Goal: Task Accomplishment & Management: Complete application form

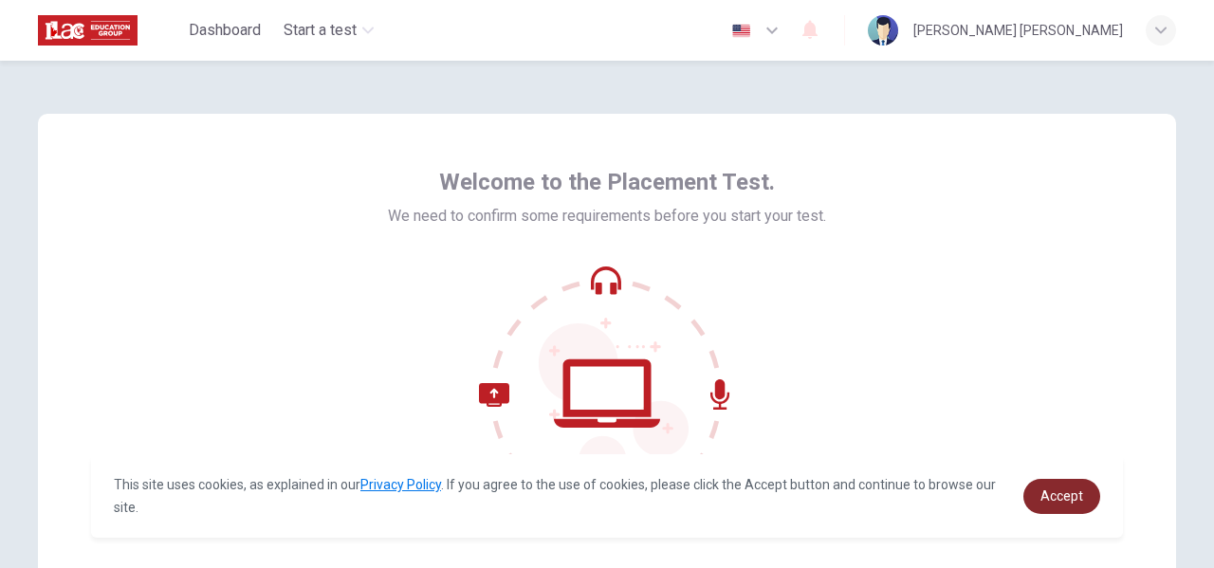
click at [1058, 492] on span "Accept" at bounding box center [1061, 495] width 43 height 15
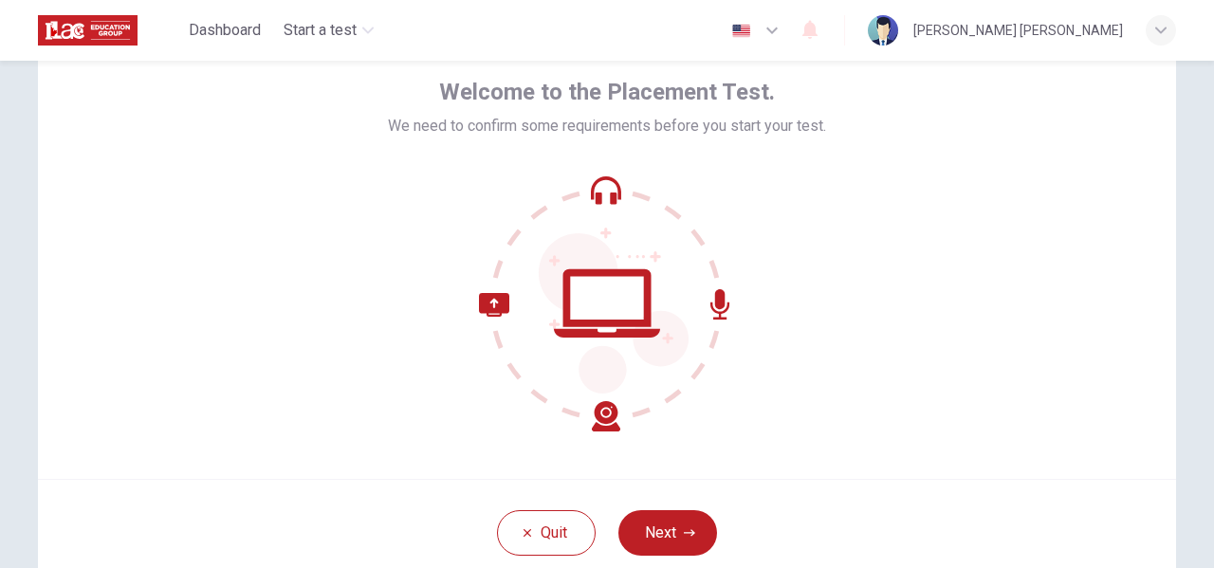
scroll to position [95, 0]
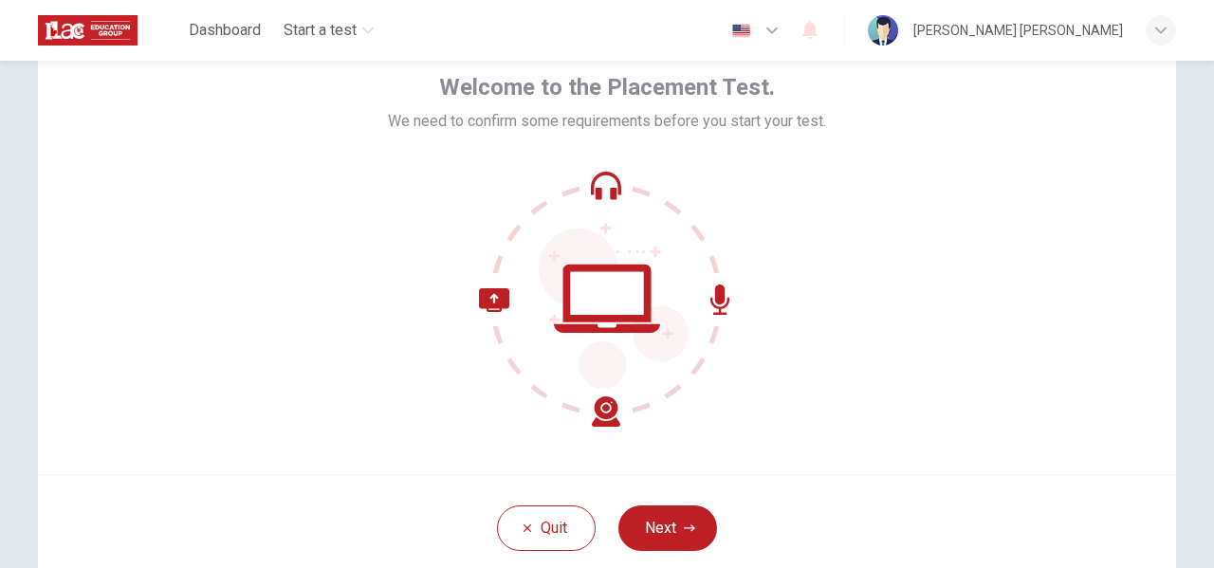
click at [595, 186] on icon at bounding box center [607, 299] width 256 height 256
click at [662, 526] on button "Next" at bounding box center [667, 528] width 99 height 46
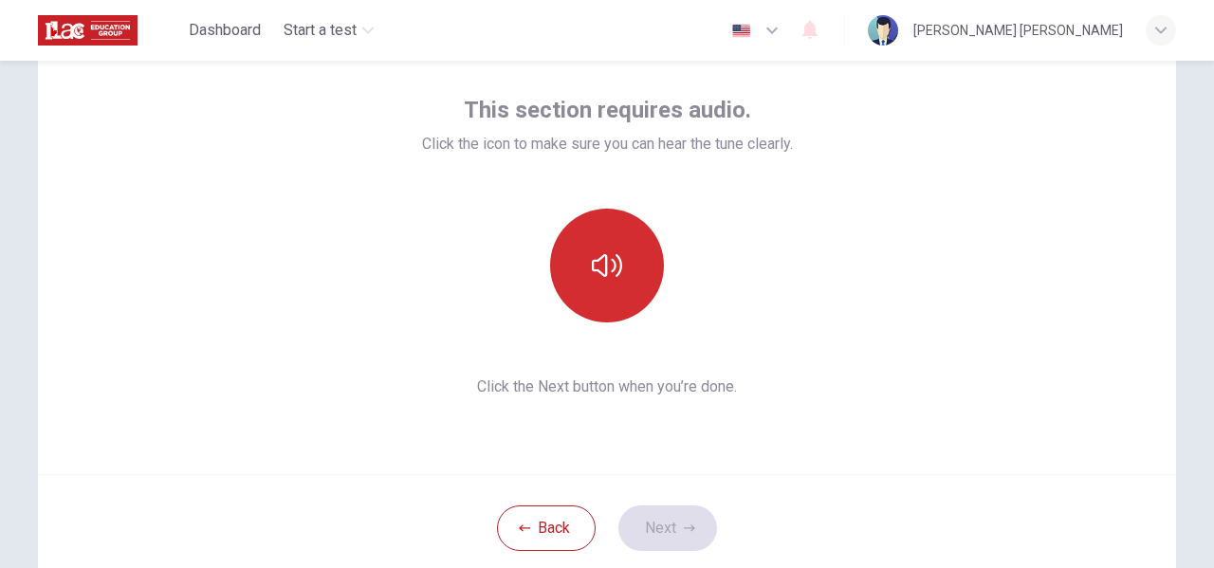
click at [605, 263] on icon "button" at bounding box center [607, 265] width 30 height 30
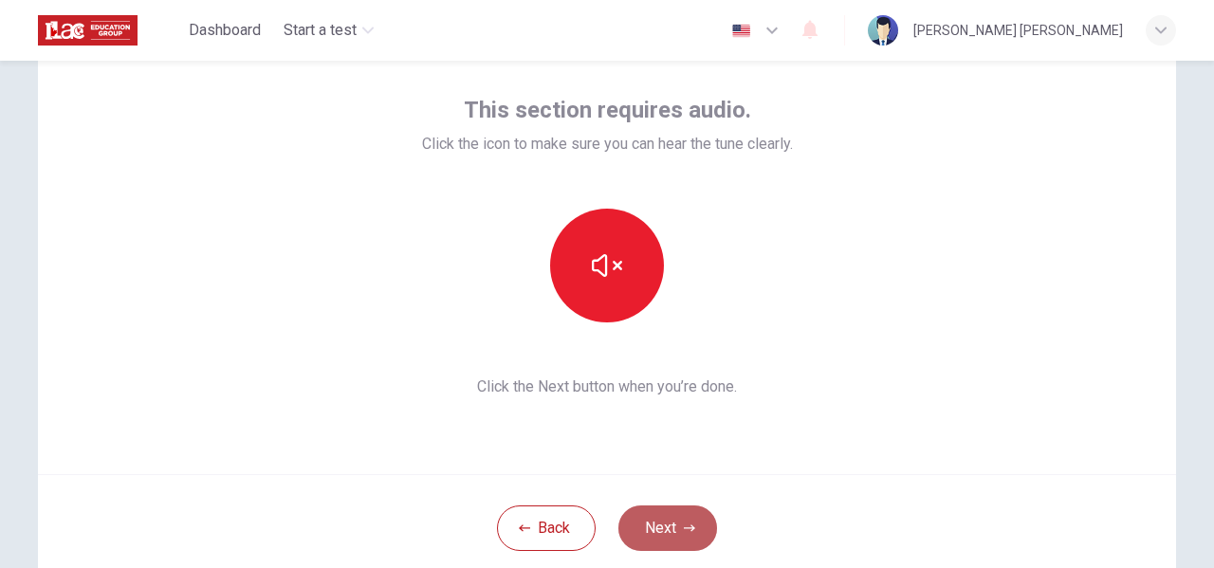
click at [652, 530] on button "Next" at bounding box center [667, 528] width 99 height 46
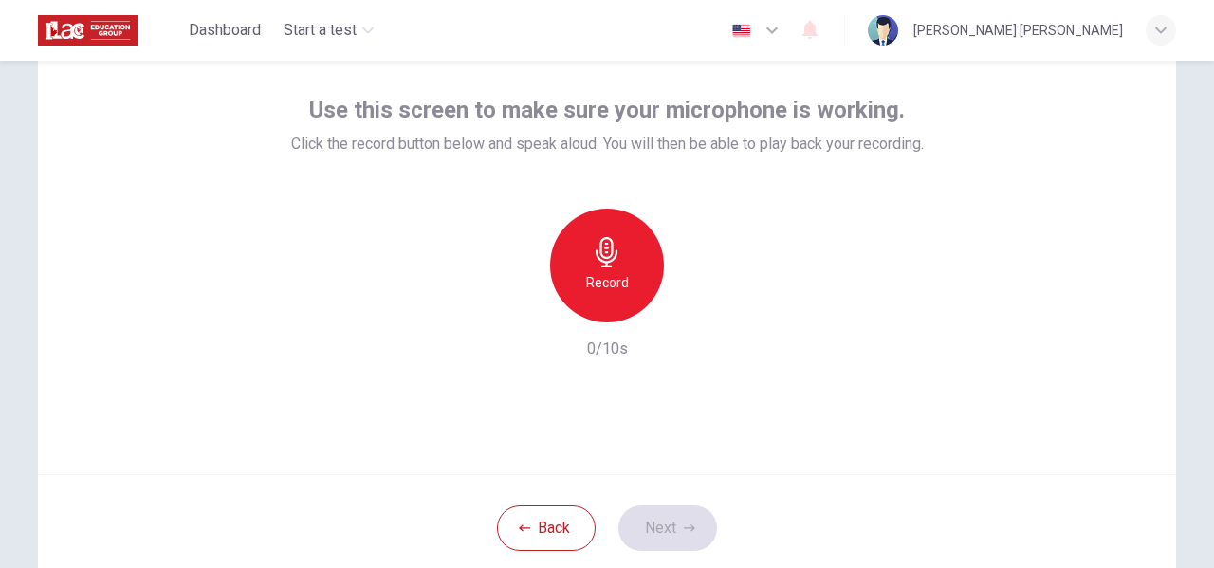
click at [604, 266] on icon "button" at bounding box center [607, 252] width 22 height 30
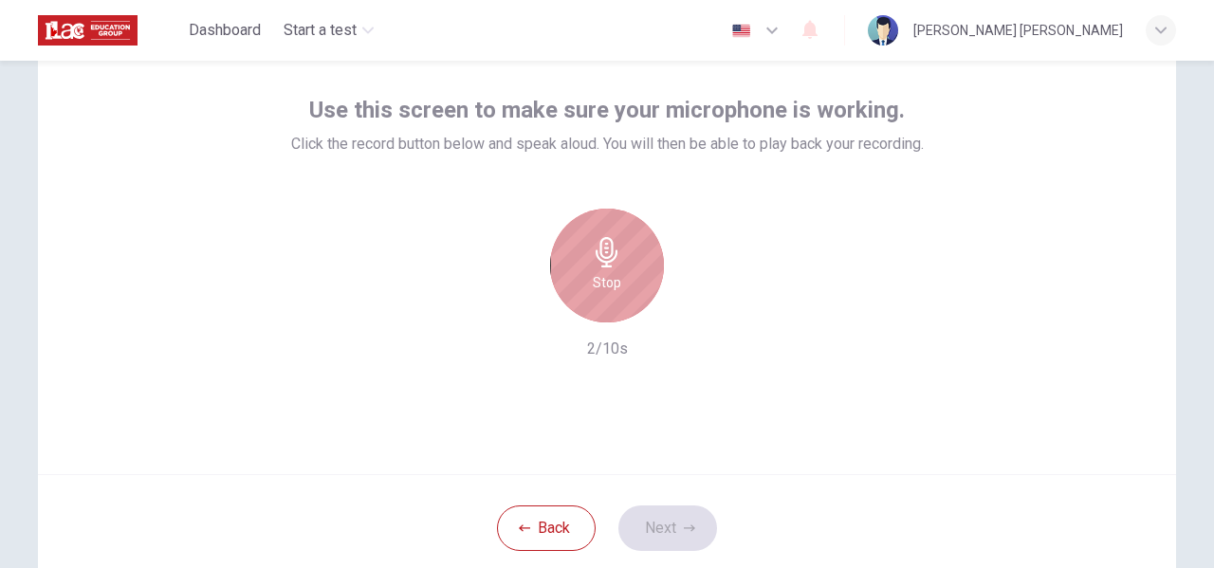
click at [604, 269] on div "Stop" at bounding box center [607, 266] width 114 height 114
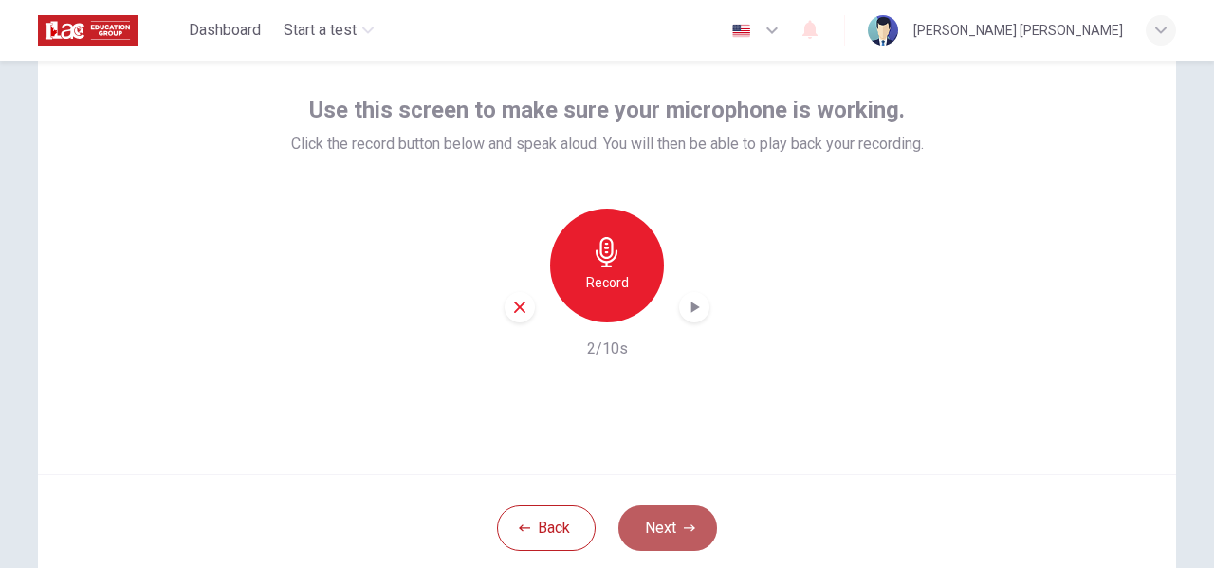
click at [674, 523] on button "Next" at bounding box center [667, 528] width 99 height 46
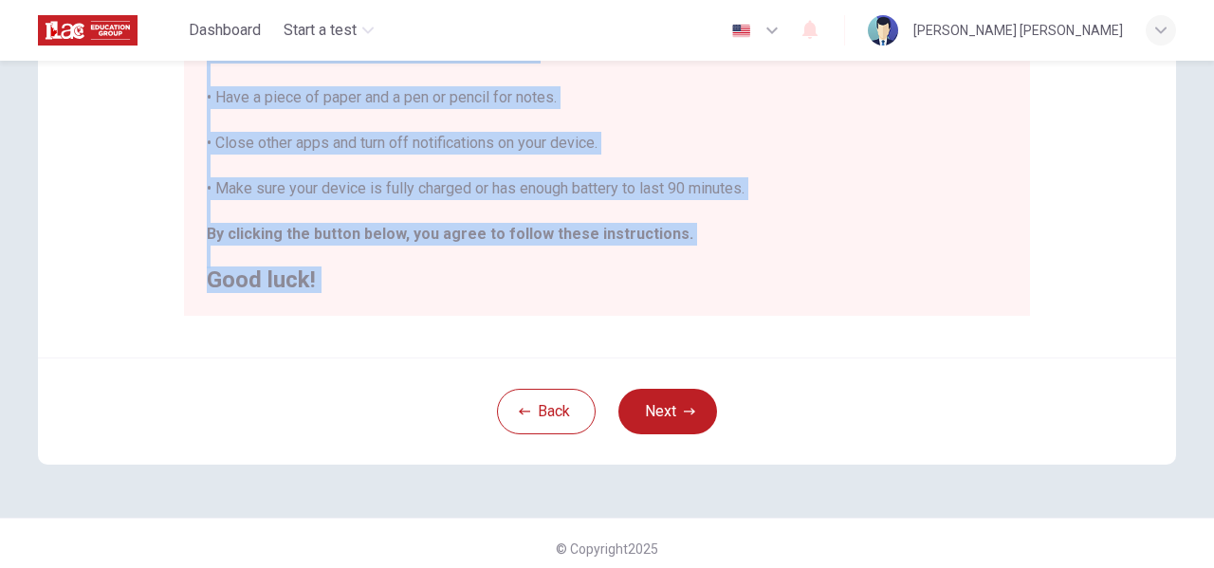
scroll to position [486, 0]
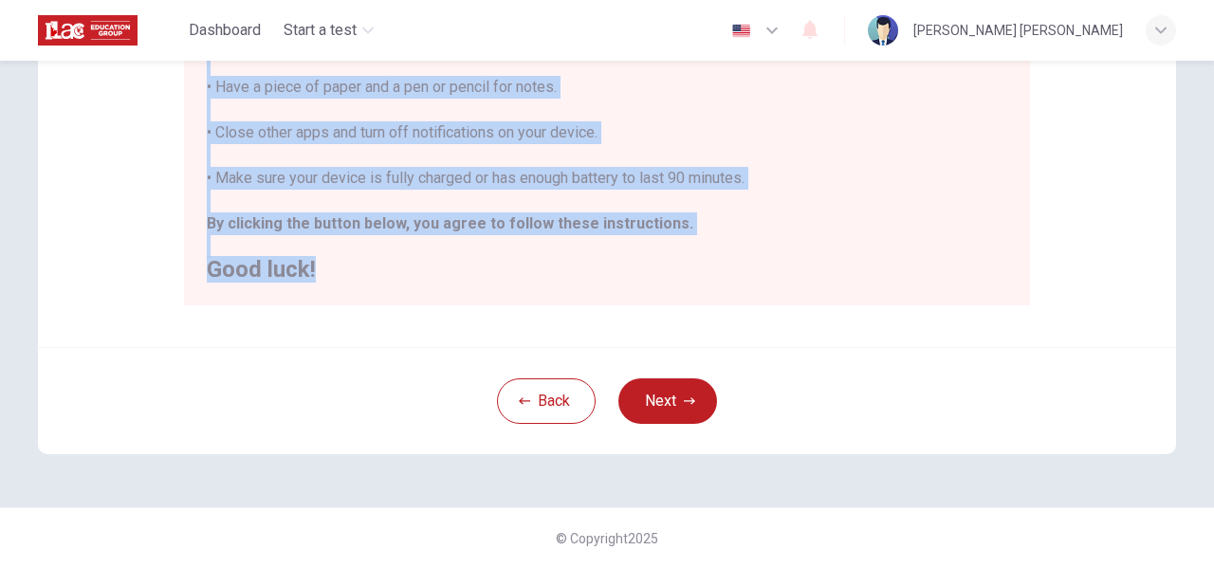
drag, startPoint x: 203, startPoint y: 177, endPoint x: 497, endPoint y: 294, distance: 316.3
click at [497, 294] on div "You are about to start a Placement Test . Before You Start the Test: • Once you…" at bounding box center [607, 30] width 846 height 549
copy div "You are about to start a Placement Test . Before You Start the Test: • Once you…"
click at [660, 293] on div "You are about to start a Placement Test . Before You Start the Test: • Once you…" at bounding box center [607, 30] width 846 height 549
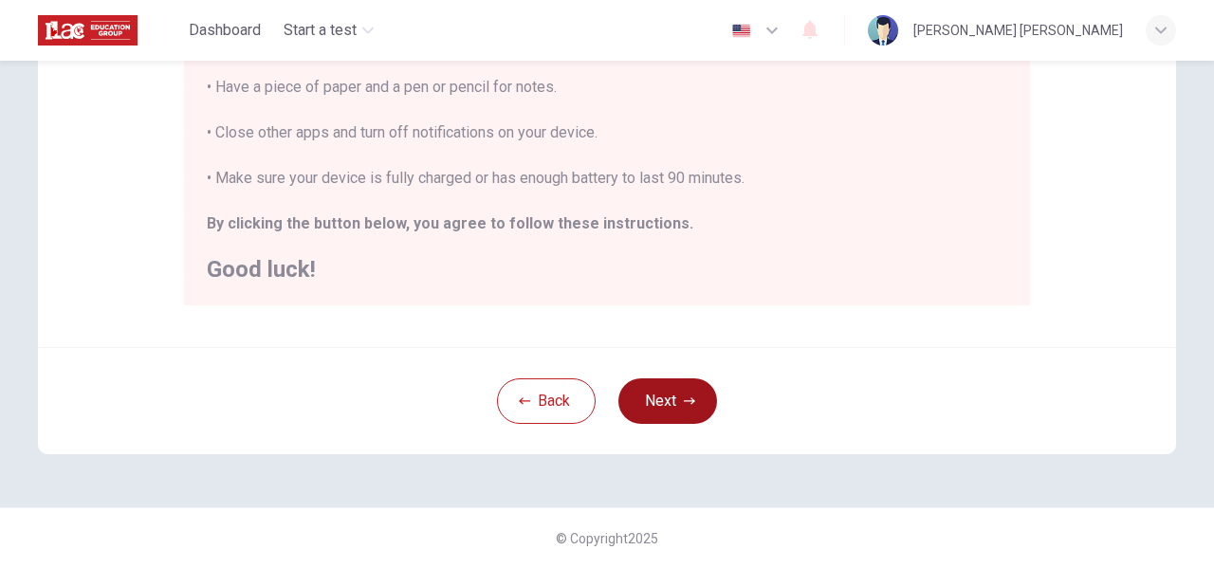
click at [659, 399] on button "Next" at bounding box center [667, 401] width 99 height 46
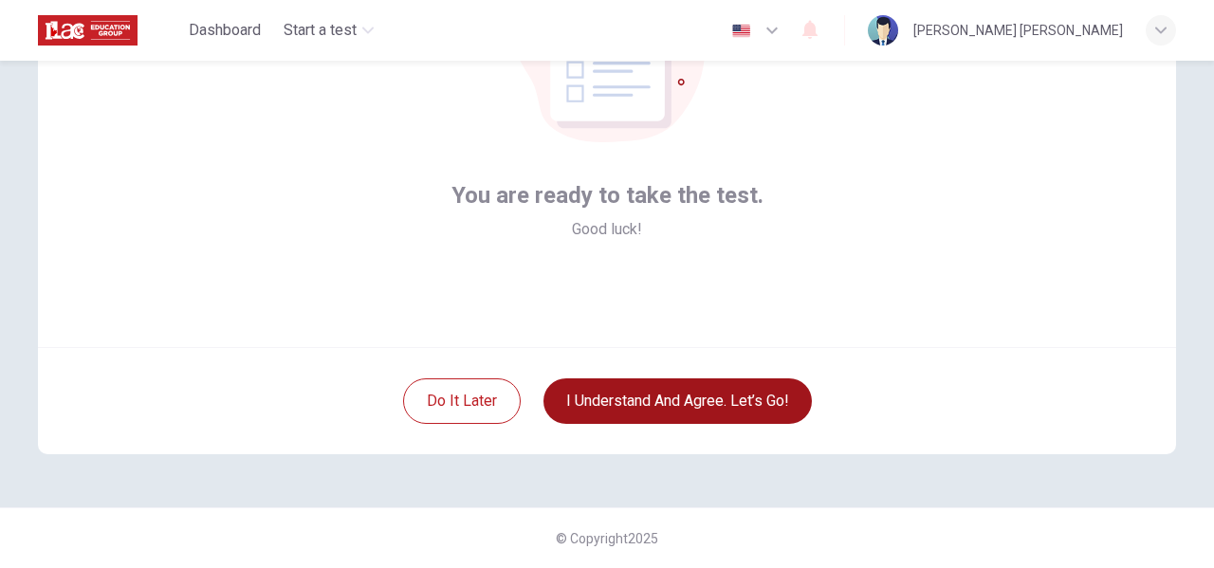
scroll to position [222, 0]
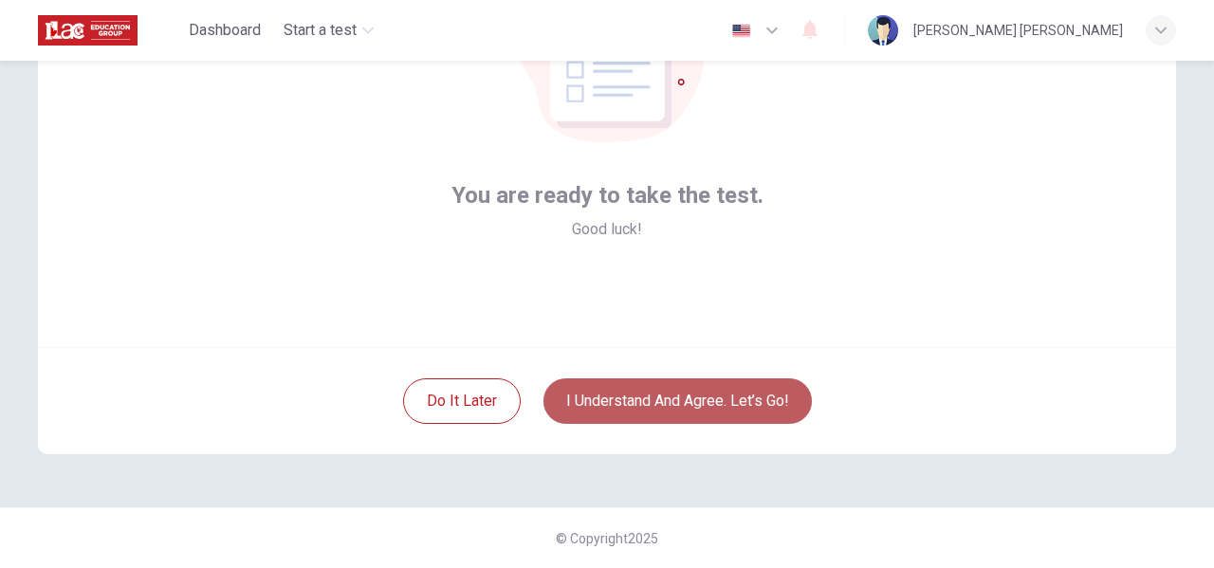
click at [636, 397] on button "I understand and agree. Let’s go!" at bounding box center [677, 401] width 268 height 46
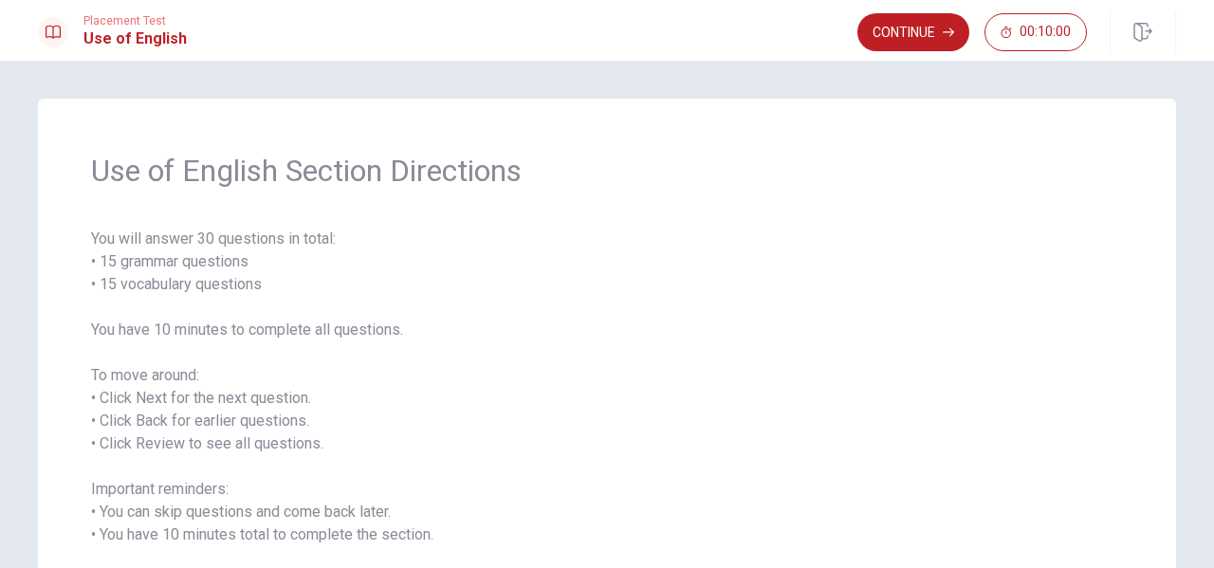
click at [676, 221] on div "Use of English Section Directions You will answer 30 questions in total: • 15 g…" at bounding box center [607, 372] width 1138 height 546
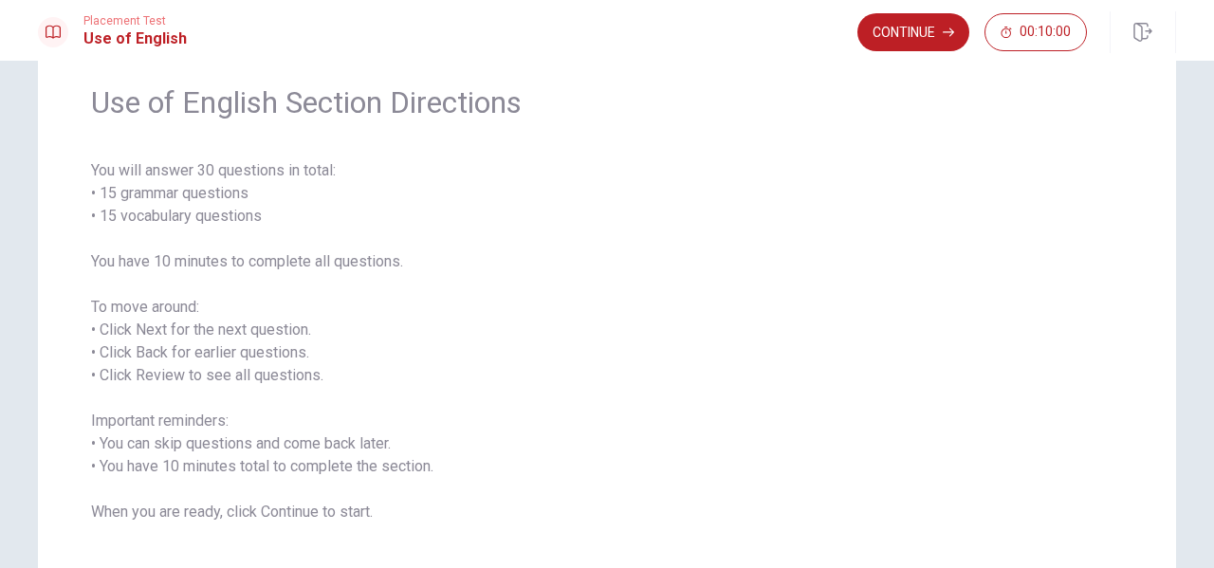
scroll to position [175, 0]
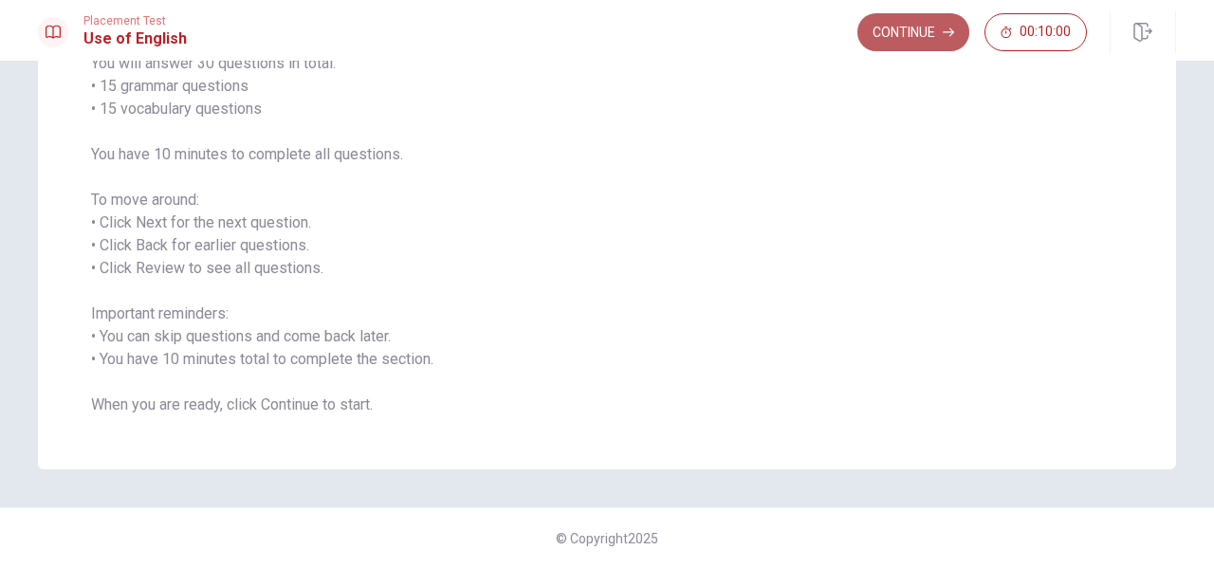
click at [902, 32] on button "Continue" at bounding box center [913, 32] width 112 height 38
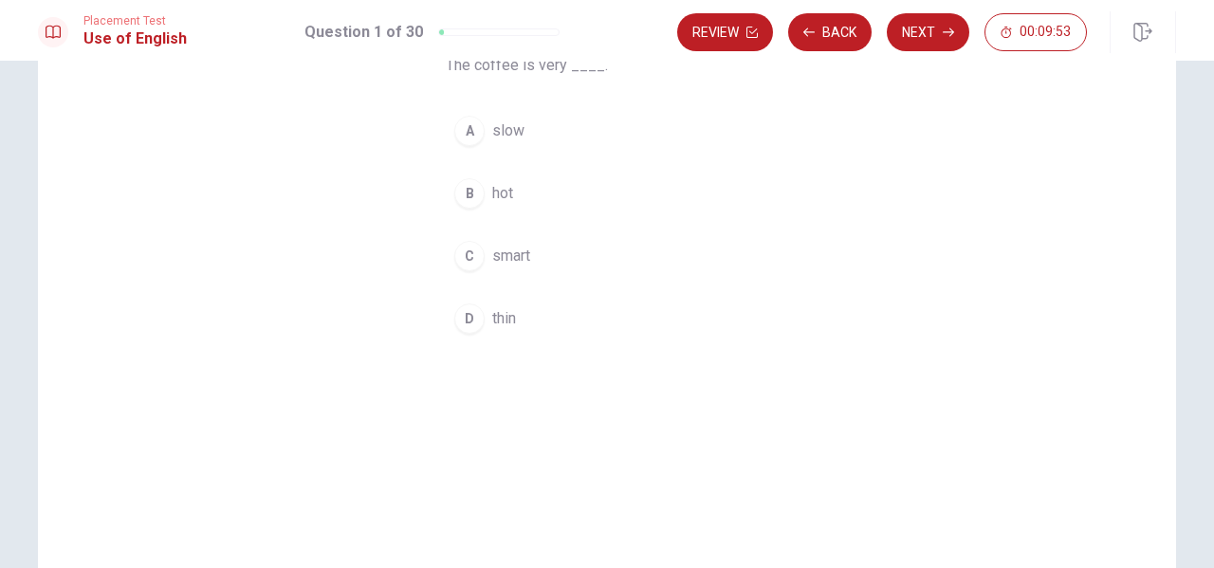
click at [496, 195] on span "hot" at bounding box center [502, 193] width 21 height 23
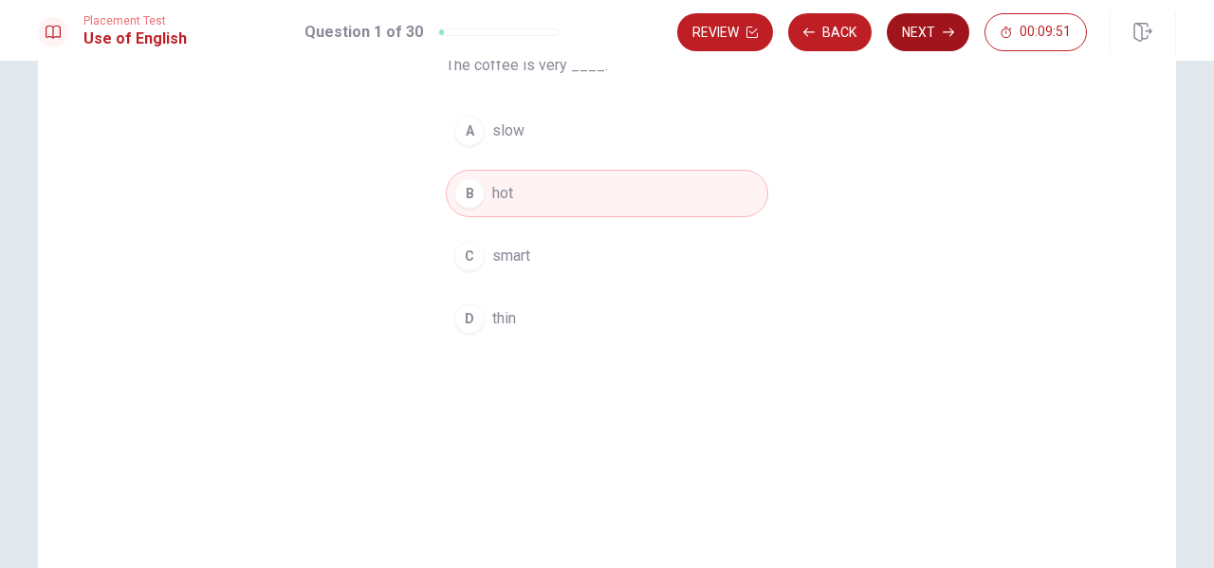
click at [925, 31] on button "Next" at bounding box center [928, 32] width 82 height 38
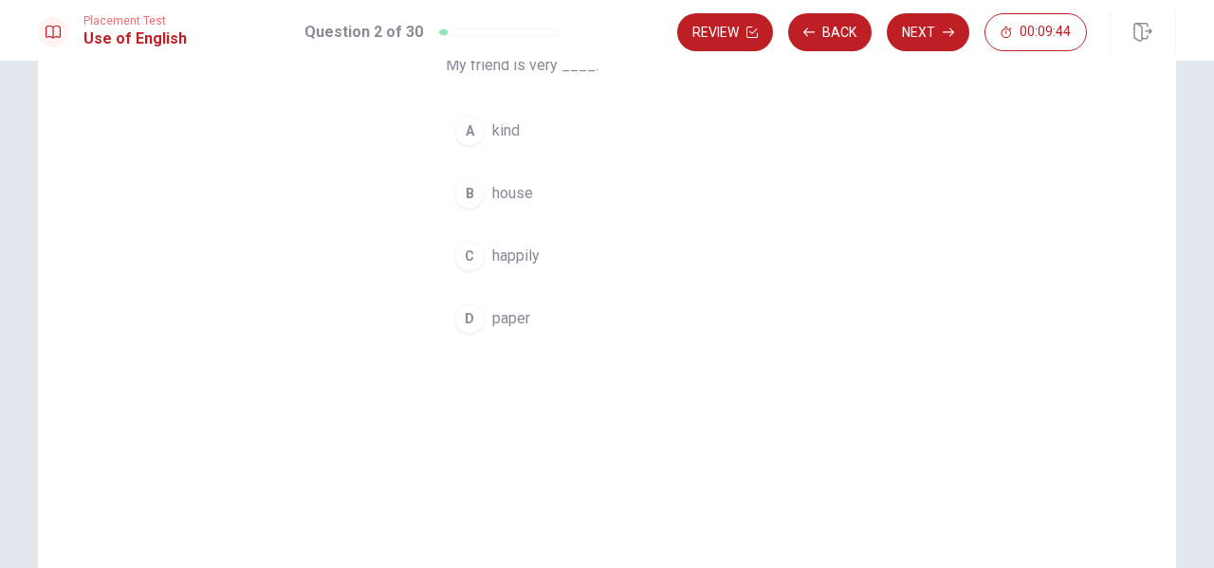
click at [507, 257] on span "happily" at bounding box center [515, 256] width 47 height 23
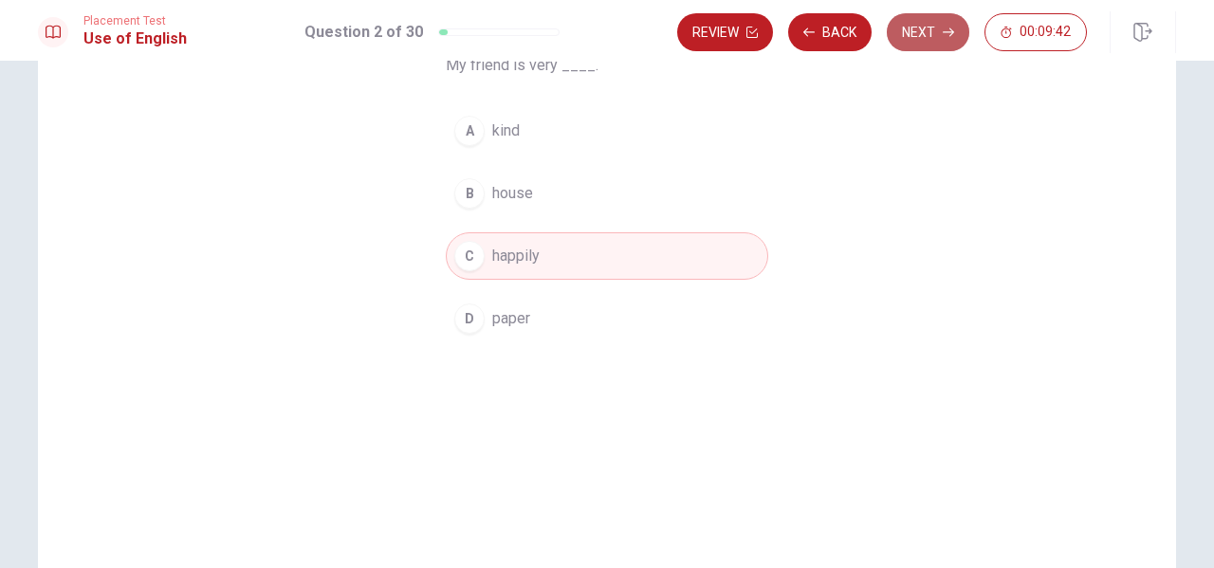
click at [922, 30] on button "Next" at bounding box center [928, 32] width 82 height 38
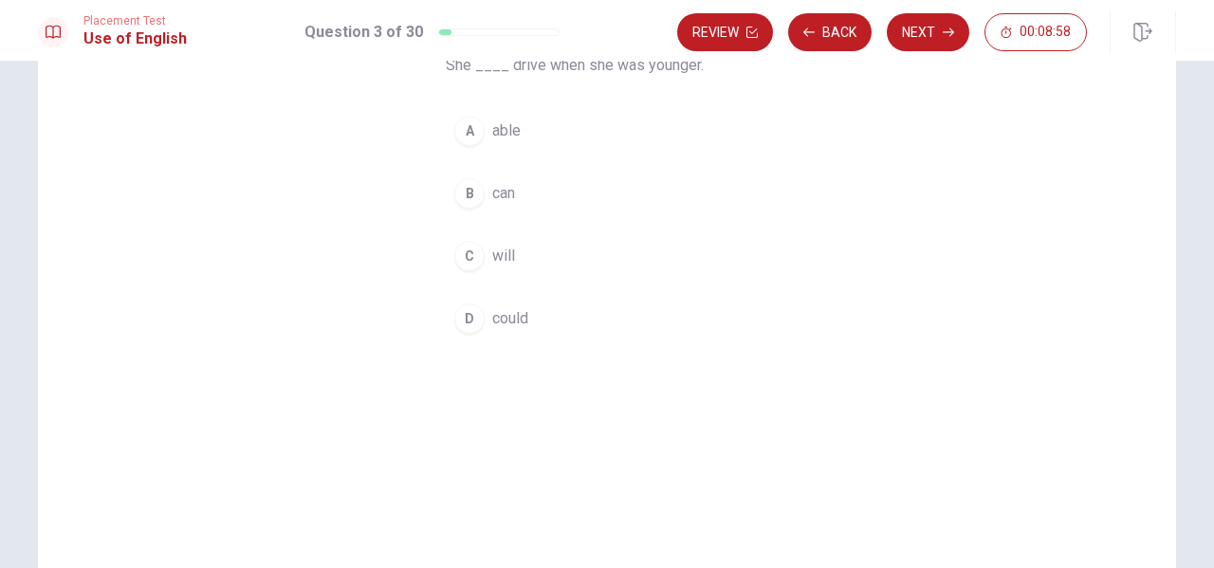
click at [522, 313] on span "could" at bounding box center [510, 318] width 36 height 23
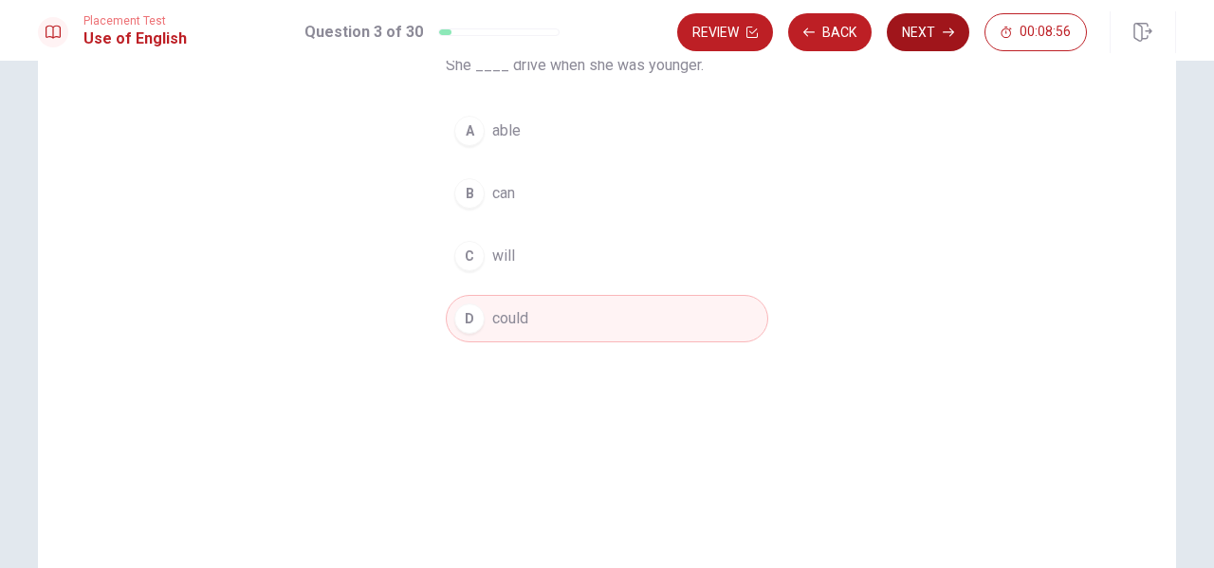
click at [931, 28] on button "Next" at bounding box center [928, 32] width 82 height 38
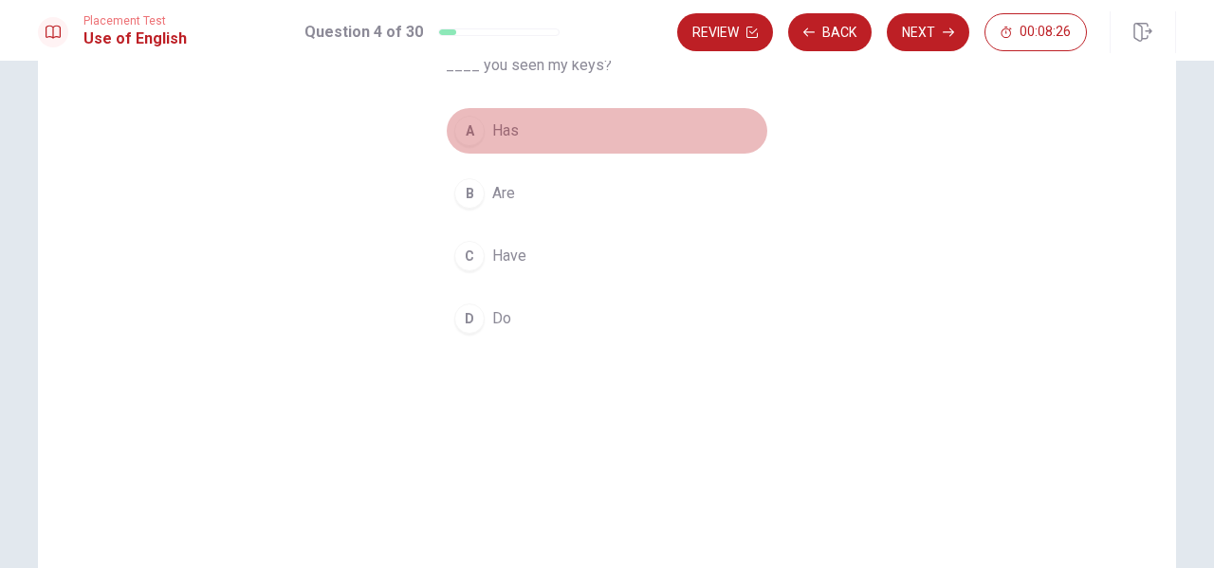
click at [499, 127] on span "Has" at bounding box center [505, 130] width 27 height 23
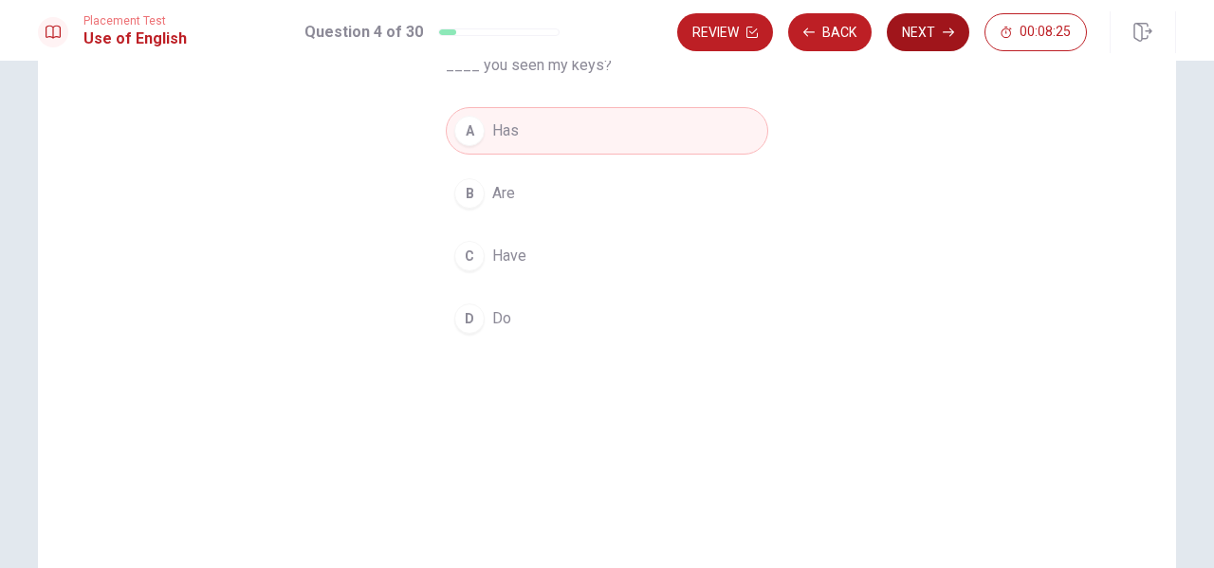
click at [931, 33] on button "Next" at bounding box center [928, 32] width 82 height 38
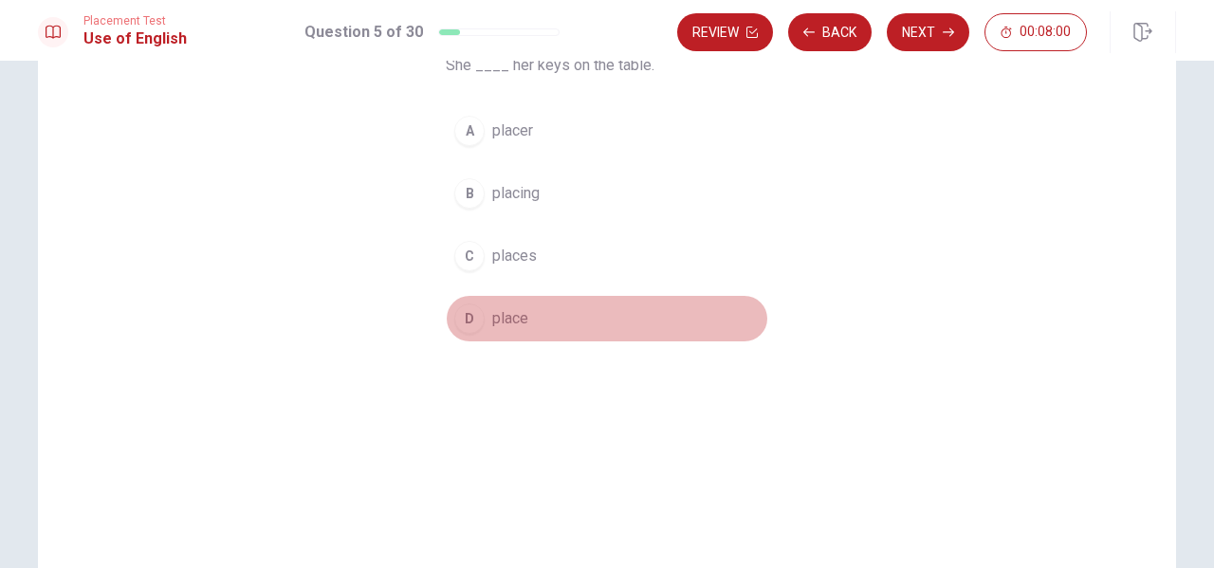
click at [504, 318] on span "place" at bounding box center [510, 318] width 36 height 23
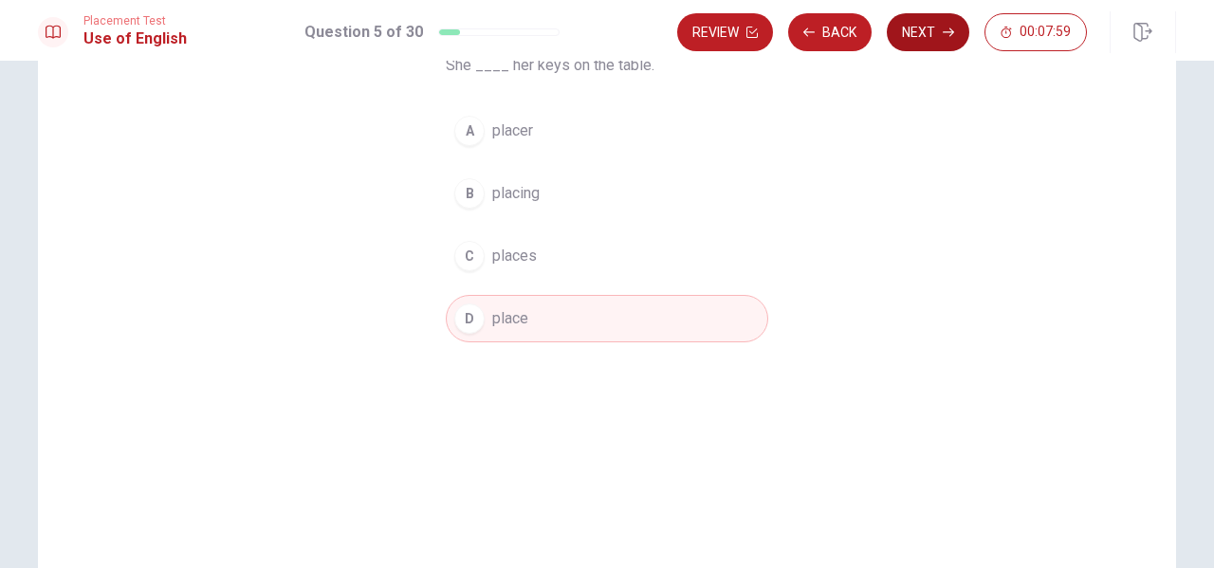
click at [925, 28] on button "Next" at bounding box center [928, 32] width 82 height 38
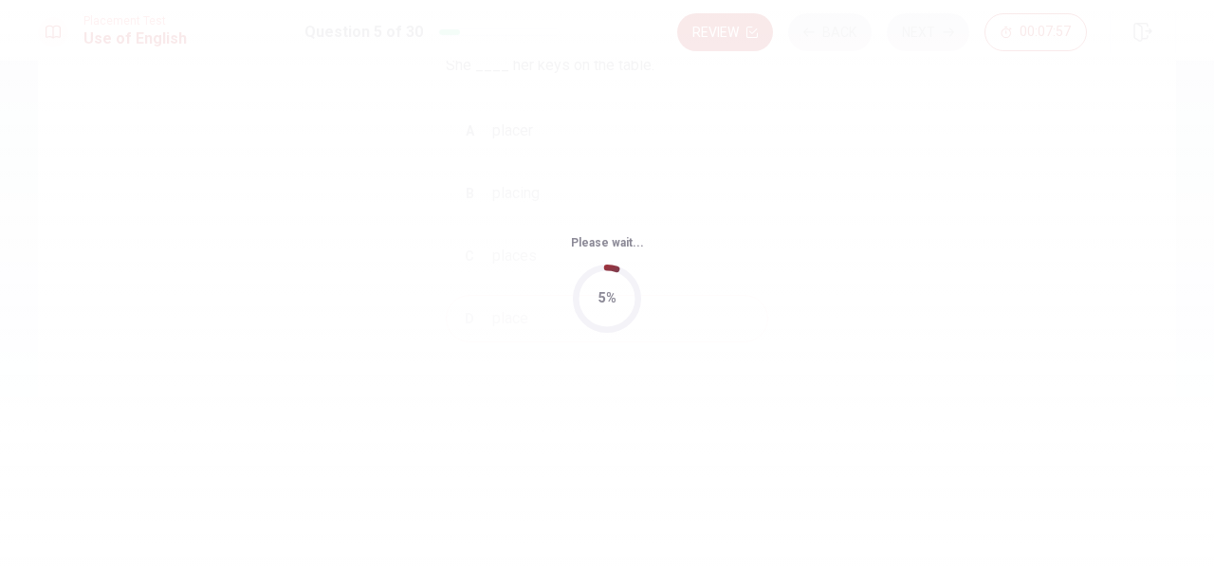
scroll to position [0, 0]
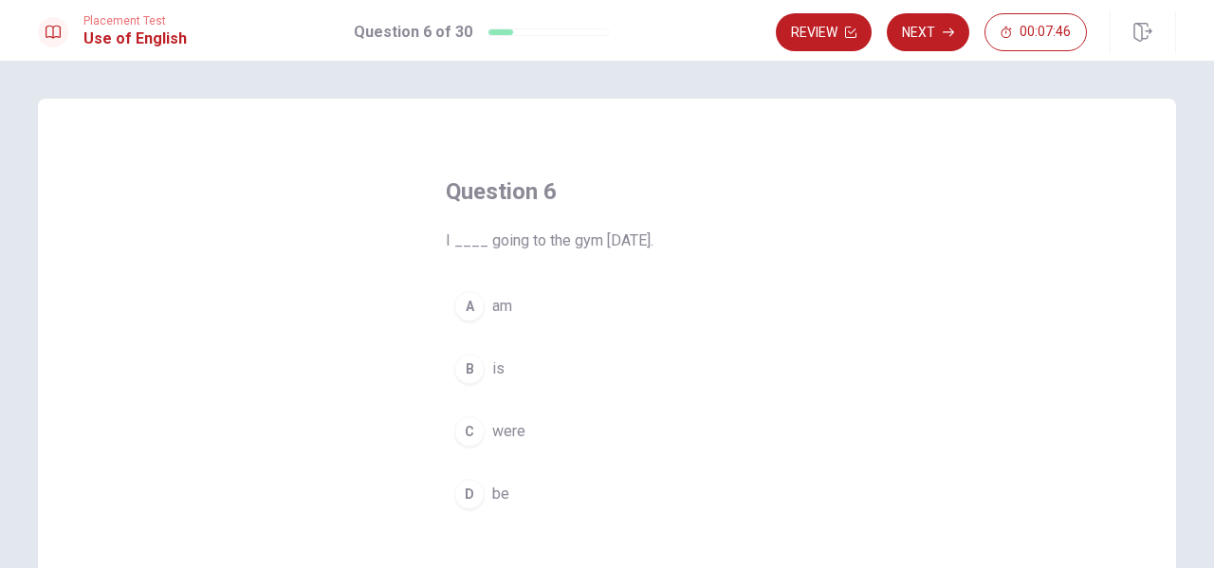
click at [498, 309] on span "am" at bounding box center [502, 306] width 20 height 23
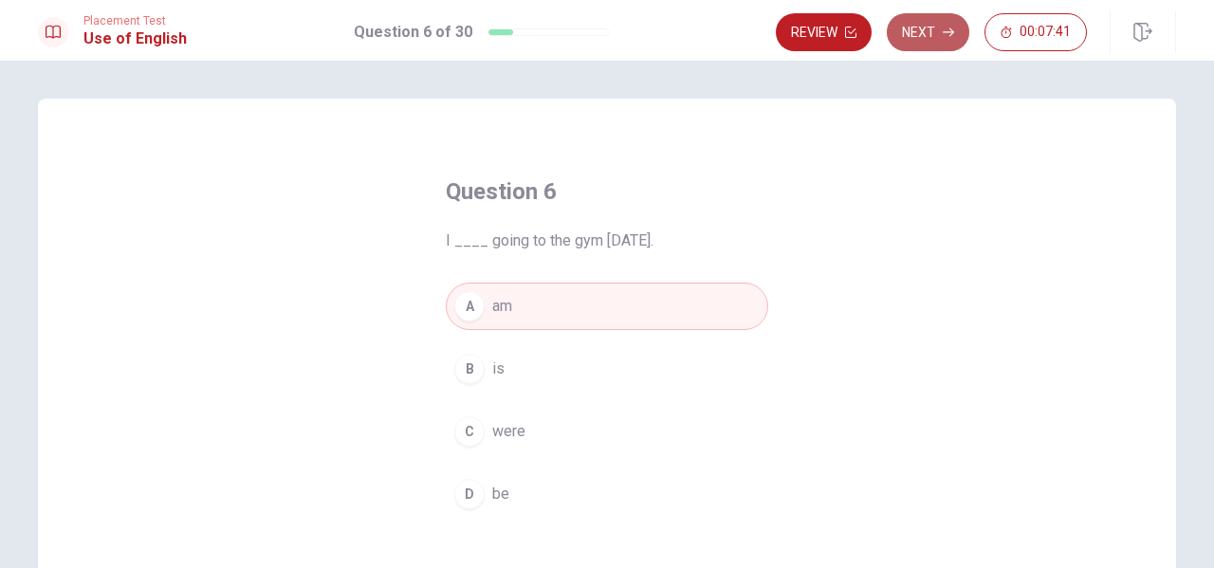
click at [918, 26] on button "Next" at bounding box center [928, 32] width 82 height 38
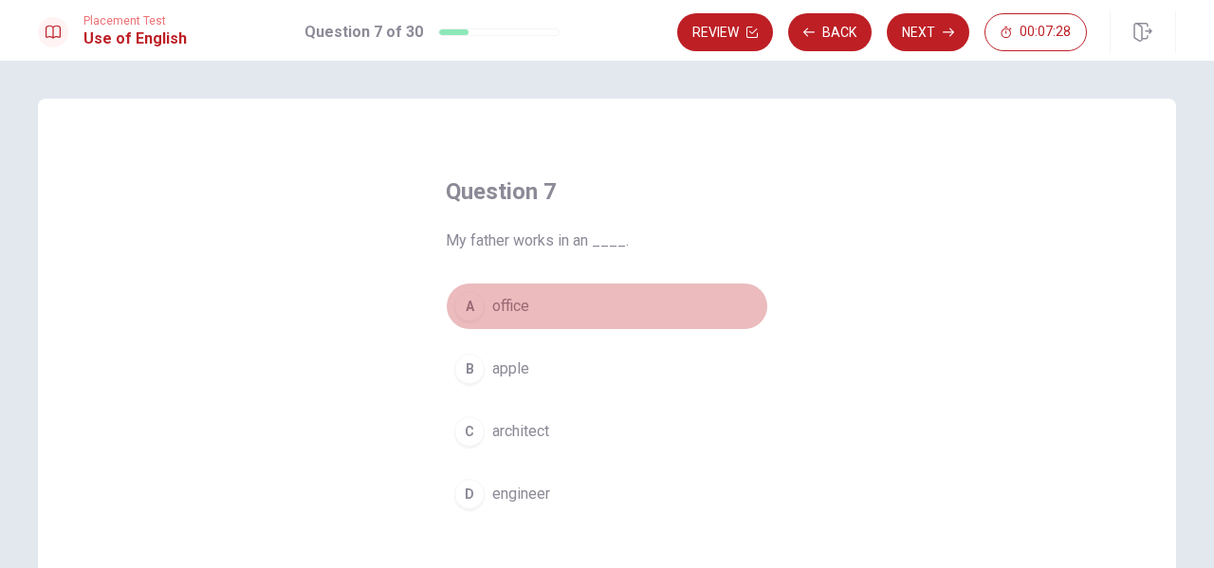
click at [502, 302] on span "office" at bounding box center [510, 306] width 37 height 23
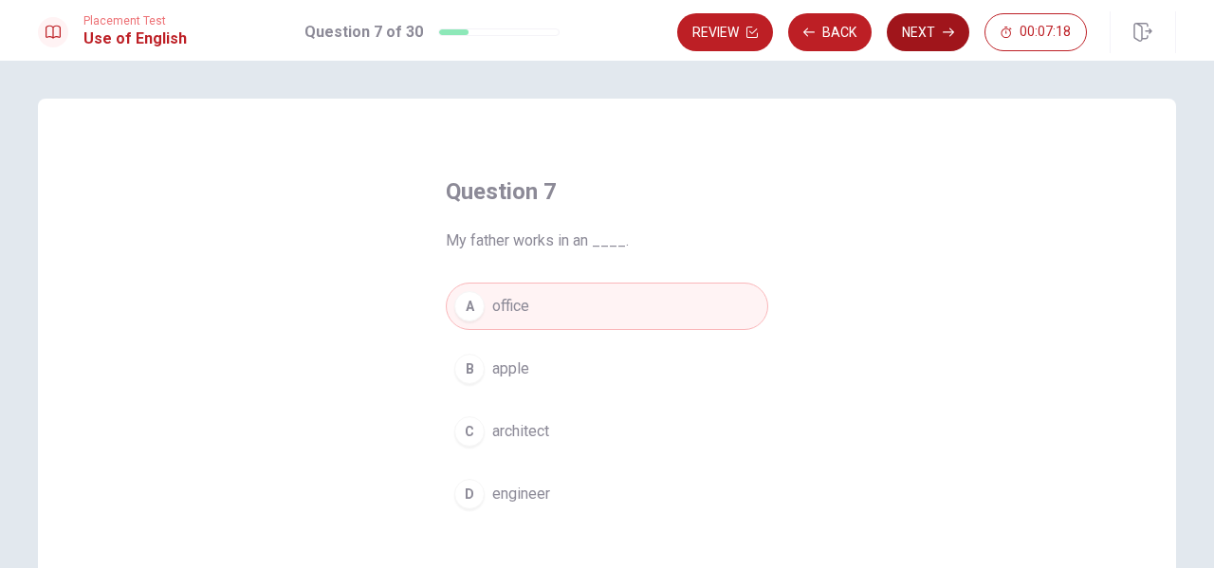
click at [931, 29] on button "Next" at bounding box center [928, 32] width 82 height 38
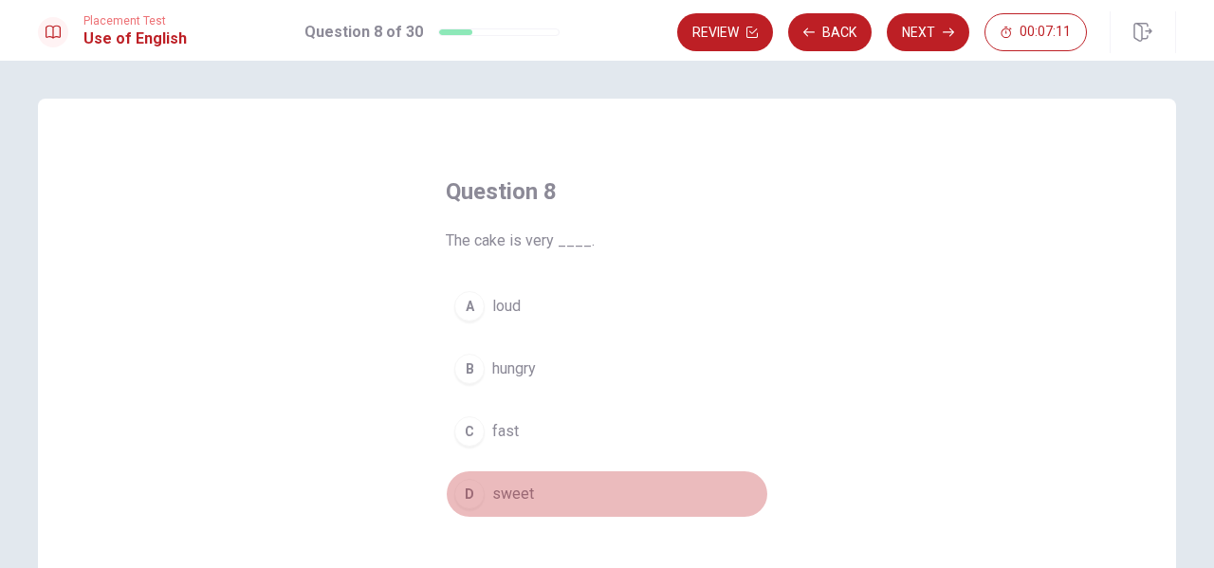
click at [504, 500] on span "sweet" at bounding box center [513, 494] width 42 height 23
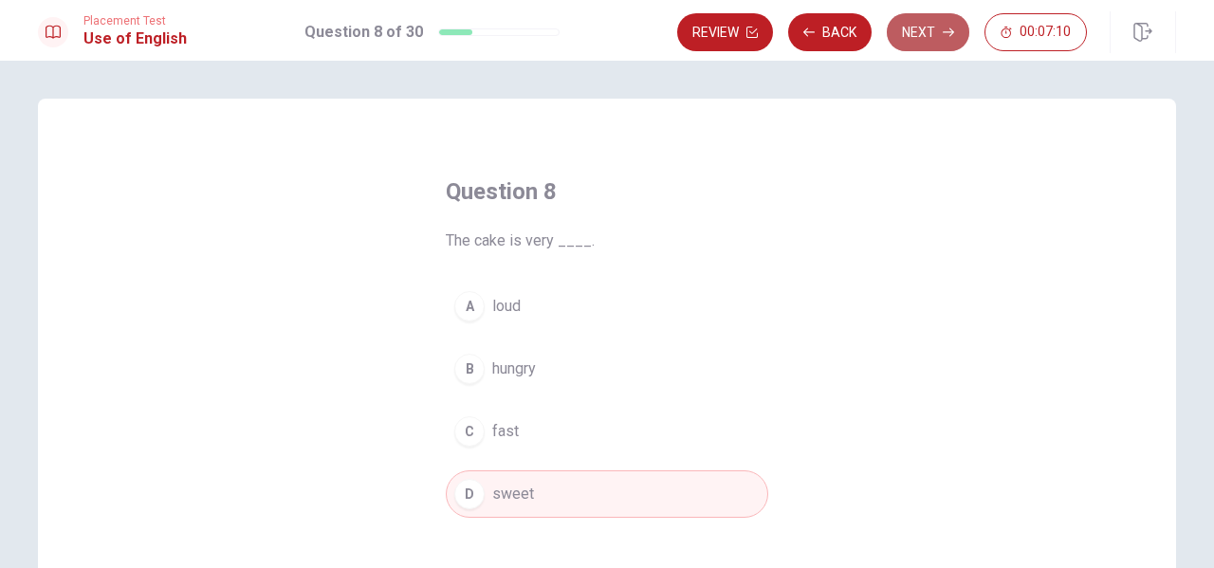
click at [930, 28] on button "Next" at bounding box center [928, 32] width 82 height 38
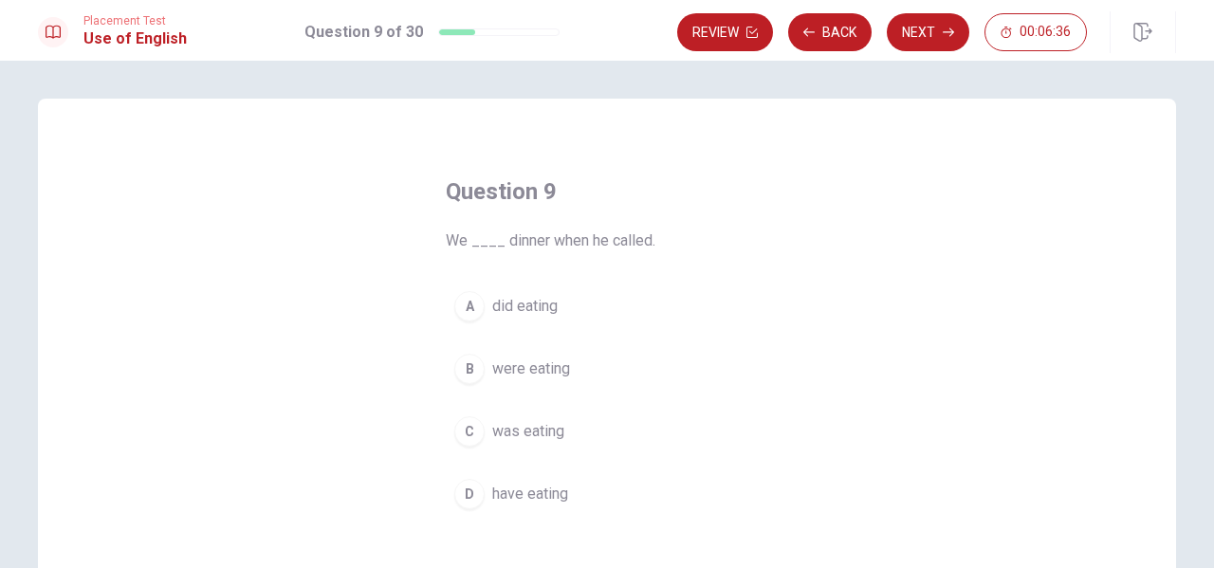
click at [512, 495] on span "have eating" at bounding box center [530, 494] width 76 height 23
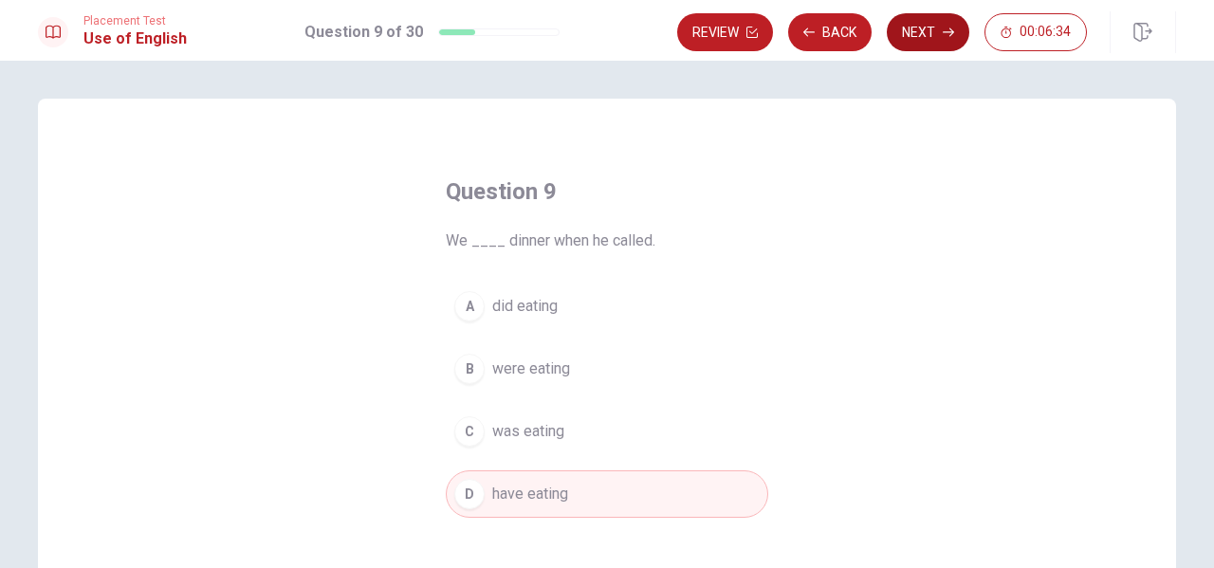
click at [921, 32] on button "Next" at bounding box center [928, 32] width 82 height 38
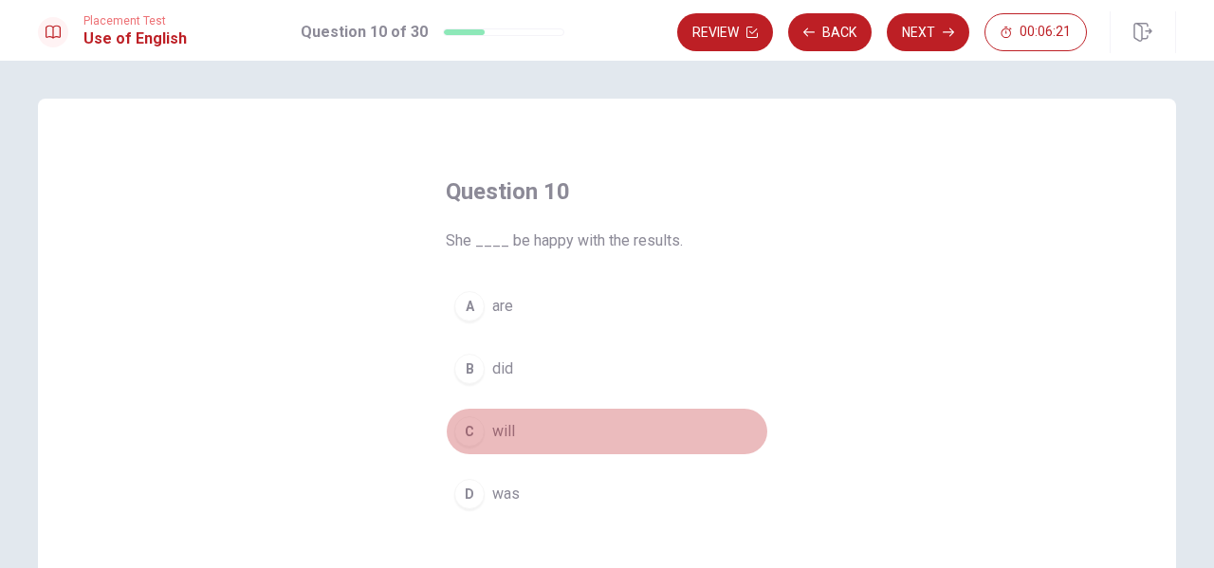
click at [496, 428] on span "will" at bounding box center [503, 431] width 23 height 23
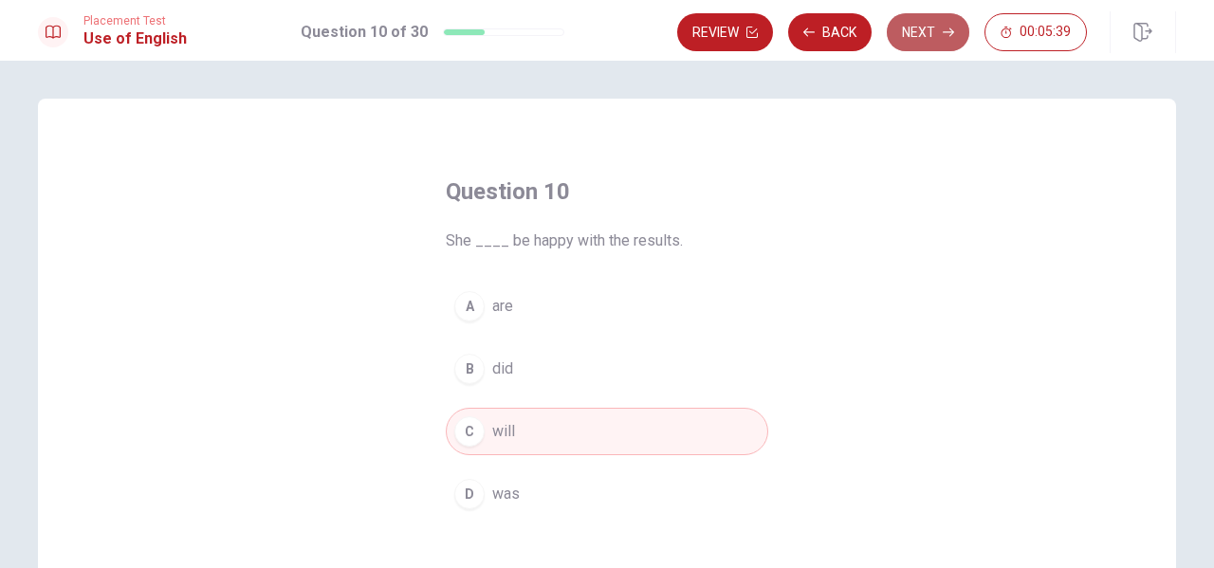
click at [931, 32] on button "Next" at bounding box center [928, 32] width 82 height 38
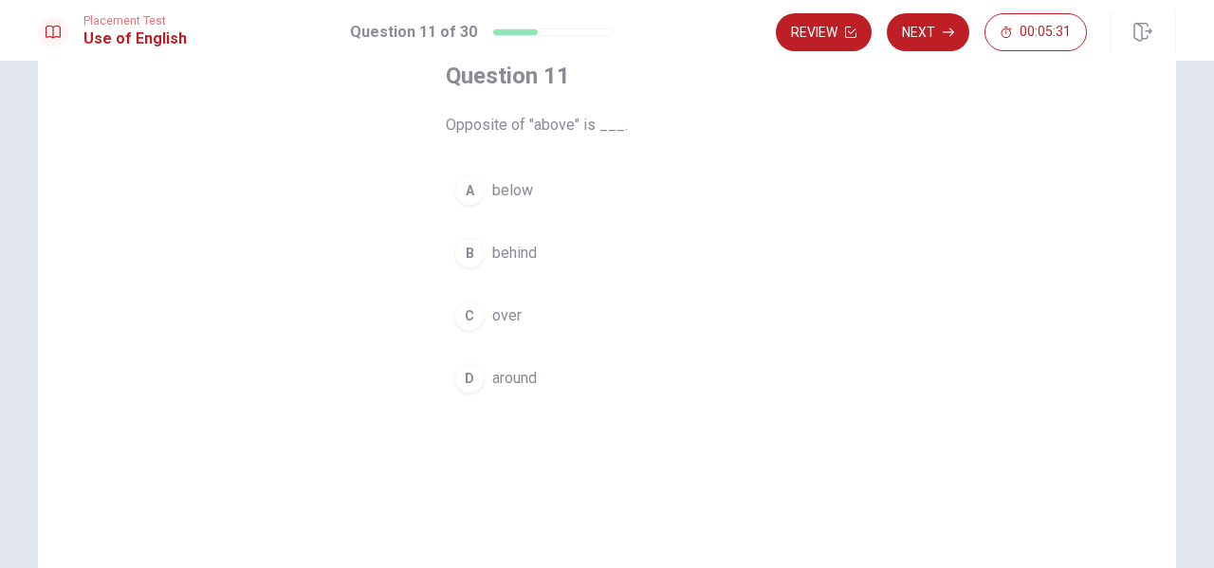
scroll to position [95, 0]
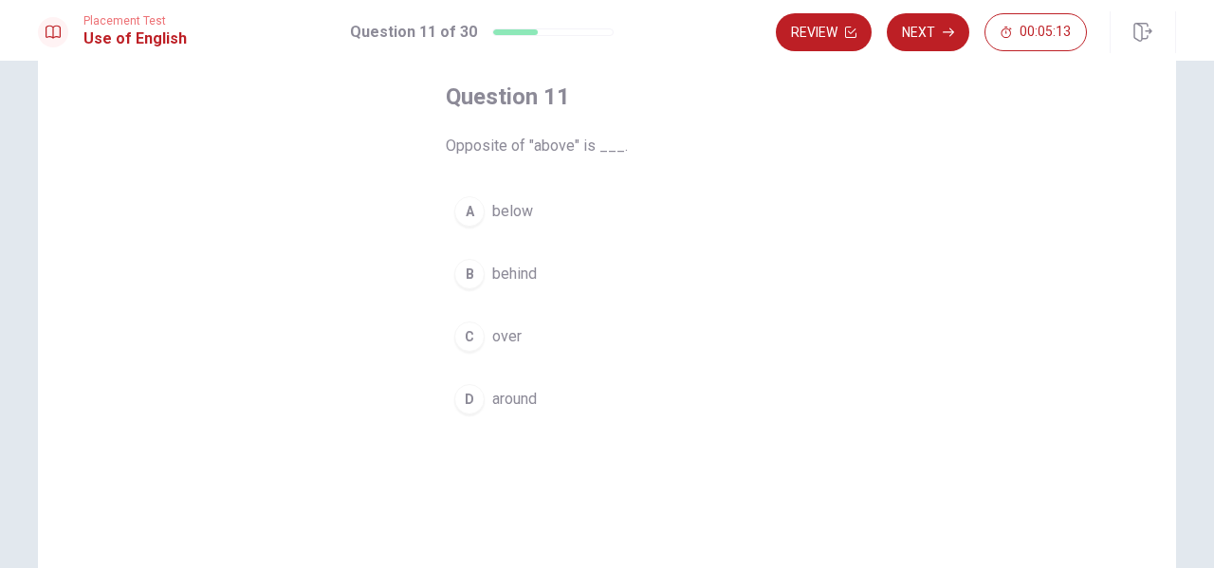
click at [508, 273] on span "behind" at bounding box center [514, 274] width 45 height 23
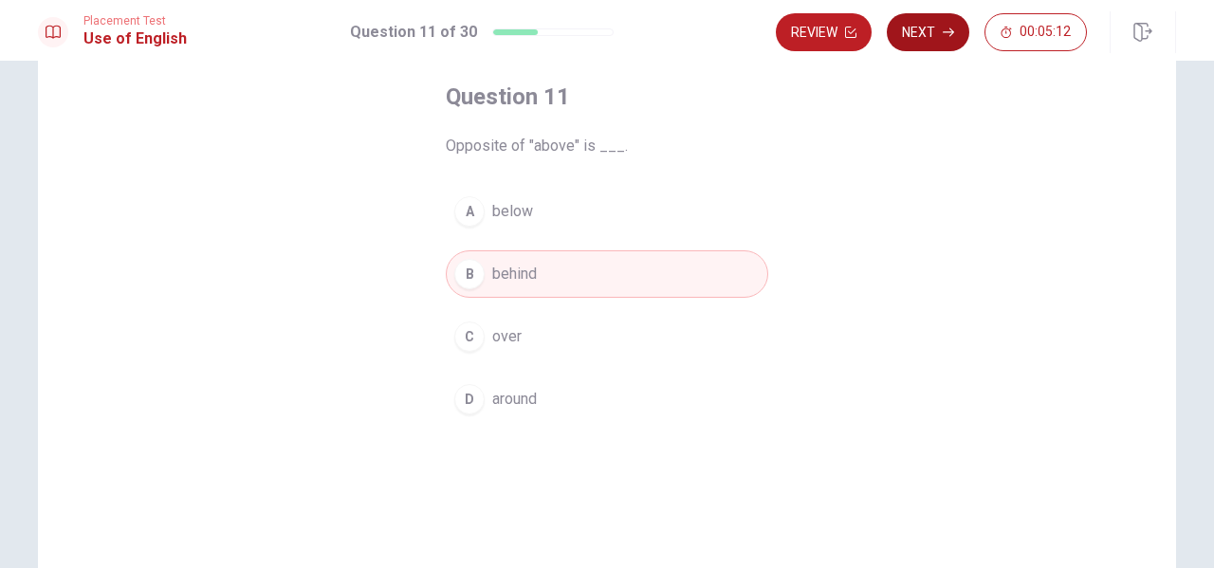
click at [921, 27] on button "Next" at bounding box center [928, 32] width 82 height 38
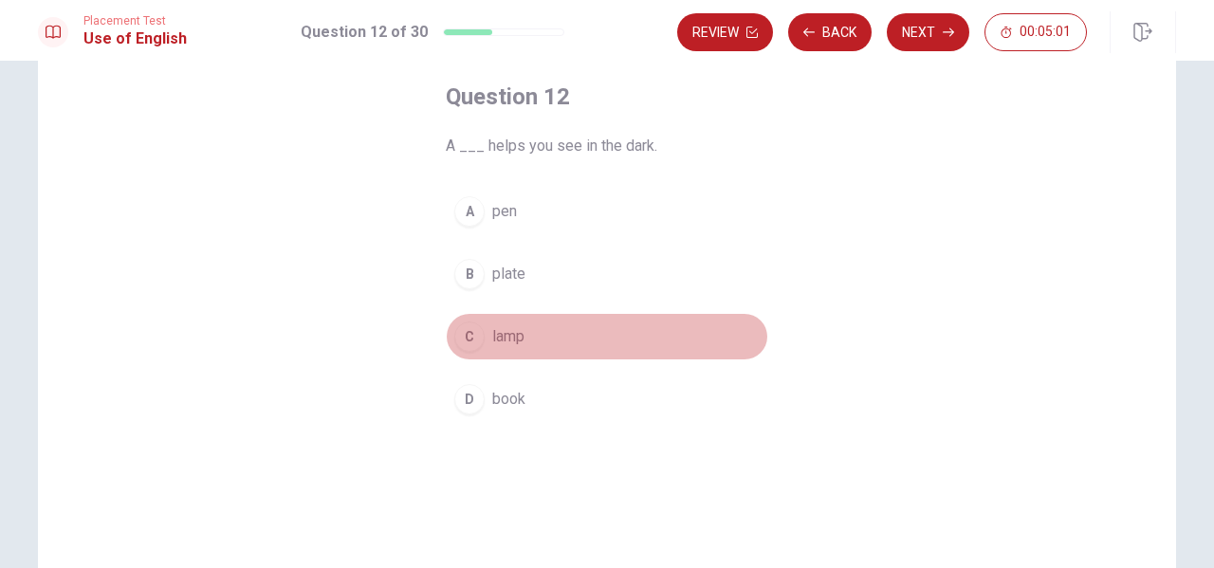
click at [504, 329] on span "lamp" at bounding box center [508, 336] width 32 height 23
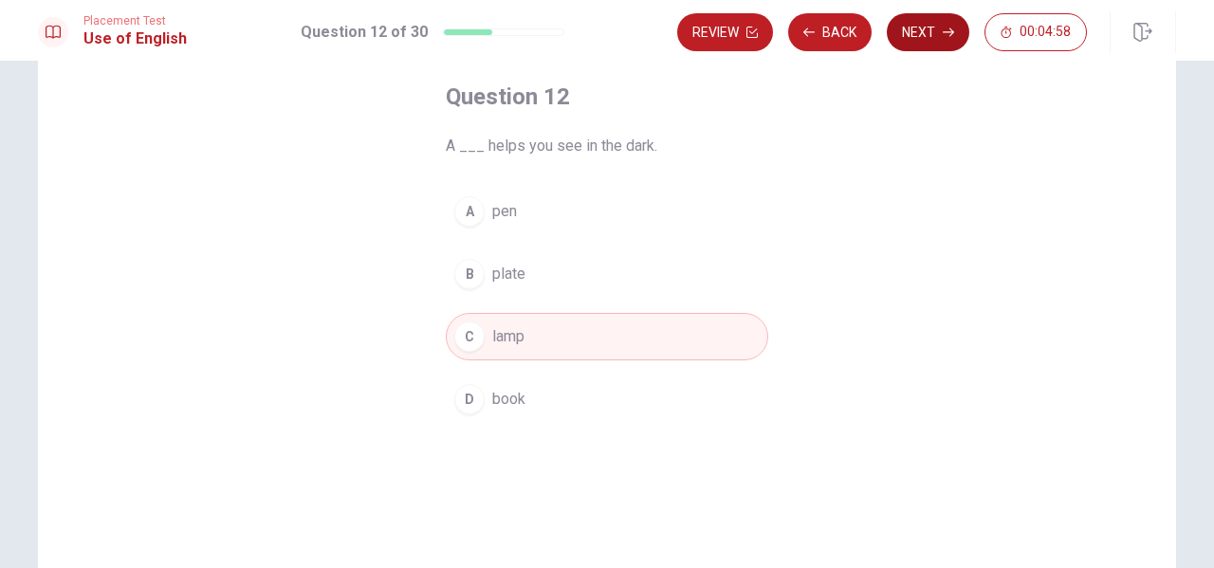
click at [925, 30] on button "Next" at bounding box center [928, 32] width 82 height 38
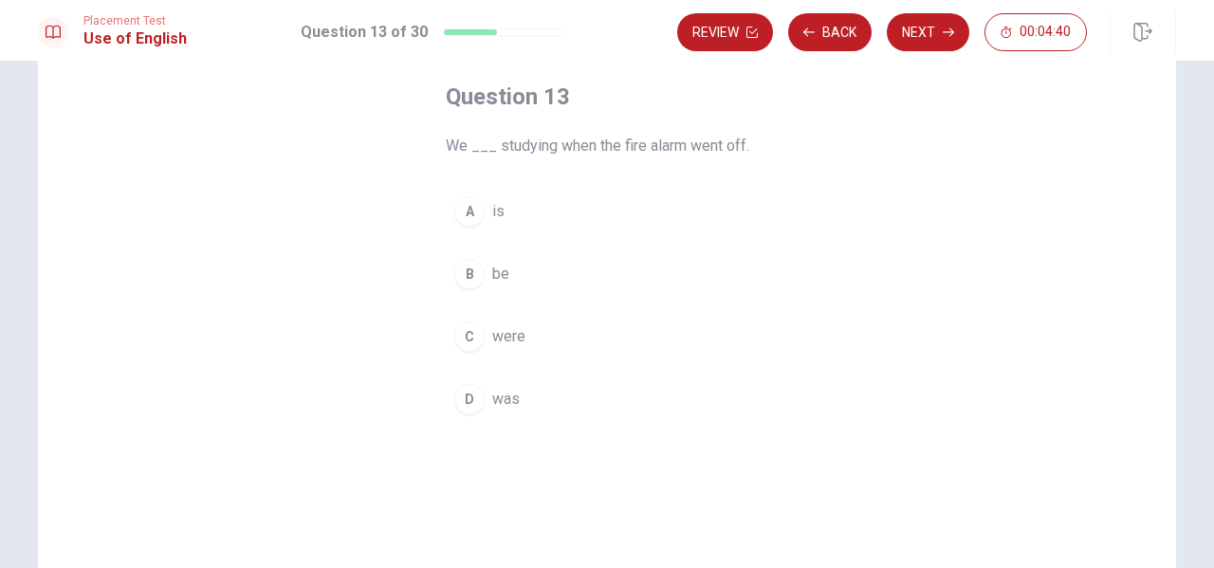
click at [502, 341] on span "were" at bounding box center [508, 336] width 33 height 23
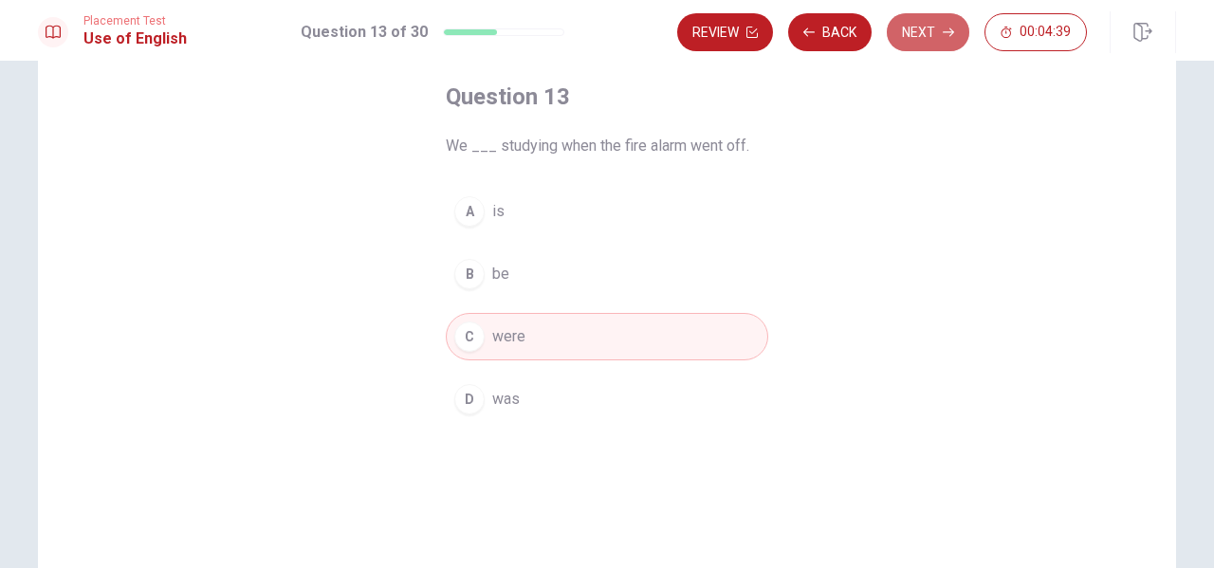
click at [919, 31] on button "Next" at bounding box center [928, 32] width 82 height 38
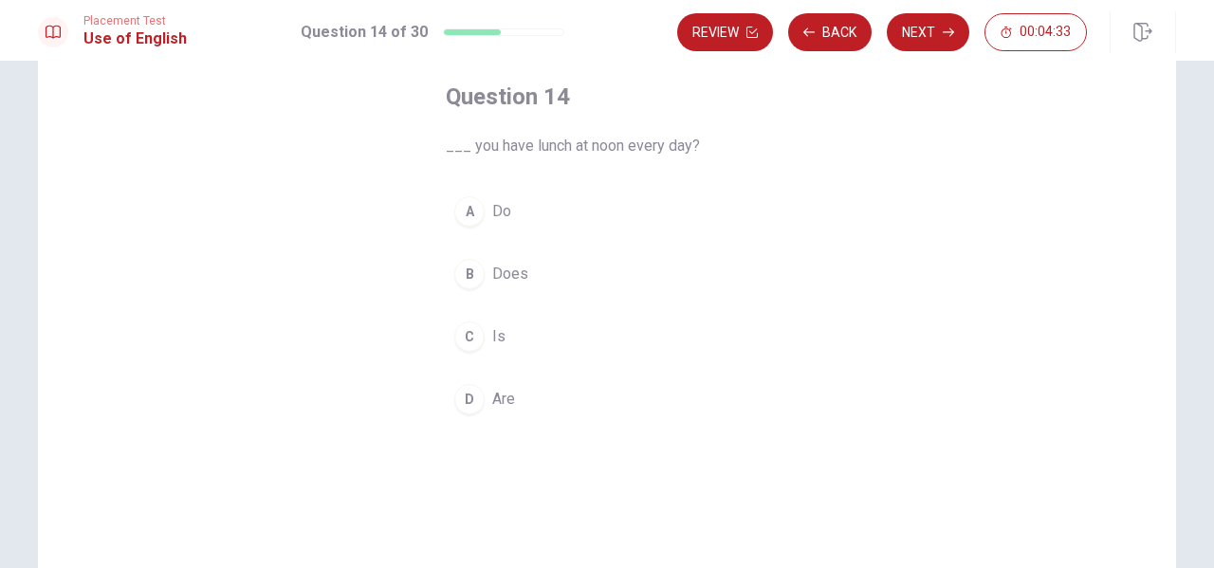
click at [495, 210] on span "Do" at bounding box center [501, 211] width 19 height 23
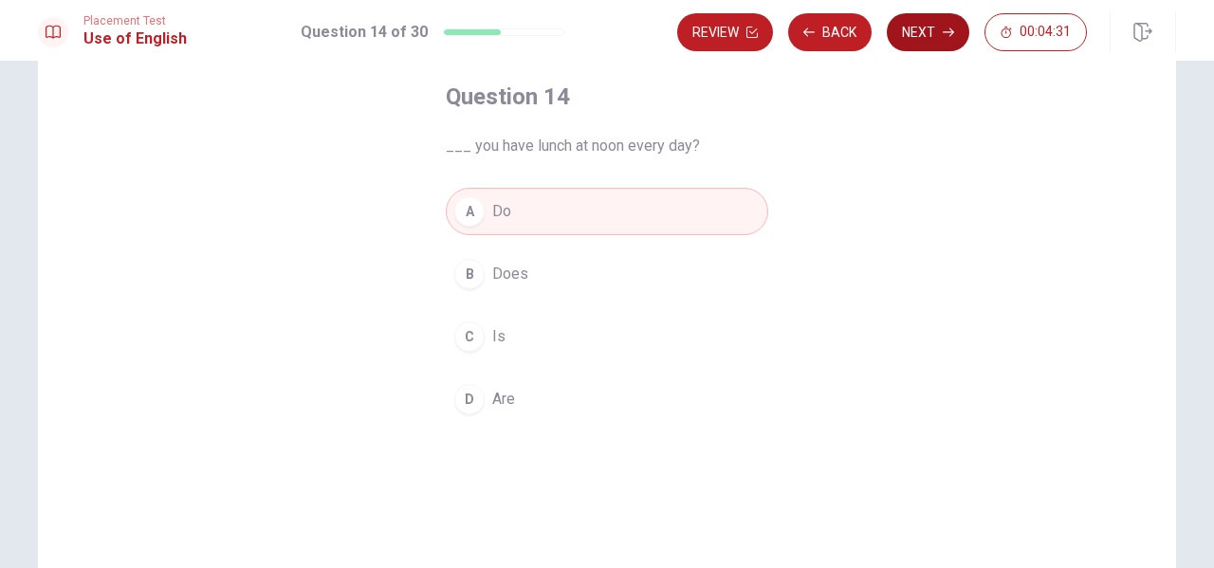
click at [928, 27] on button "Next" at bounding box center [928, 32] width 82 height 38
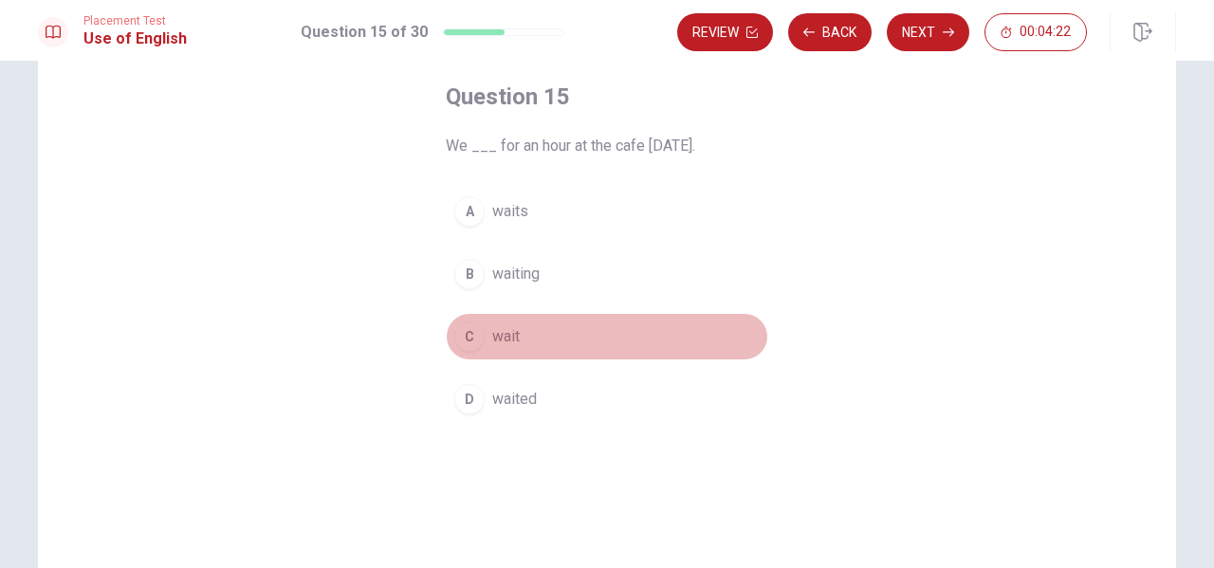
click at [506, 339] on span "wait" at bounding box center [505, 336] width 27 height 23
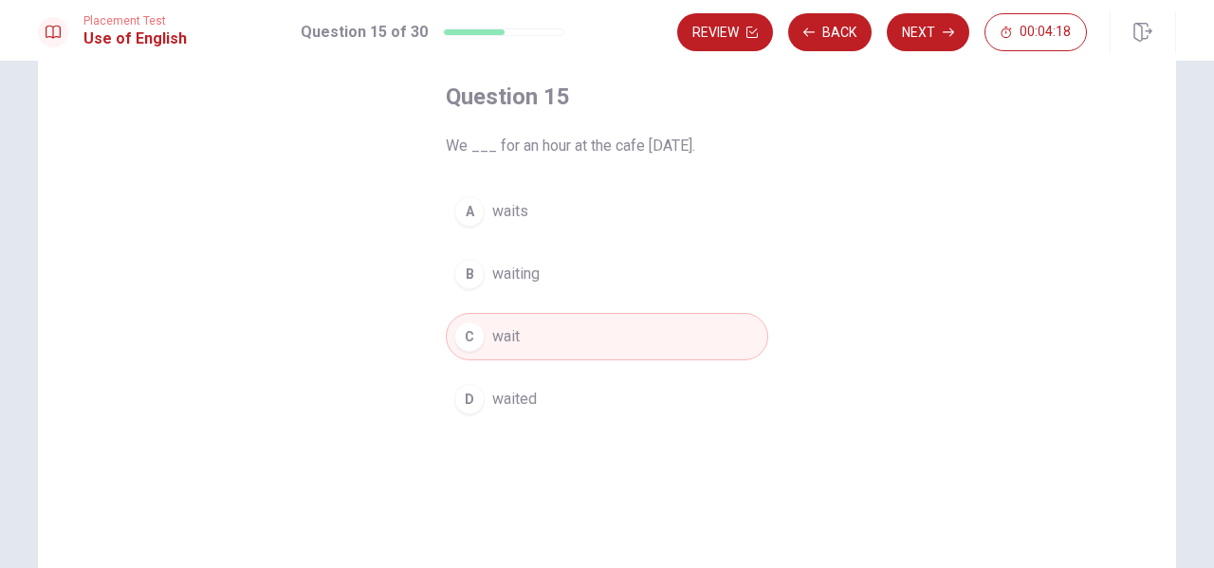
click at [507, 397] on span "waited" at bounding box center [514, 399] width 45 height 23
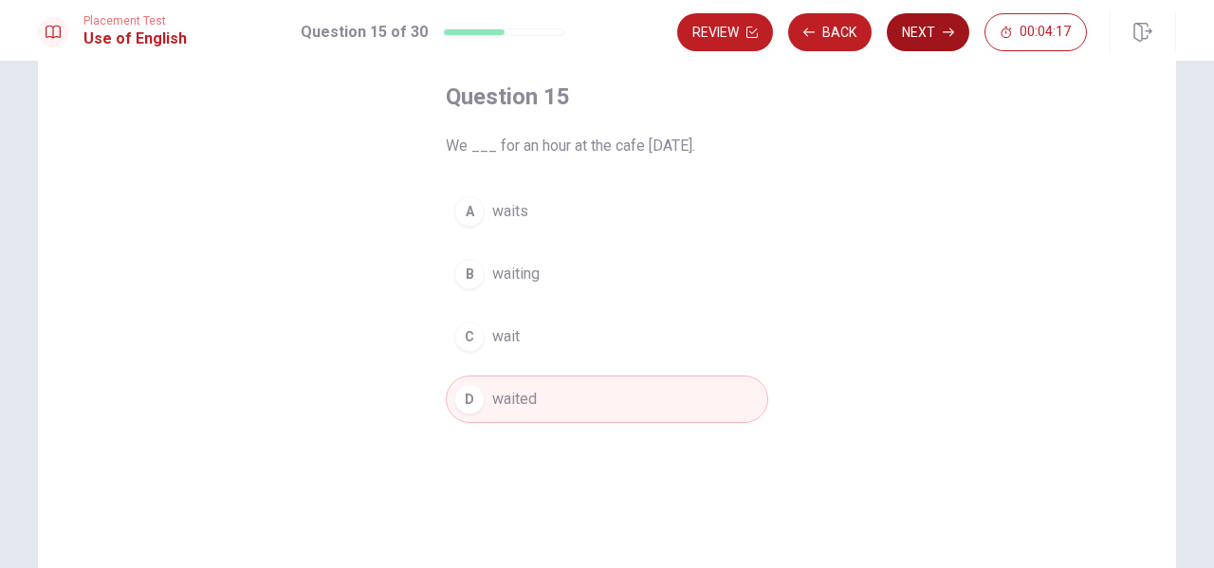
click at [917, 28] on button "Next" at bounding box center [928, 32] width 82 height 38
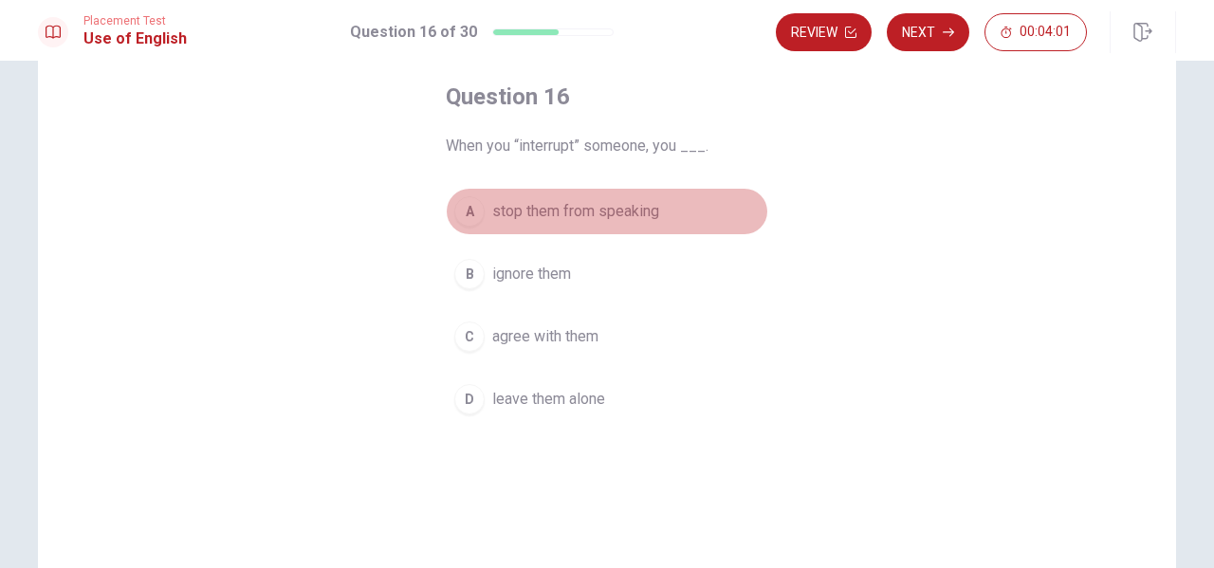
click at [531, 213] on span "stop them from speaking" at bounding box center [575, 211] width 167 height 23
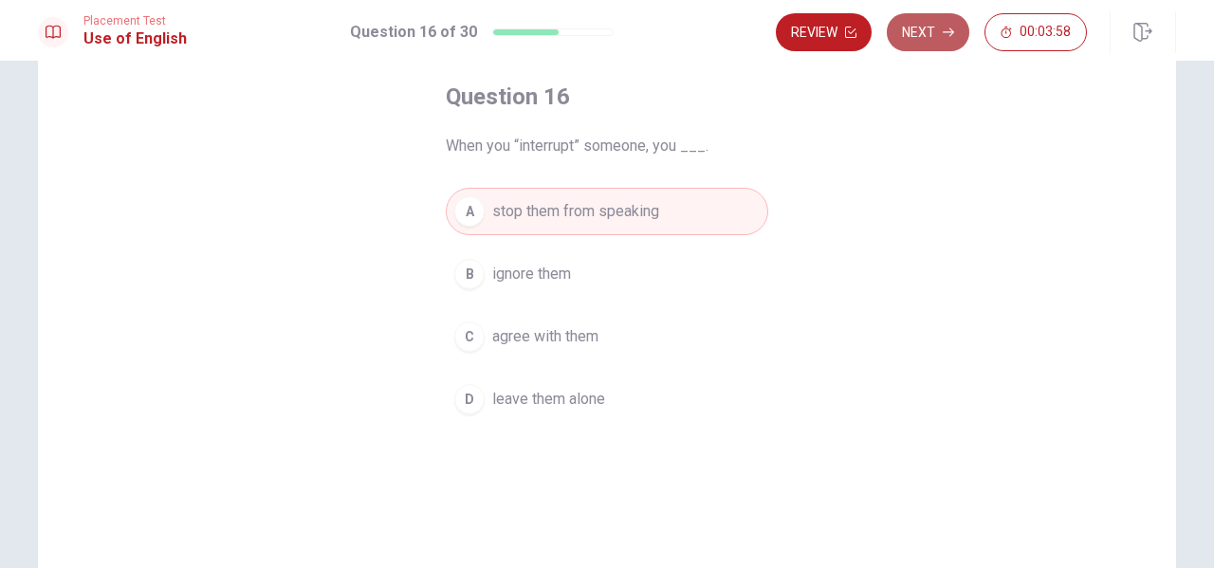
click at [917, 30] on button "Next" at bounding box center [928, 32] width 82 height 38
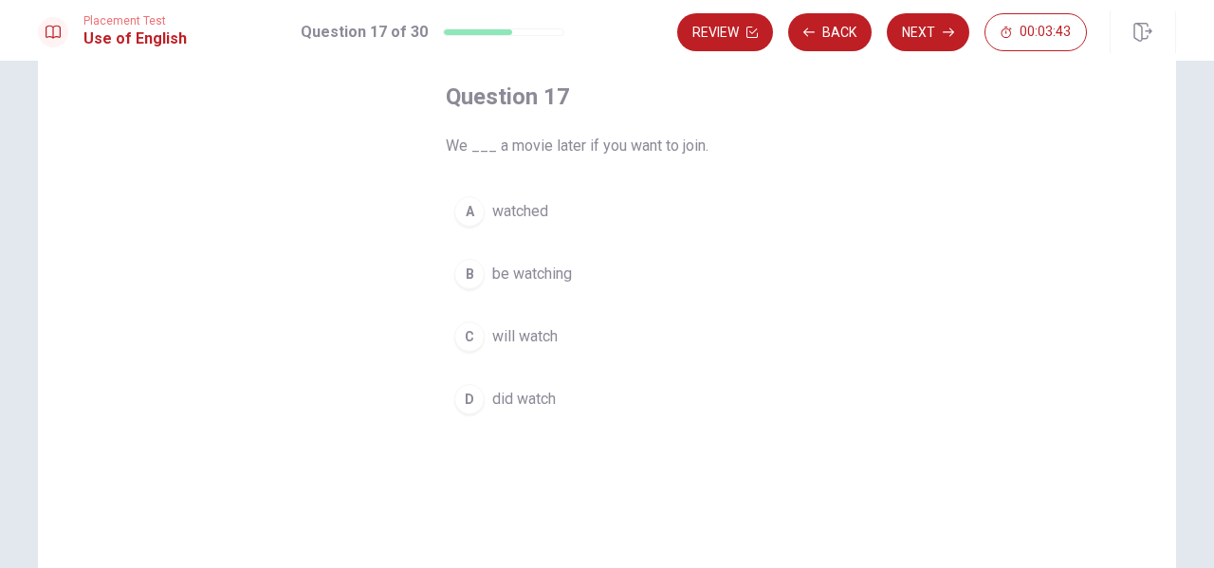
click at [518, 337] on span "will watch" at bounding box center [524, 336] width 65 height 23
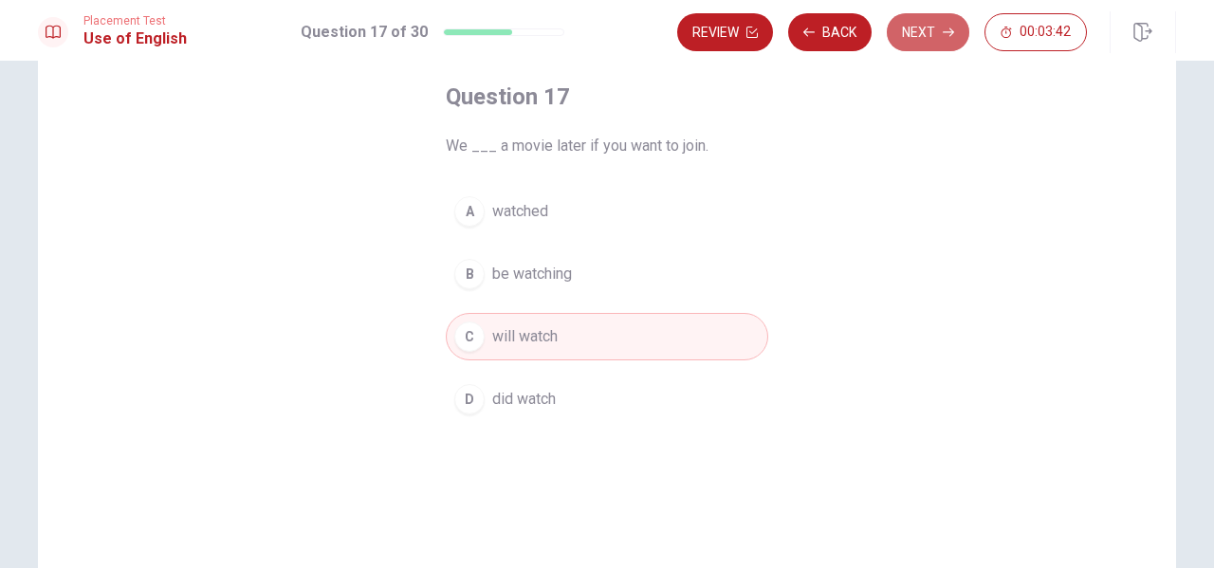
click at [912, 31] on button "Next" at bounding box center [928, 32] width 82 height 38
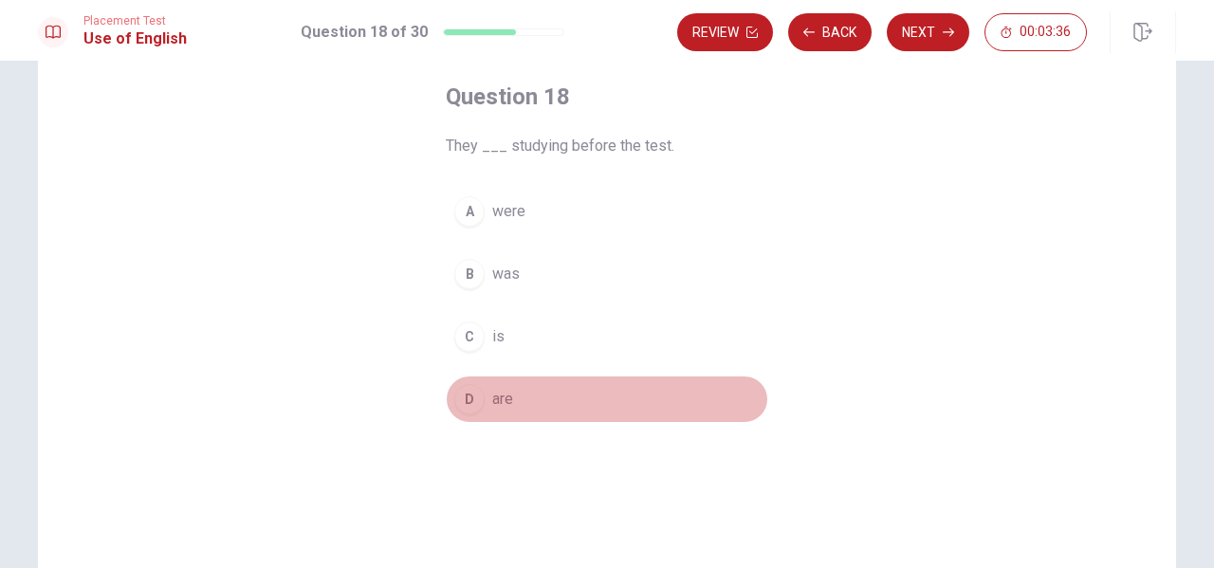
click at [500, 399] on span "are" at bounding box center [502, 399] width 21 height 23
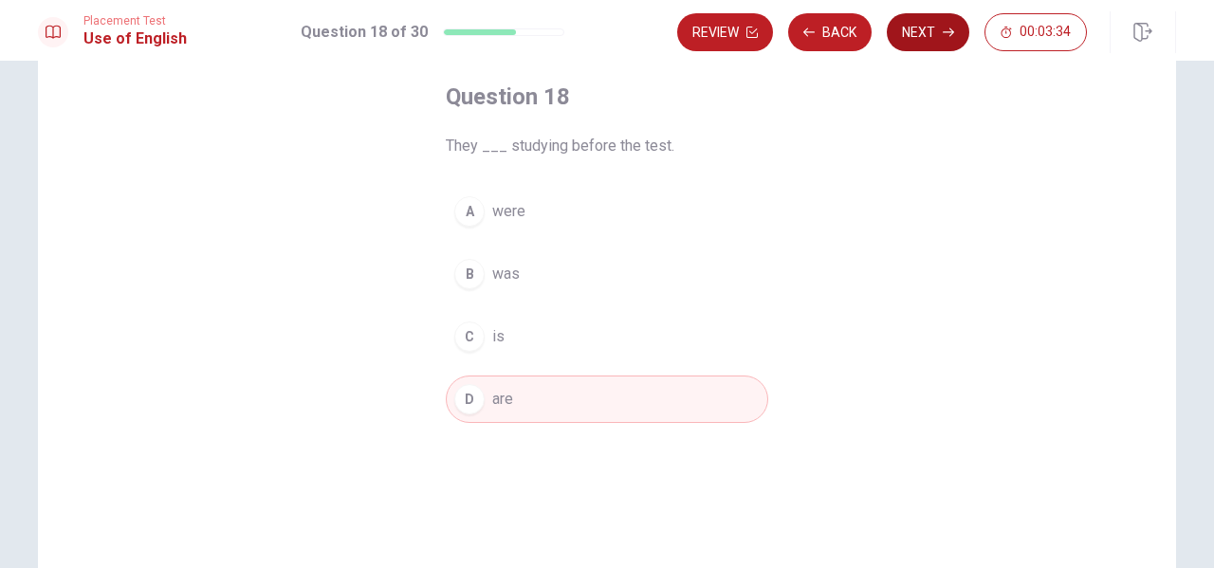
drag, startPoint x: 939, startPoint y: 13, endPoint x: 937, endPoint y: 4, distance: 9.7
click at [939, 12] on div "Review Back Next 00:03:34" at bounding box center [926, 32] width 499 height 42
click at [925, 30] on button "Next" at bounding box center [928, 32] width 82 height 38
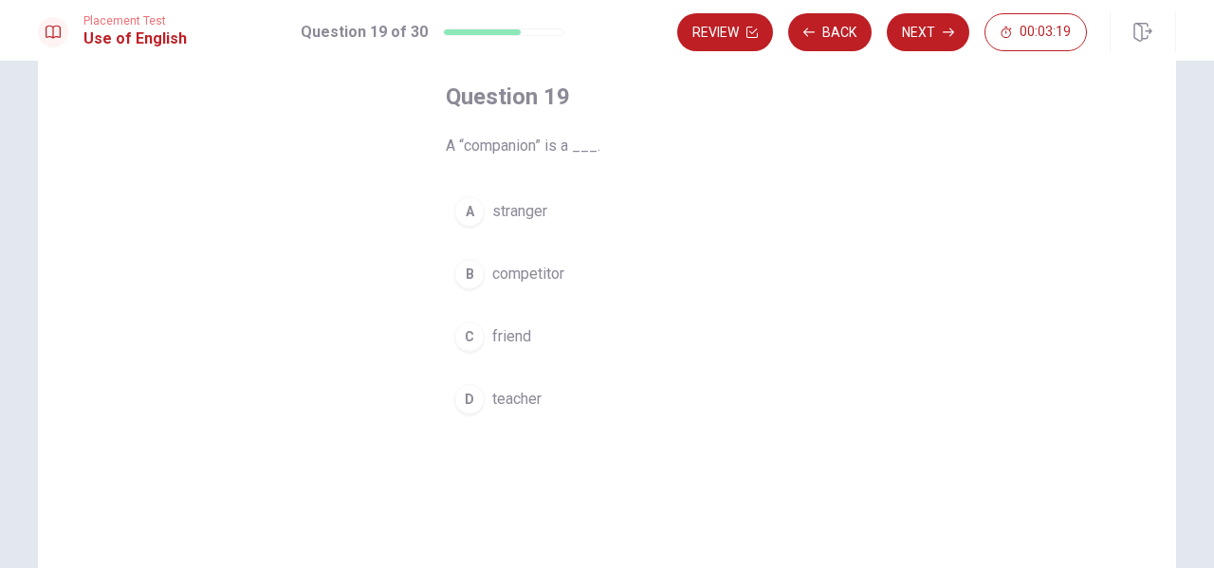
click at [500, 340] on span "friend" at bounding box center [511, 336] width 39 height 23
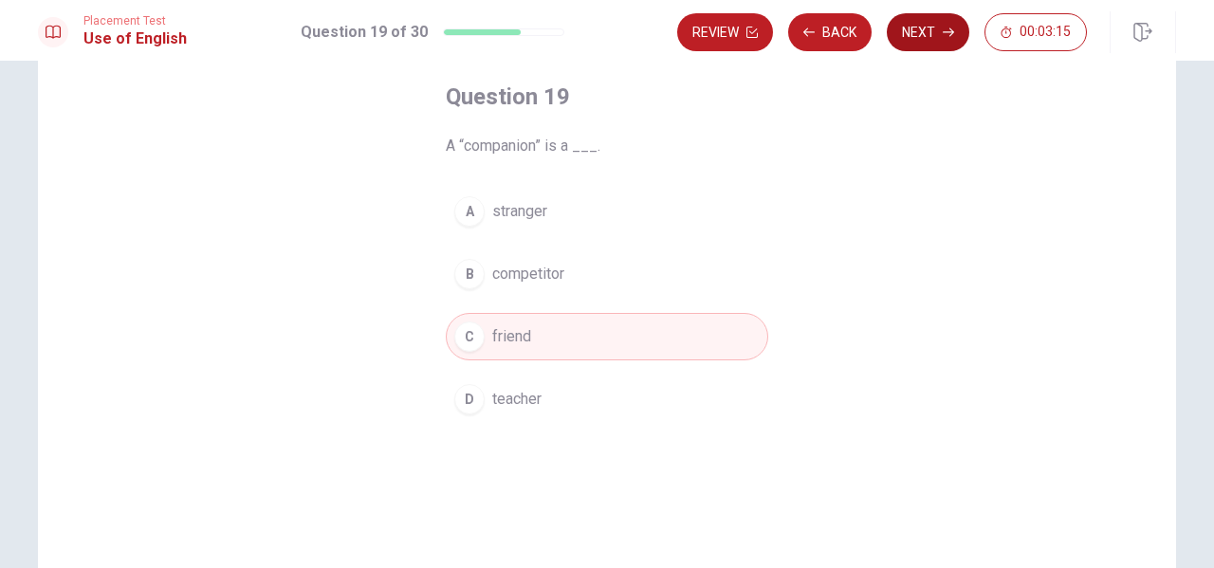
click at [911, 33] on button "Next" at bounding box center [928, 32] width 82 height 38
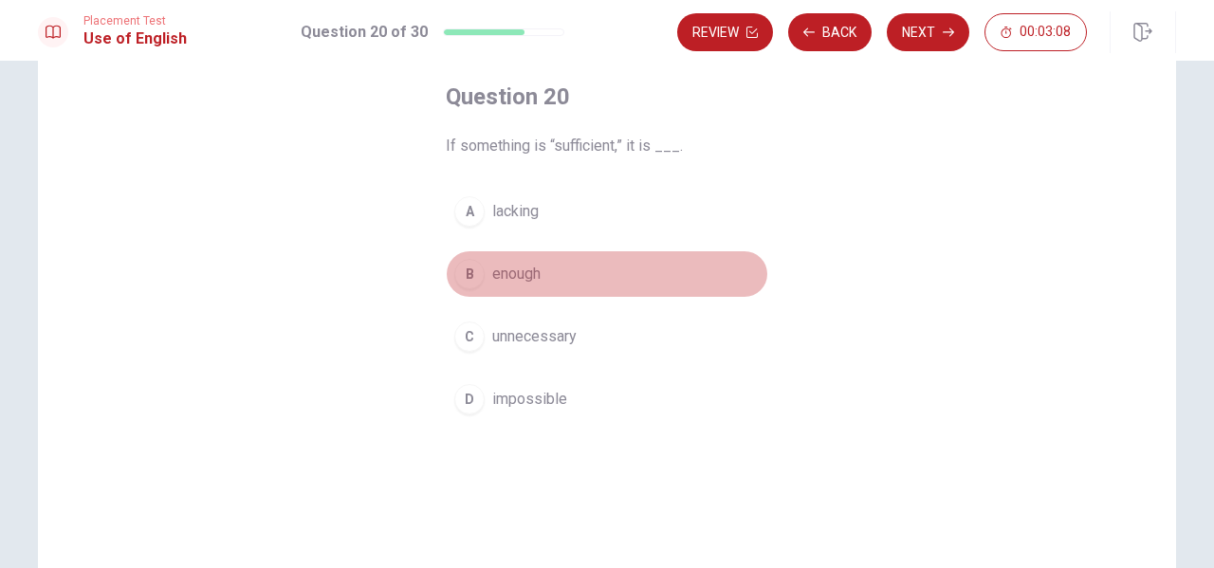
click at [507, 266] on span "enough" at bounding box center [516, 274] width 48 height 23
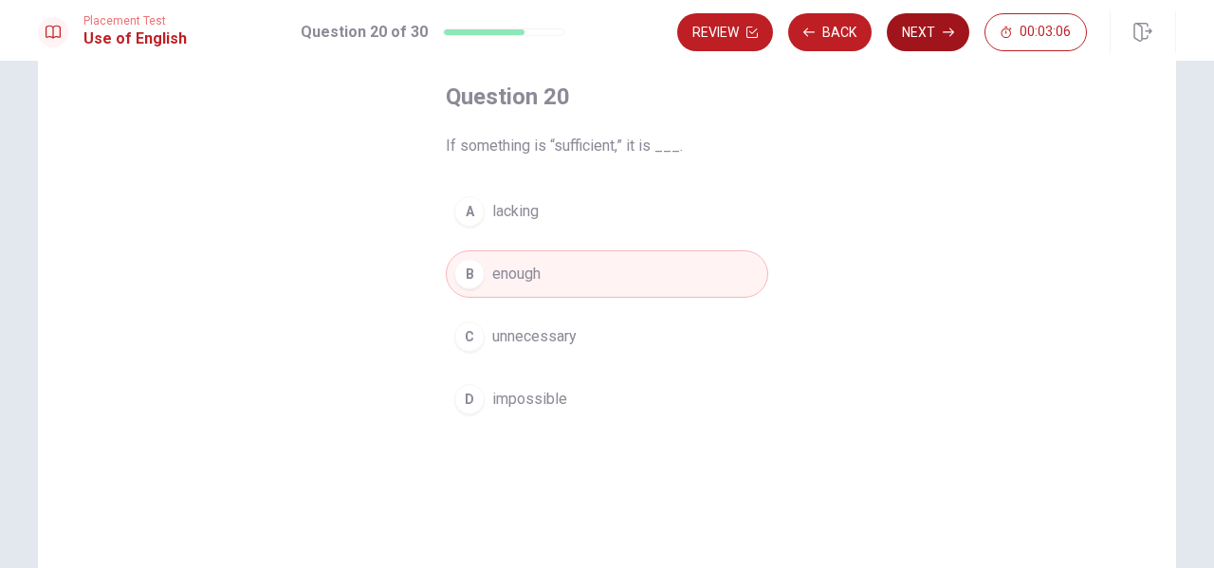
click at [921, 32] on button "Next" at bounding box center [928, 32] width 82 height 38
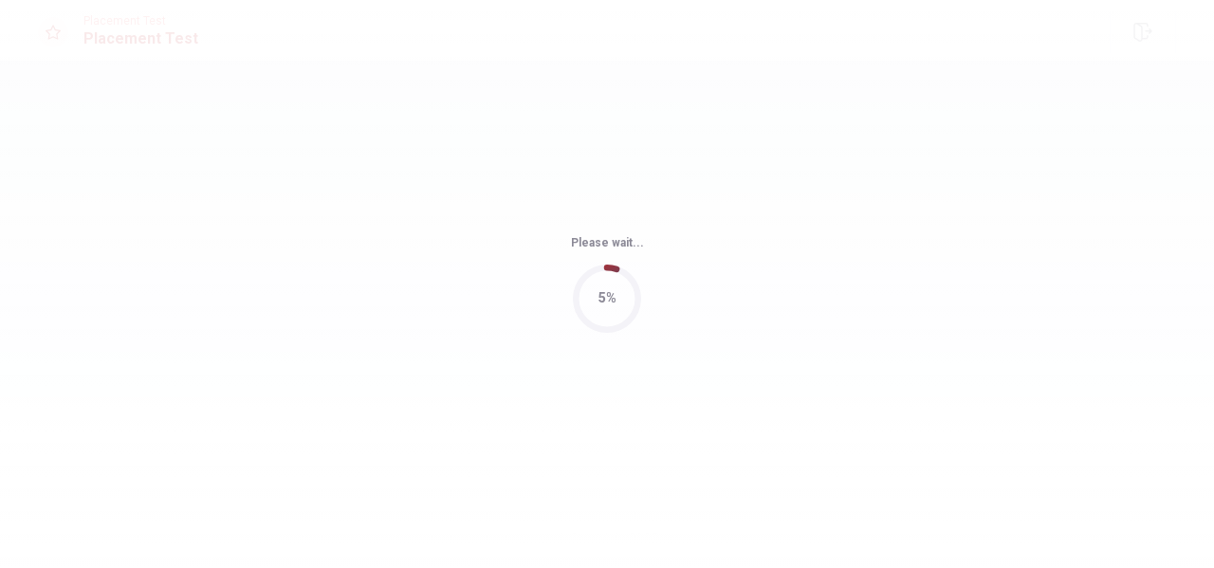
scroll to position [0, 0]
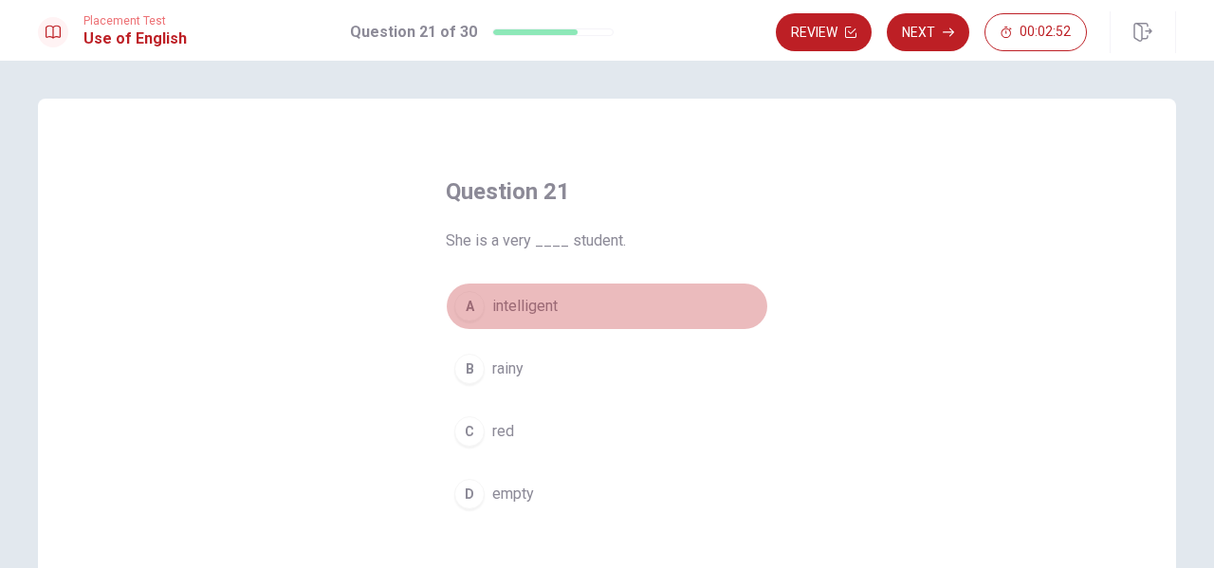
click at [512, 302] on span "intelligent" at bounding box center [524, 306] width 65 height 23
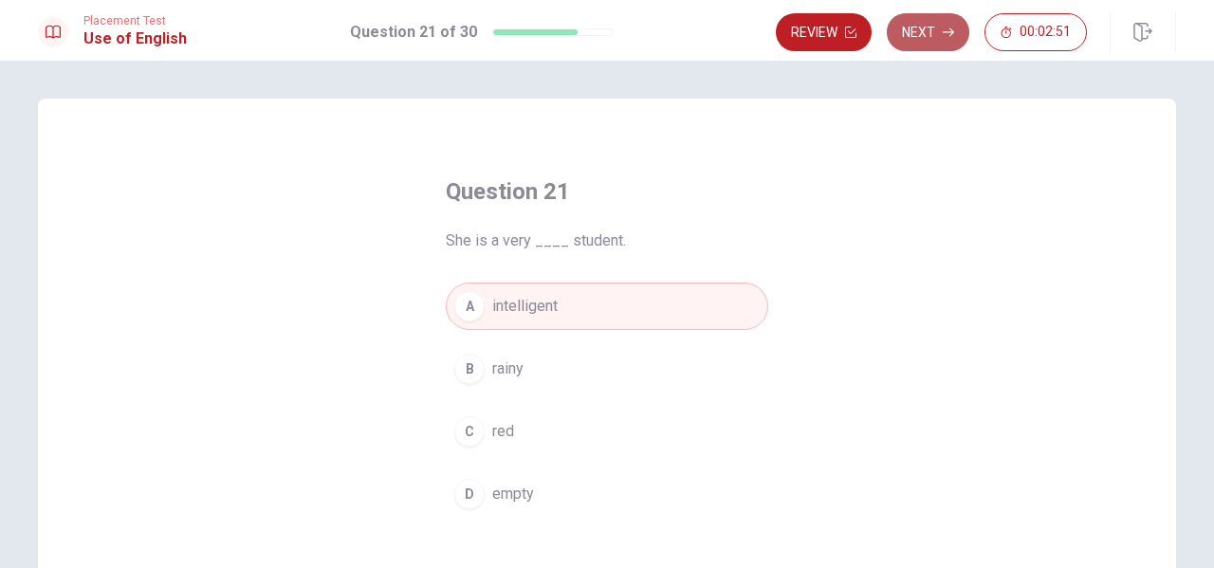
click at [920, 24] on button "Next" at bounding box center [928, 32] width 82 height 38
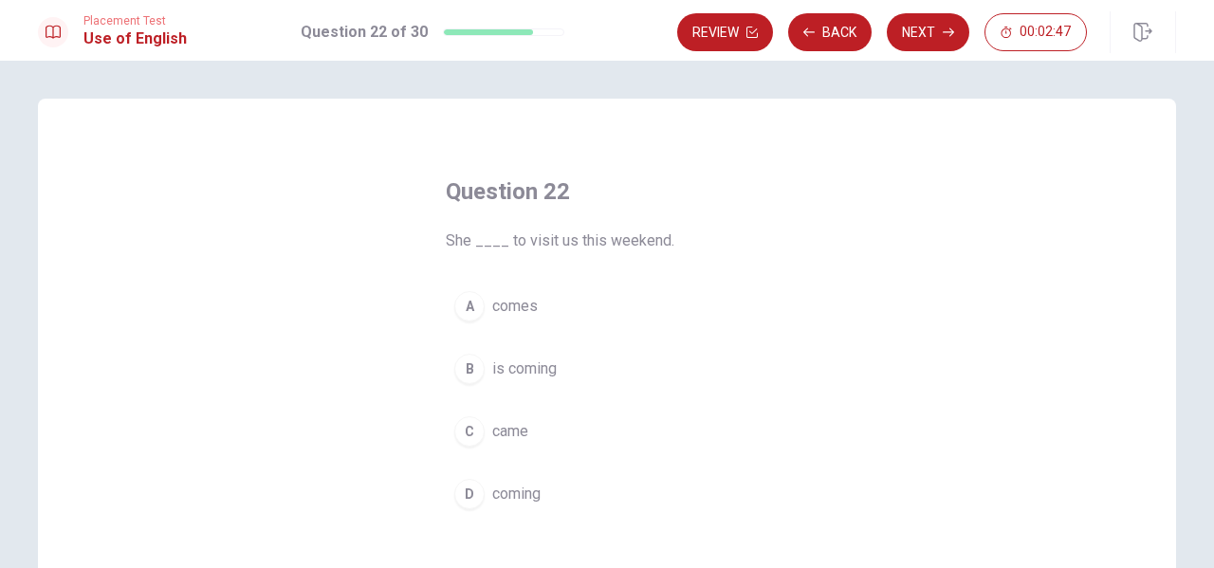
click at [516, 309] on span "comes" at bounding box center [515, 306] width 46 height 23
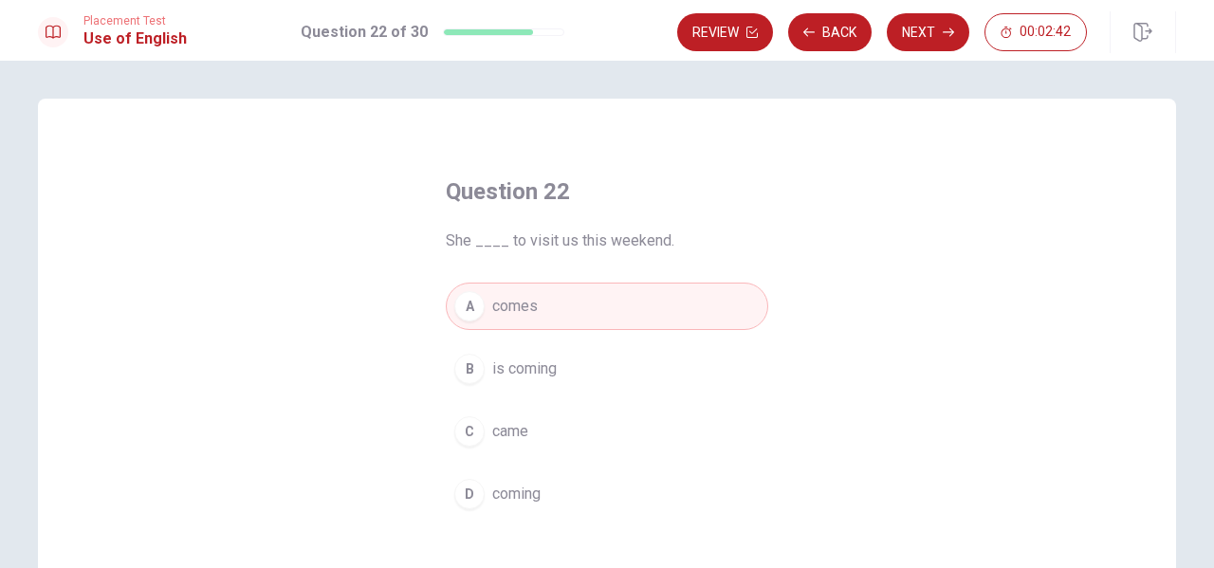
click at [521, 369] on span "is coming" at bounding box center [524, 368] width 64 height 23
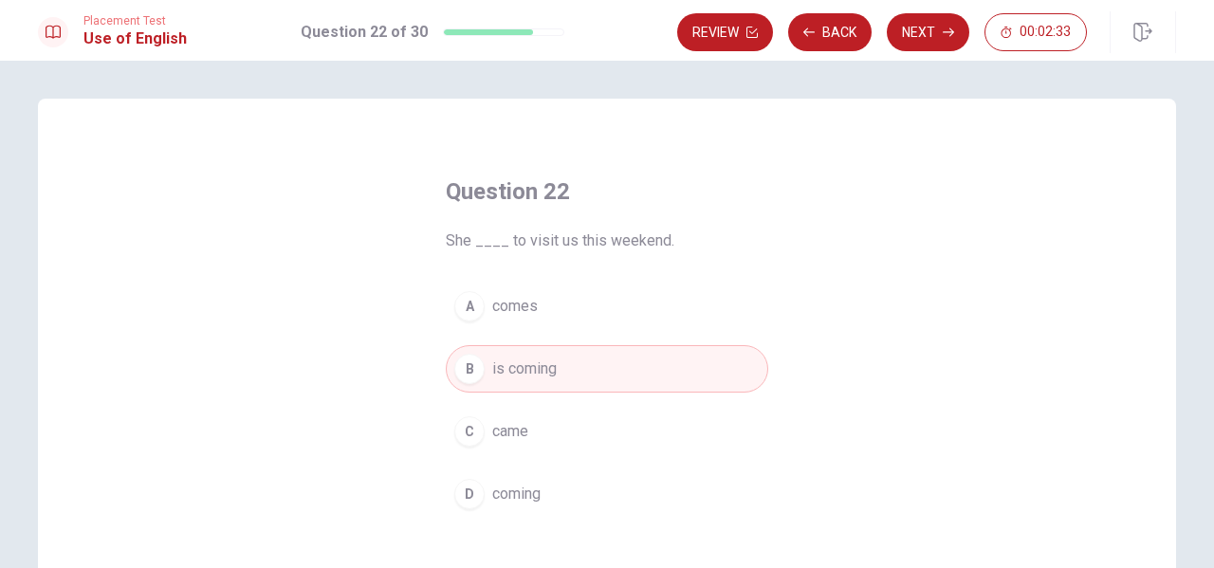
click at [936, 21] on button "Next" at bounding box center [928, 32] width 82 height 38
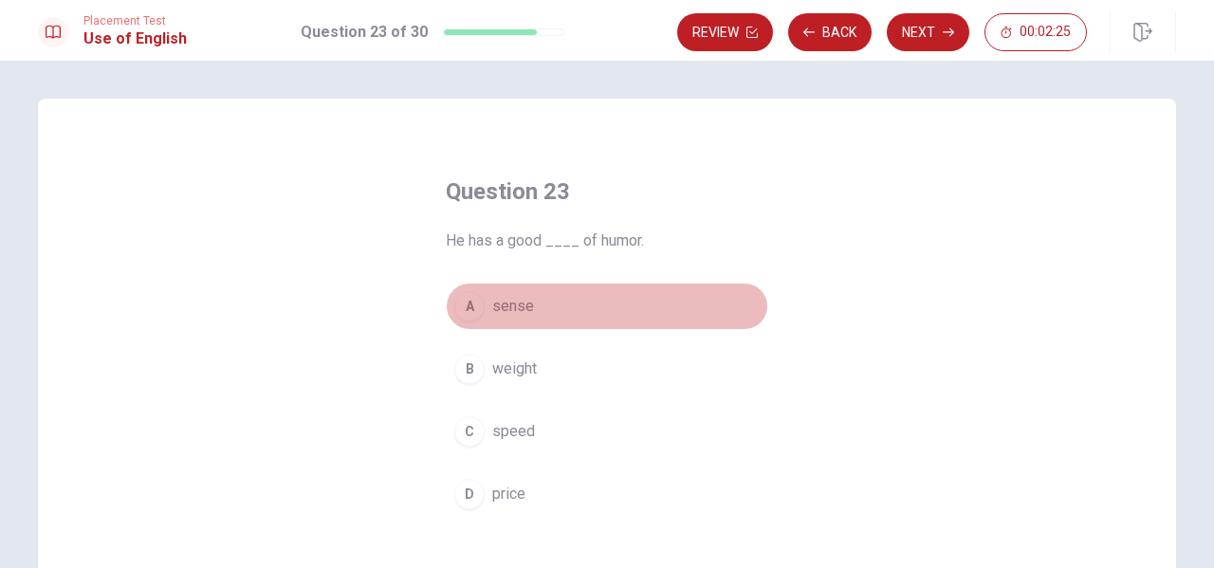
click at [509, 296] on span "sense" at bounding box center [513, 306] width 42 height 23
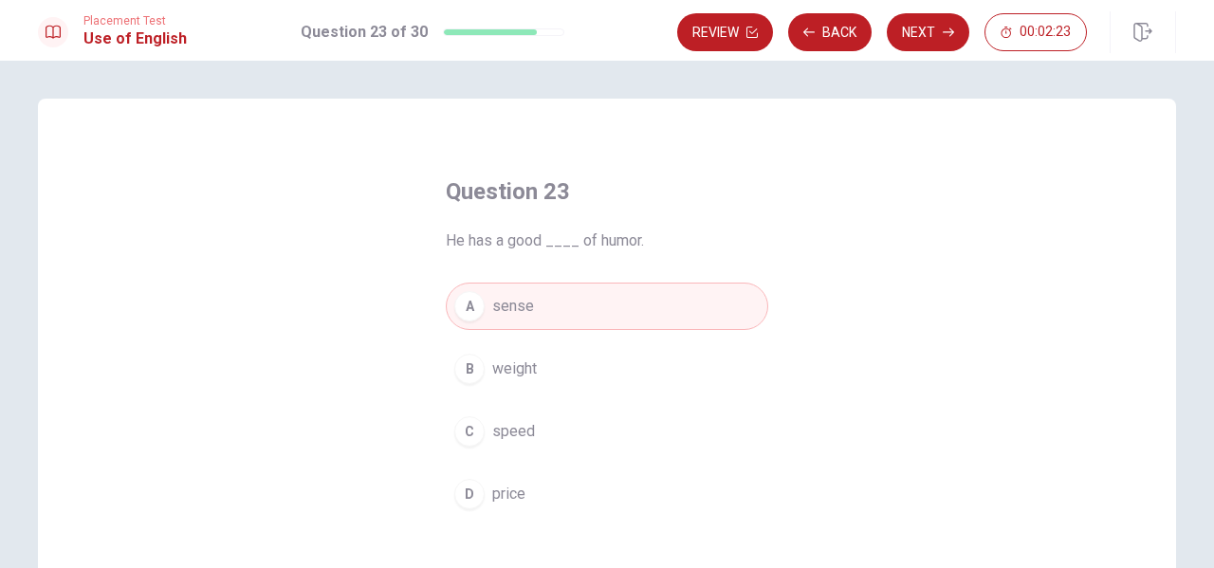
click at [918, 30] on button "Next" at bounding box center [928, 32] width 82 height 38
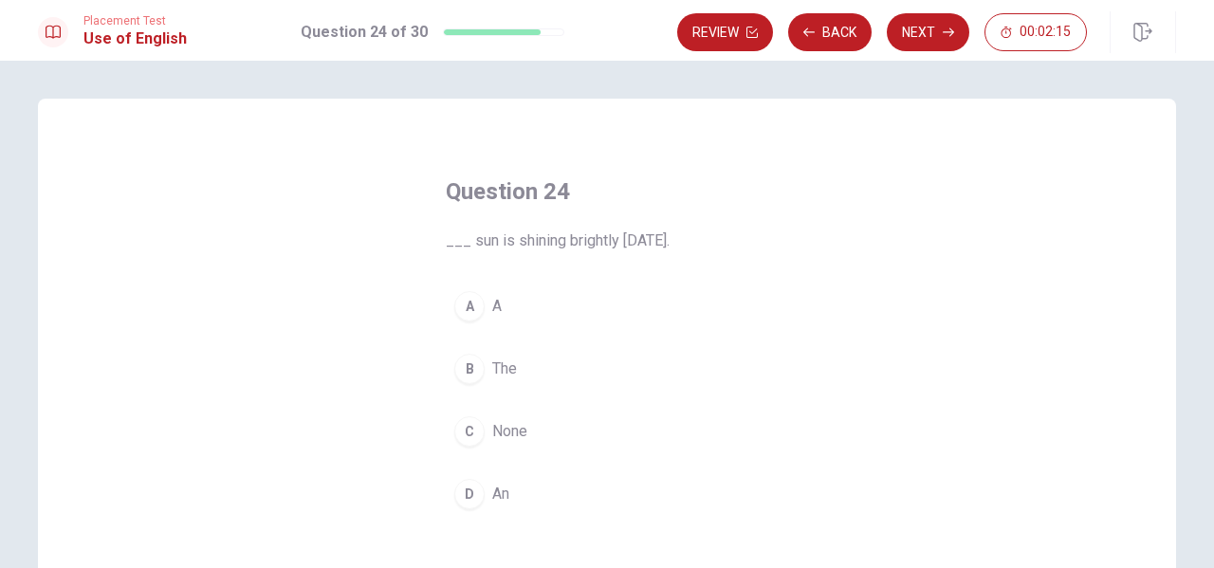
click at [502, 369] on span "The" at bounding box center [504, 368] width 25 height 23
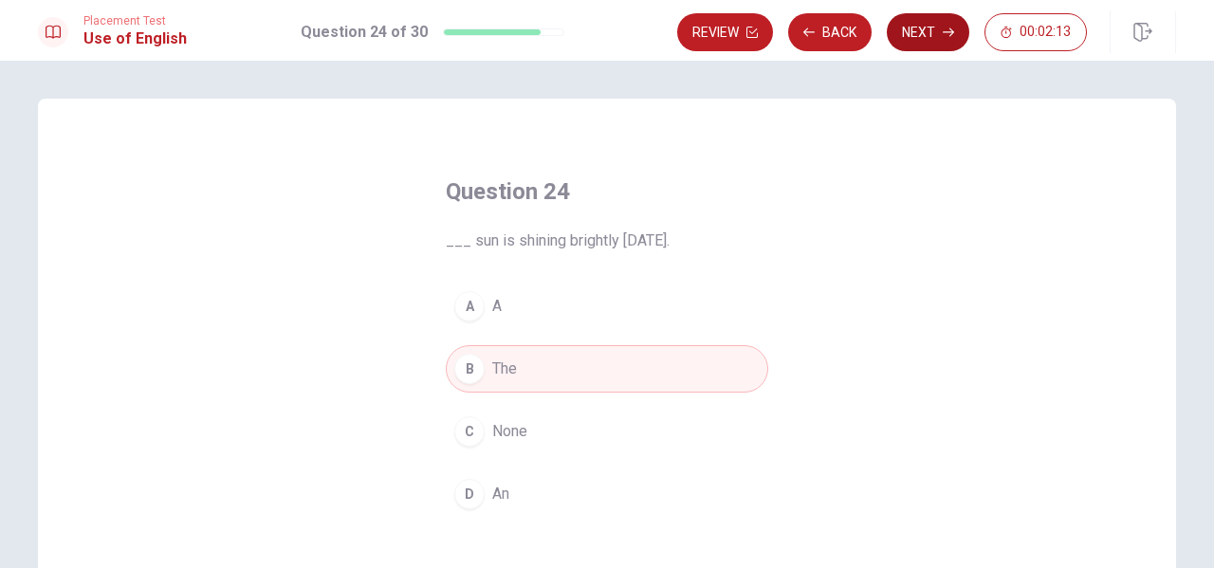
click at [918, 40] on button "Next" at bounding box center [928, 32] width 82 height 38
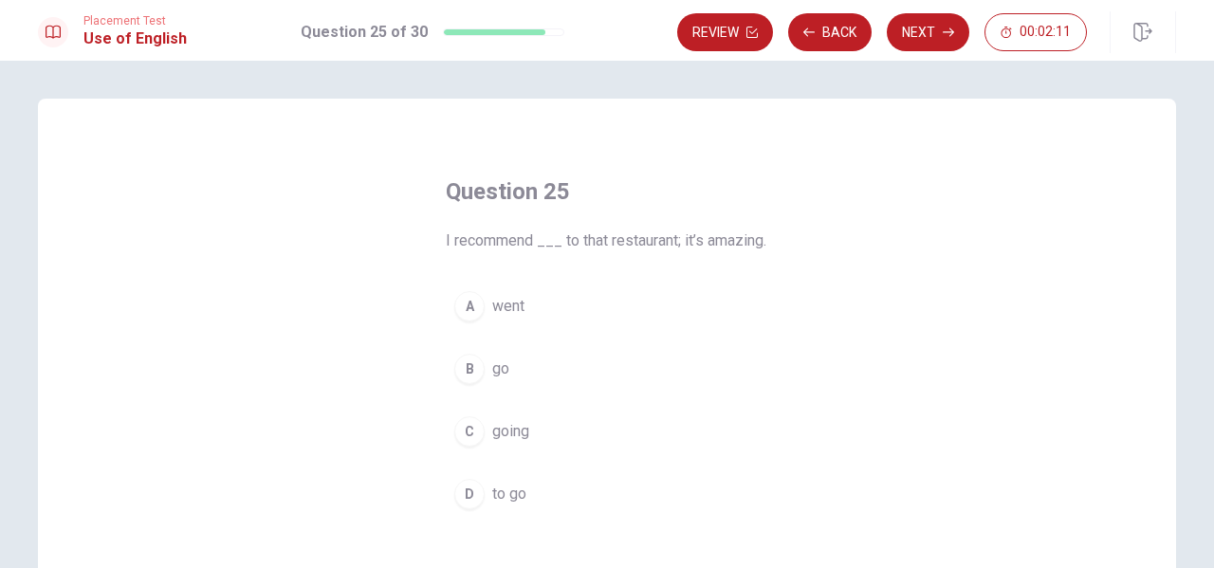
scroll to position [95, 0]
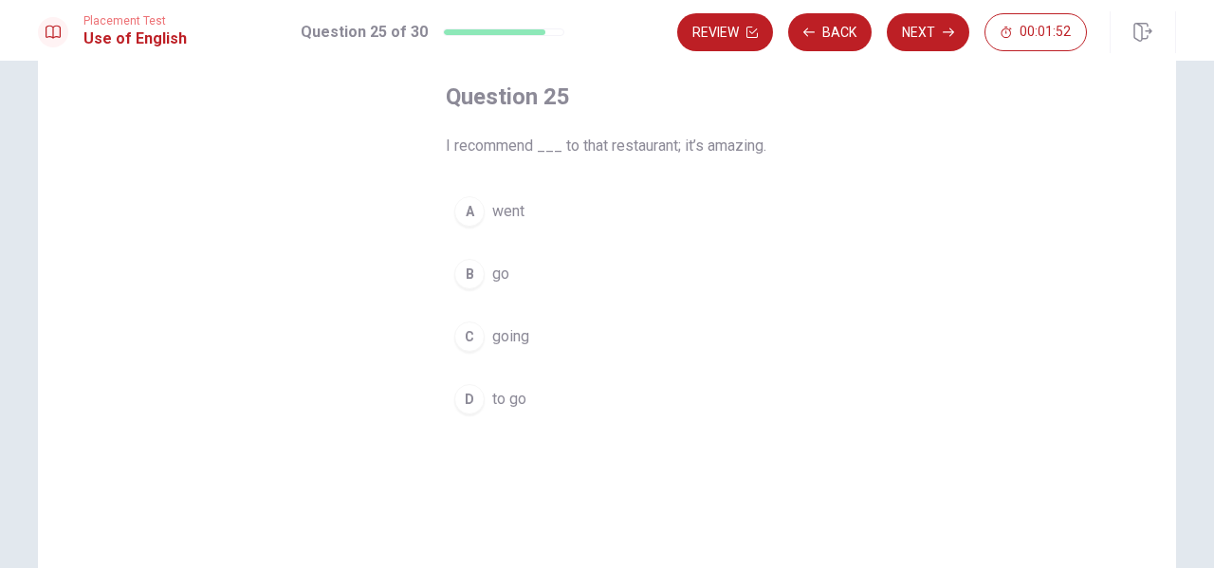
click at [504, 348] on span "going" at bounding box center [510, 336] width 37 height 23
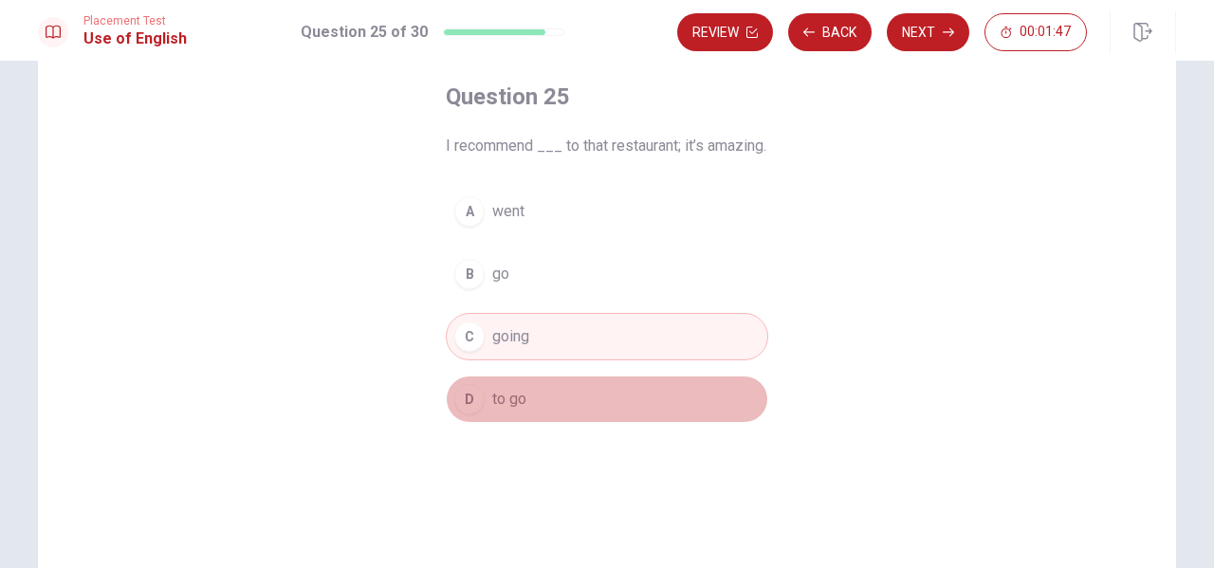
click at [503, 411] on span "to go" at bounding box center [509, 399] width 34 height 23
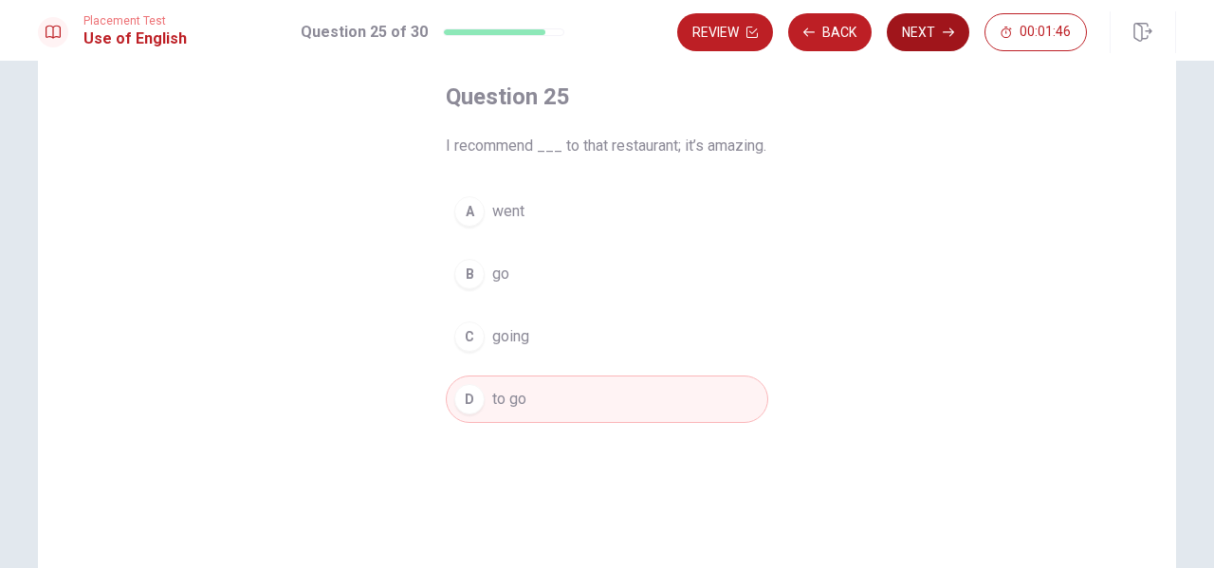
click at [944, 31] on icon "button" at bounding box center [948, 32] width 11 height 9
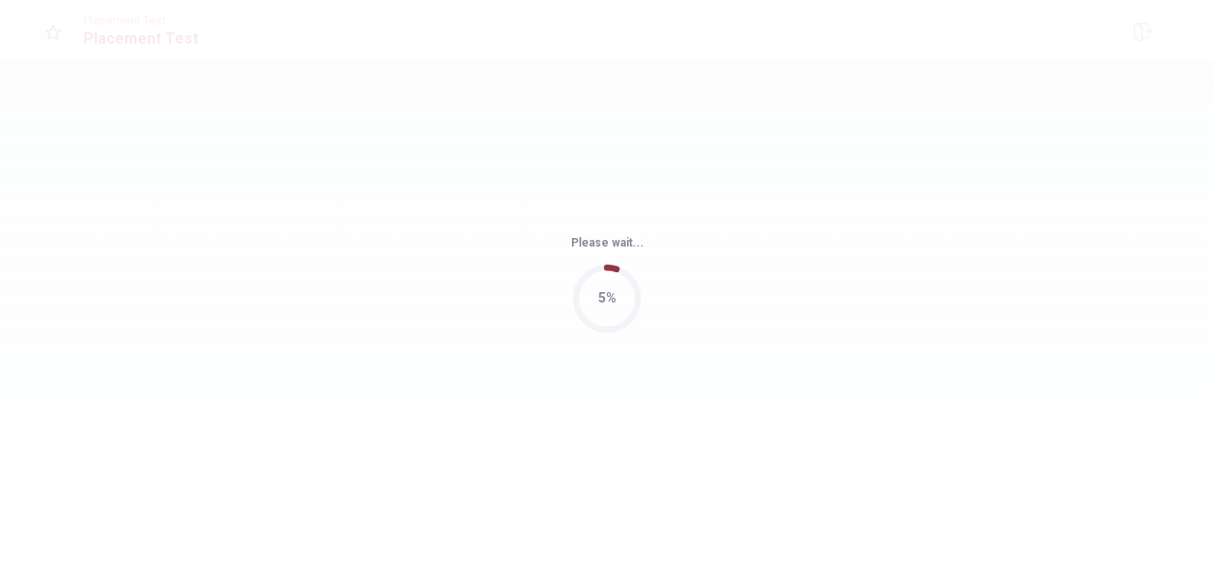
scroll to position [0, 0]
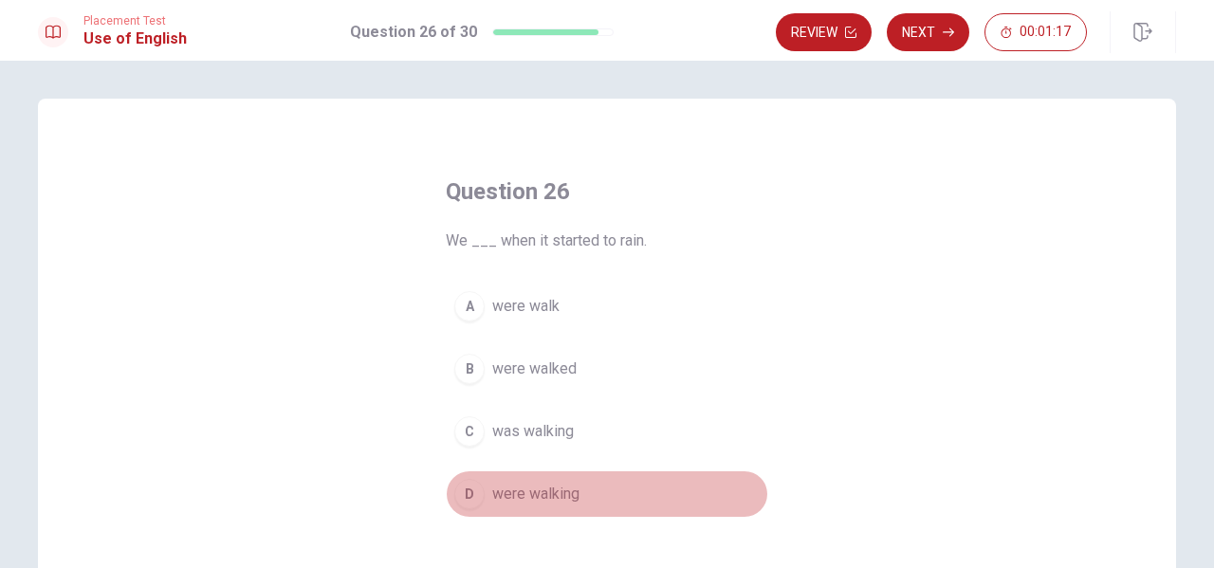
click at [526, 492] on span "were walking" at bounding box center [535, 494] width 87 height 23
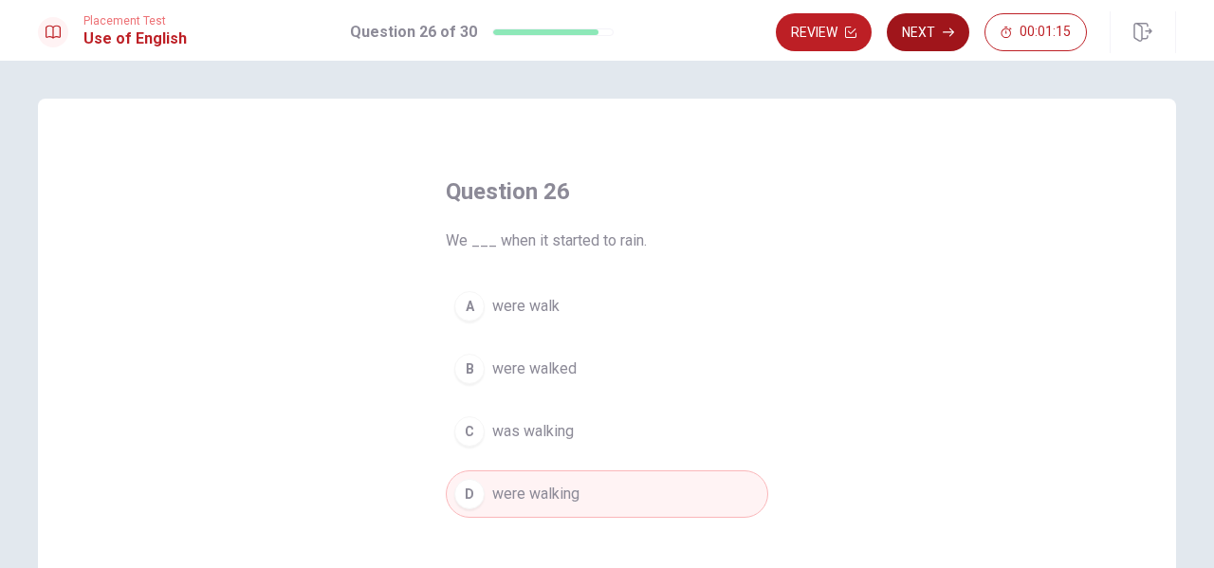
click at [923, 24] on button "Next" at bounding box center [928, 32] width 82 height 38
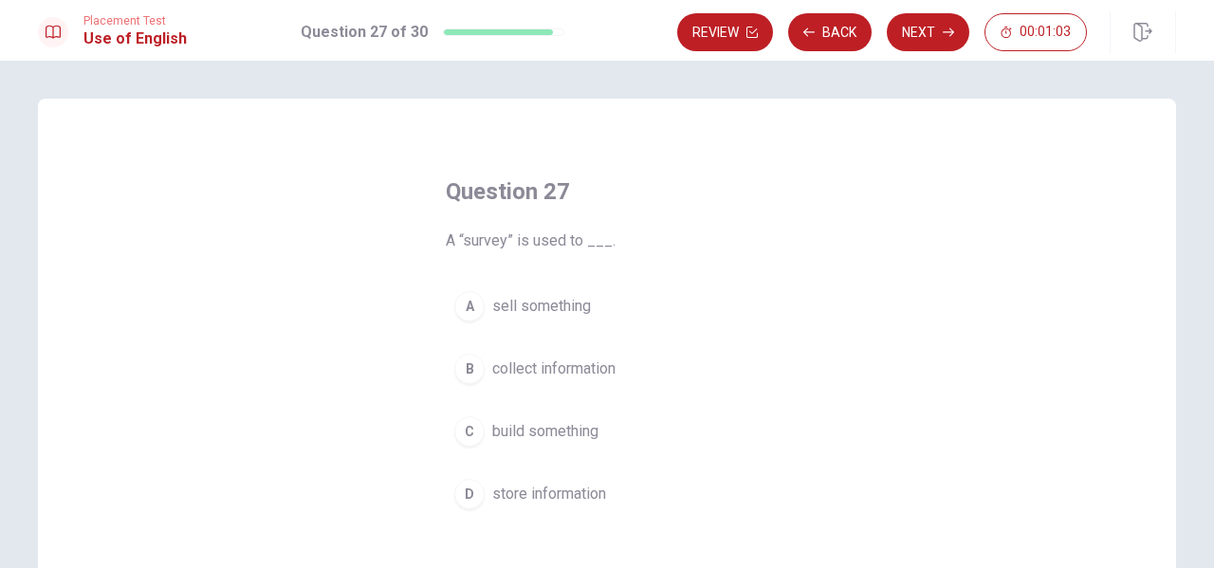
click at [539, 488] on span "store information" at bounding box center [549, 494] width 114 height 23
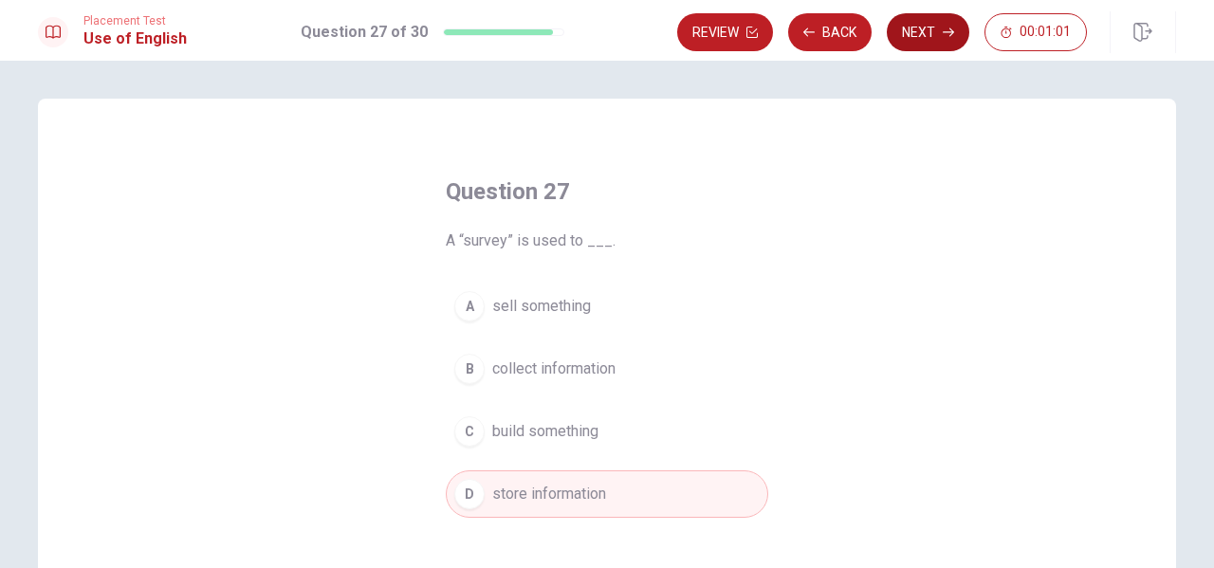
click at [925, 22] on button "Next" at bounding box center [928, 32] width 82 height 38
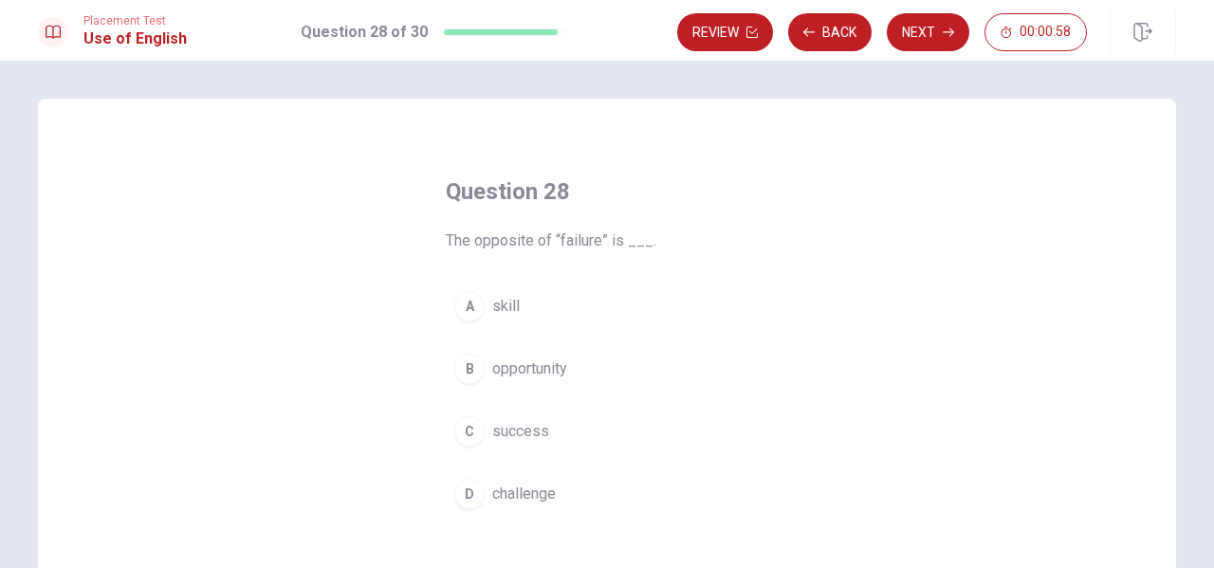
click at [504, 435] on span "success" at bounding box center [520, 431] width 57 height 23
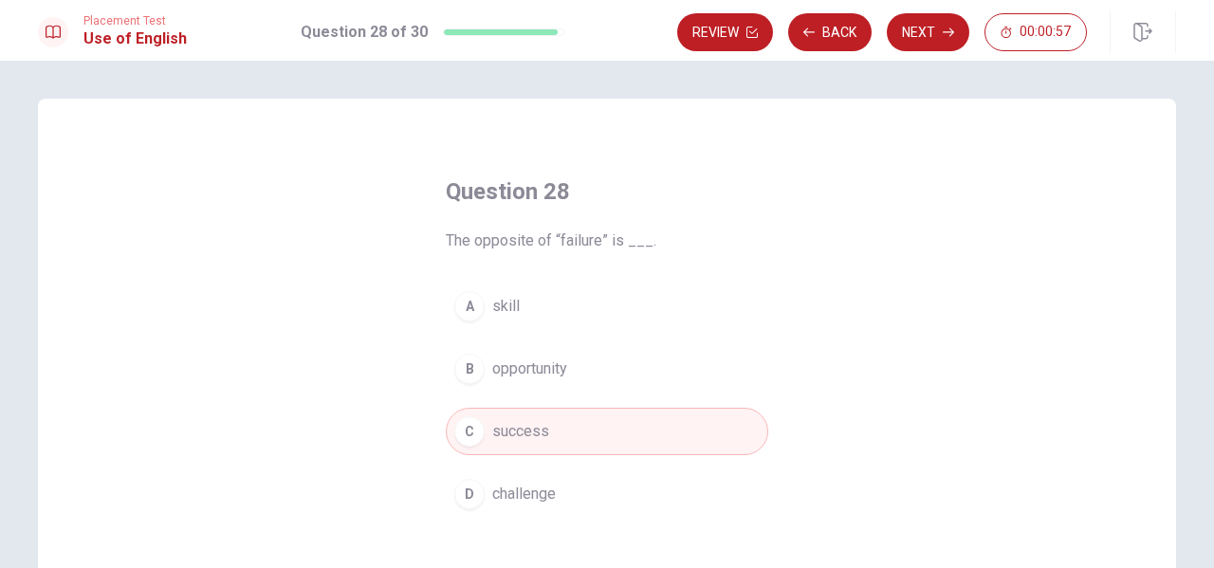
click at [911, 34] on button "Next" at bounding box center [928, 32] width 82 height 38
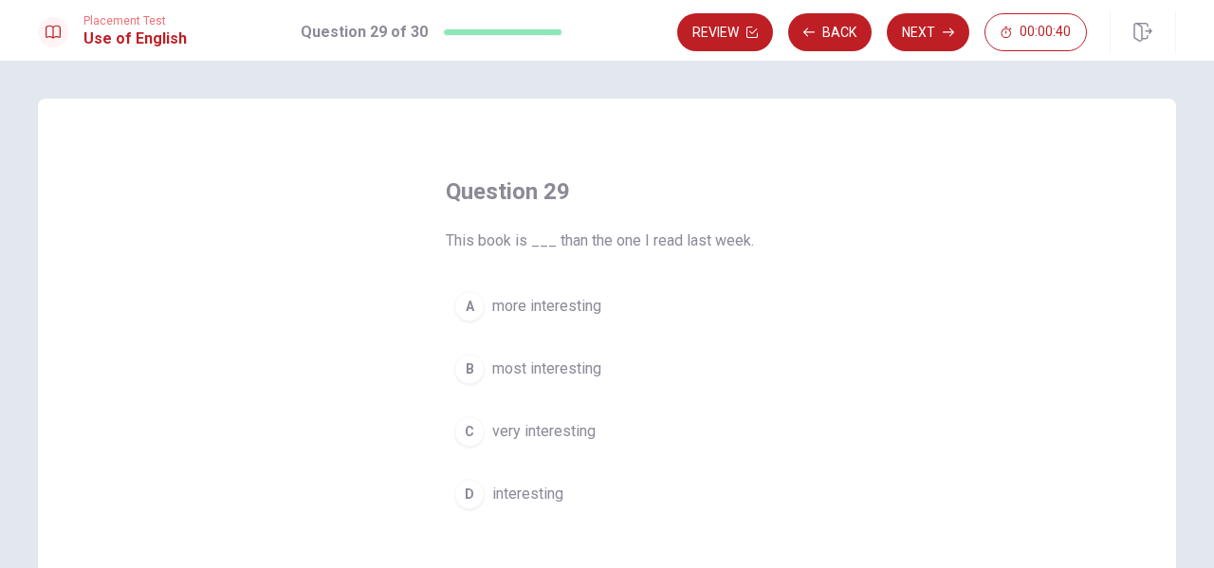
click at [540, 303] on span "more interesting" at bounding box center [546, 306] width 109 height 23
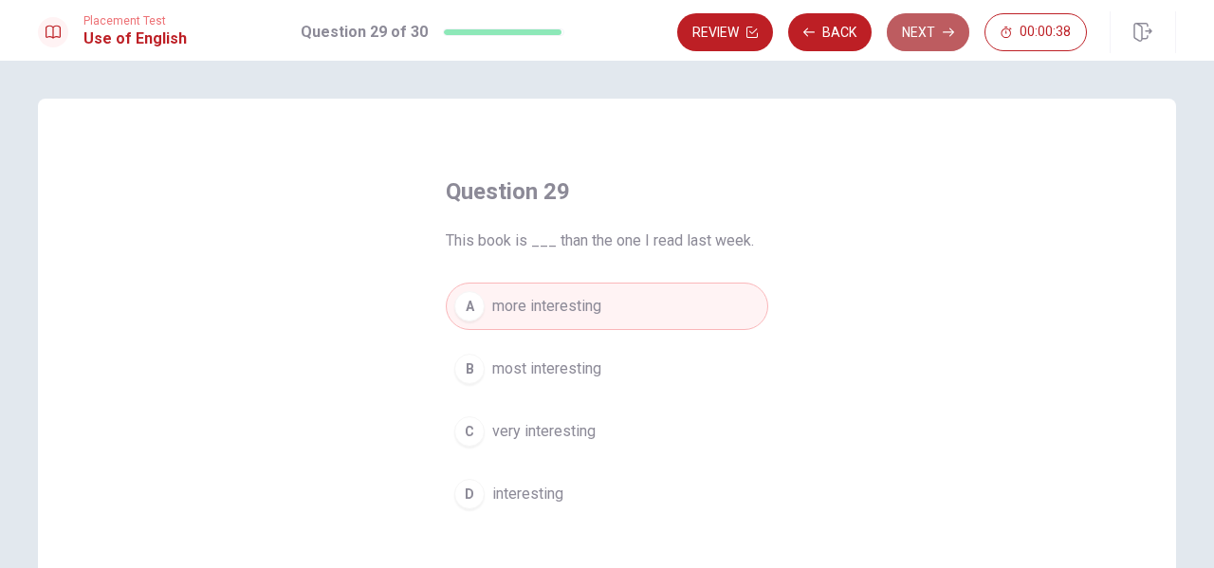
click at [936, 25] on button "Next" at bounding box center [928, 32] width 82 height 38
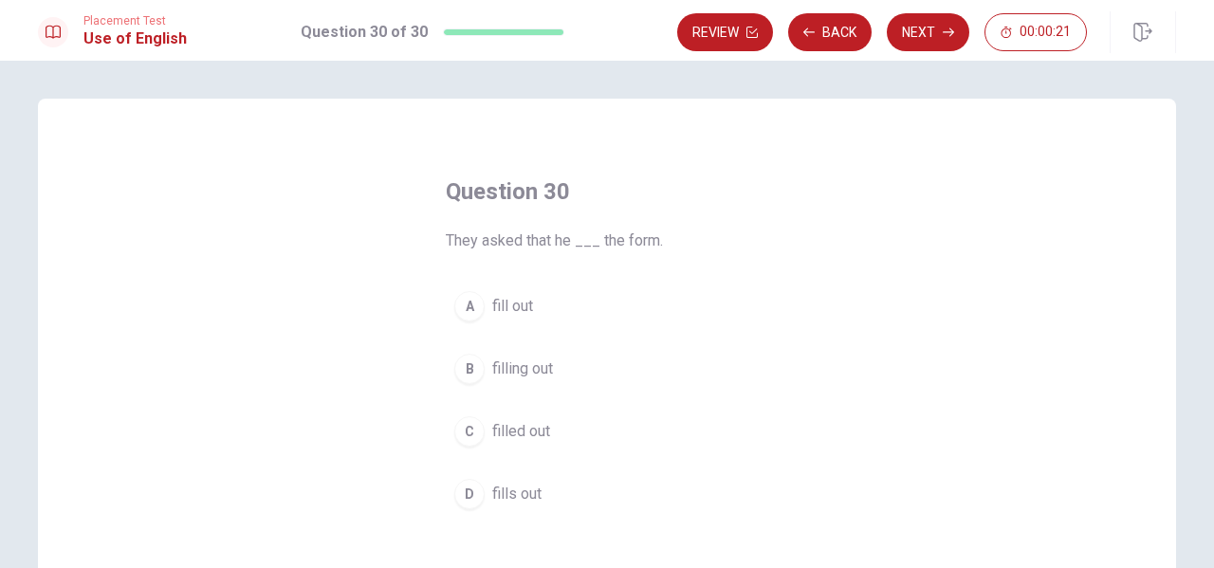
click at [505, 306] on span "fill out" at bounding box center [512, 306] width 41 height 23
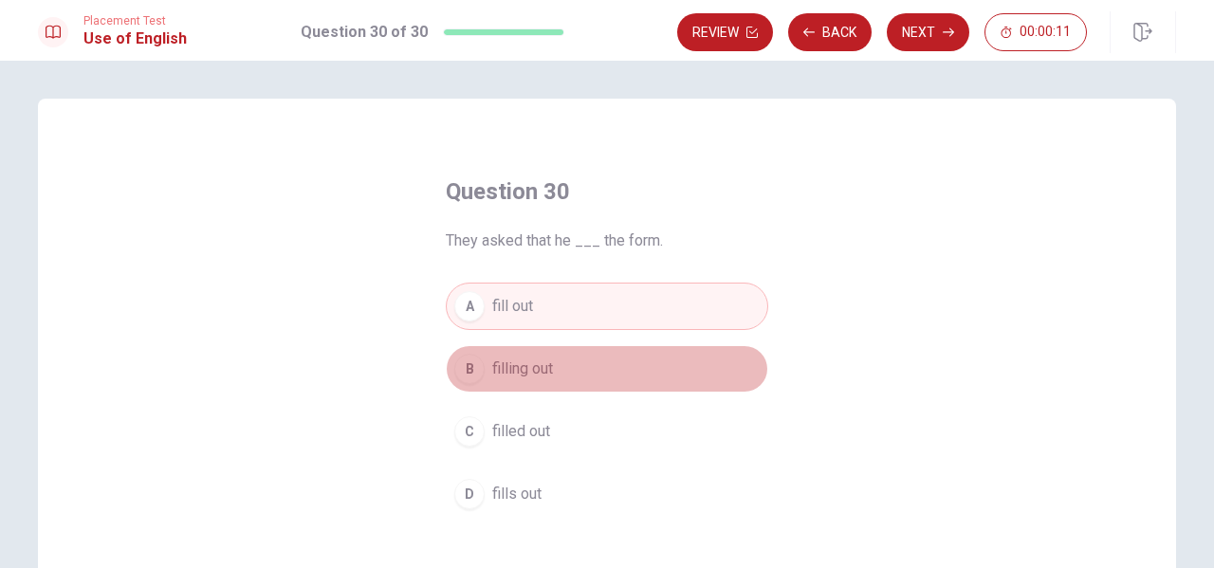
click at [518, 369] on span "filling out" at bounding box center [522, 368] width 61 height 23
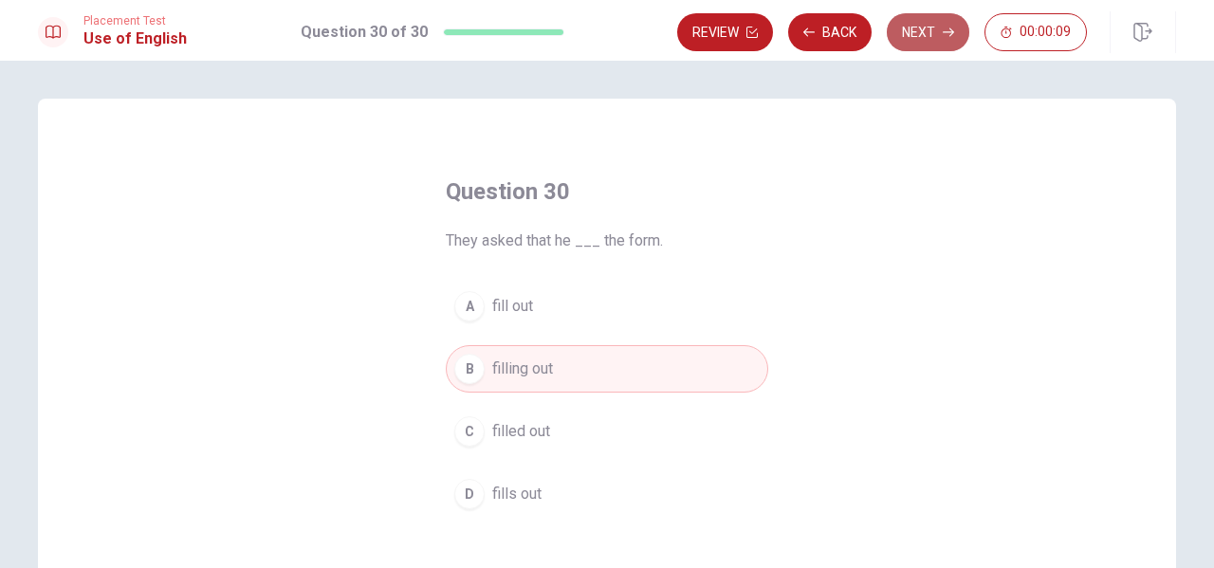
click at [928, 33] on button "Next" at bounding box center [928, 32] width 82 height 38
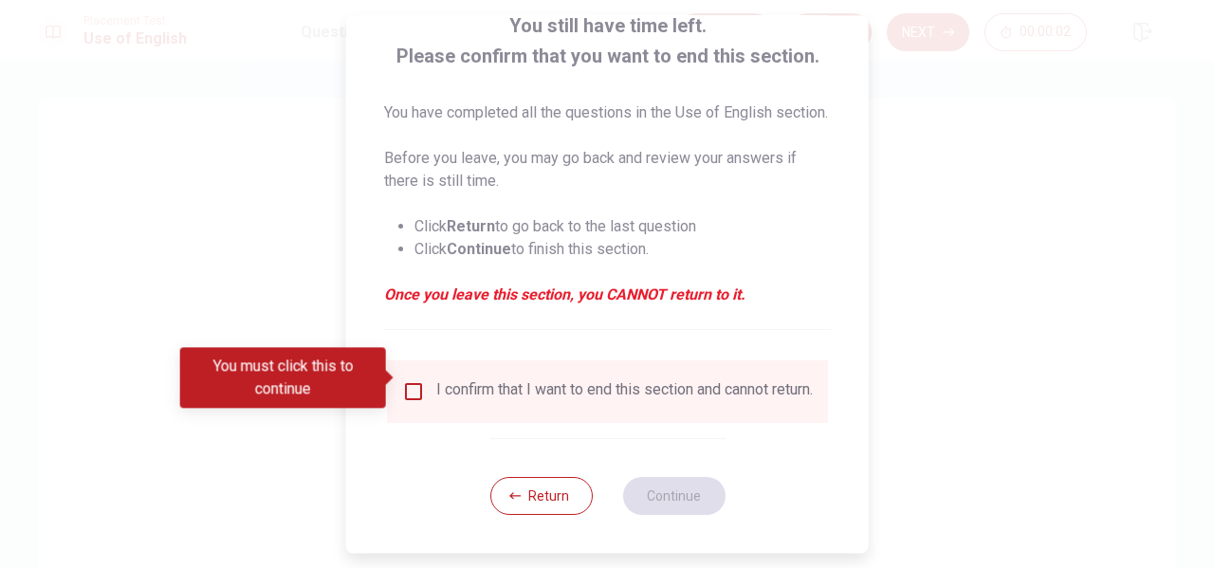
scroll to position [162, 0]
click at [412, 380] on input "You must click this to continue" at bounding box center [413, 391] width 23 height 23
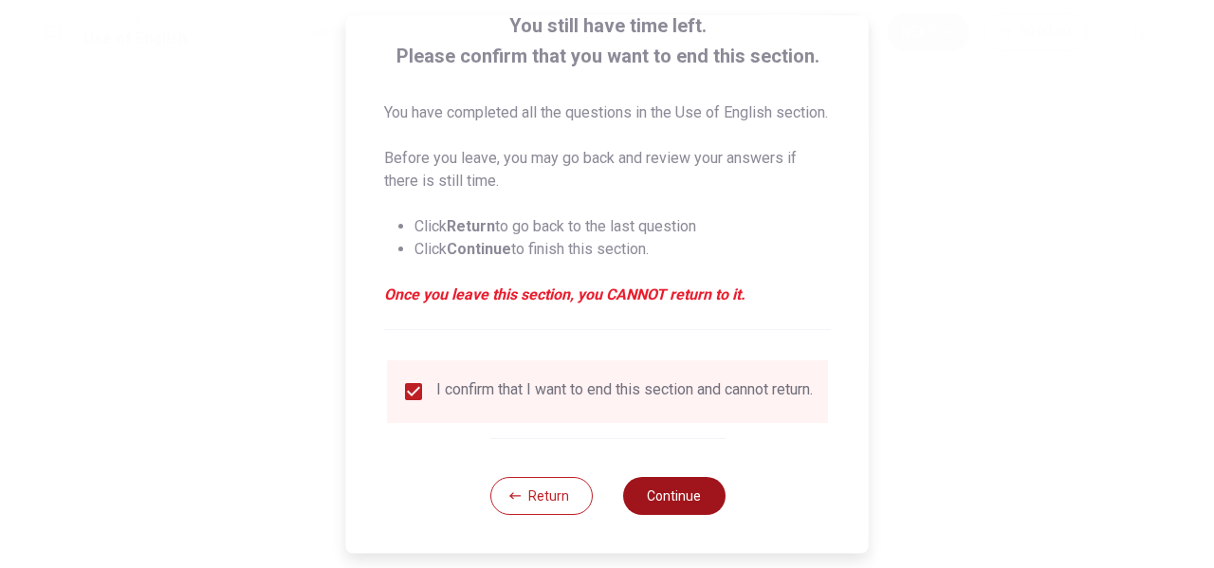
click at [663, 490] on button "Continue" at bounding box center [673, 496] width 102 height 38
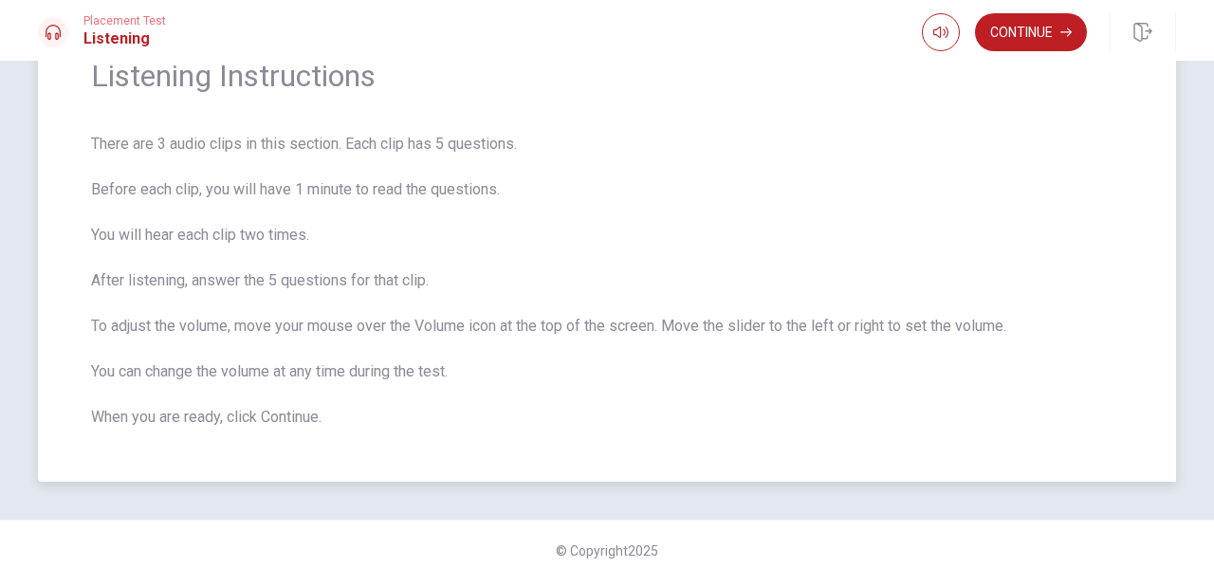
scroll to position [107, 0]
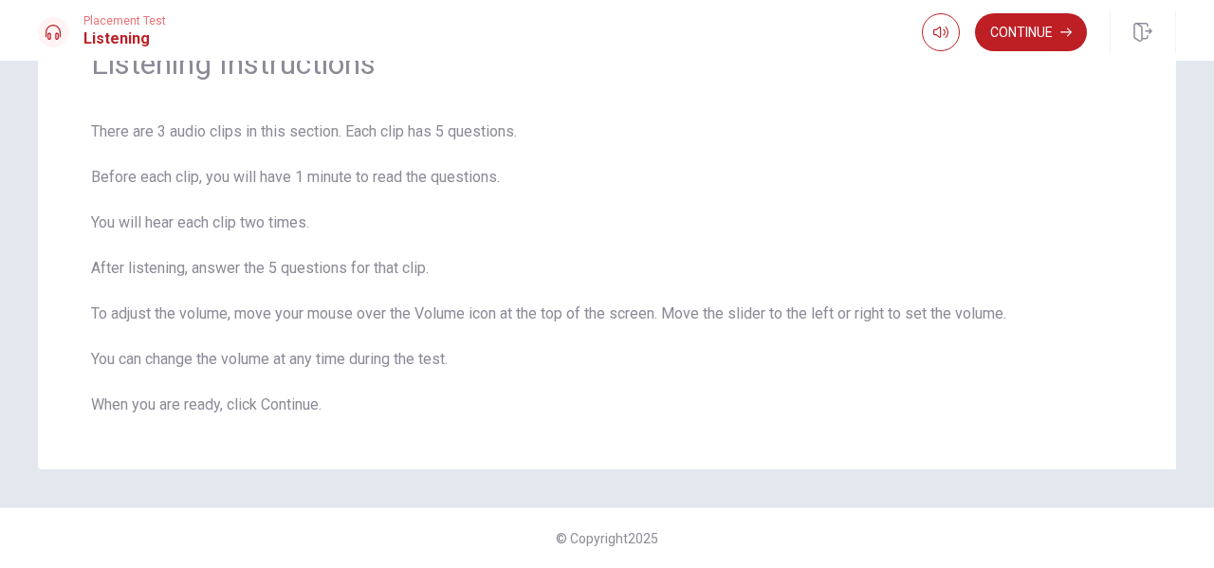
drag, startPoint x: 1027, startPoint y: 32, endPoint x: 1009, endPoint y: 31, distance: 18.0
click at [1028, 31] on button "Continue" at bounding box center [1031, 32] width 112 height 38
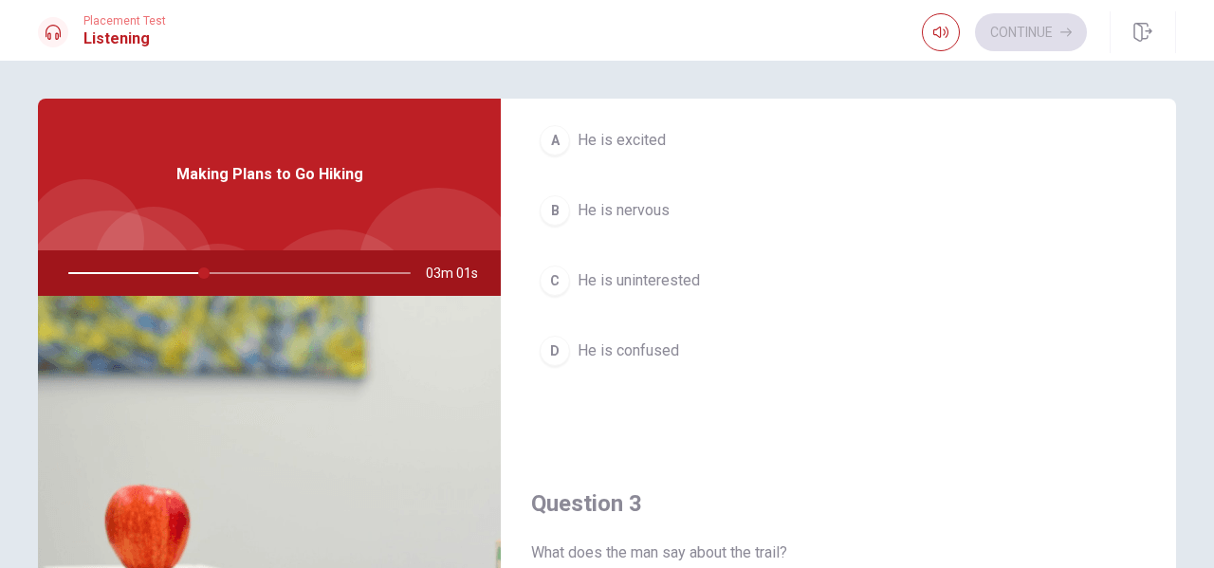
scroll to position [474, 0]
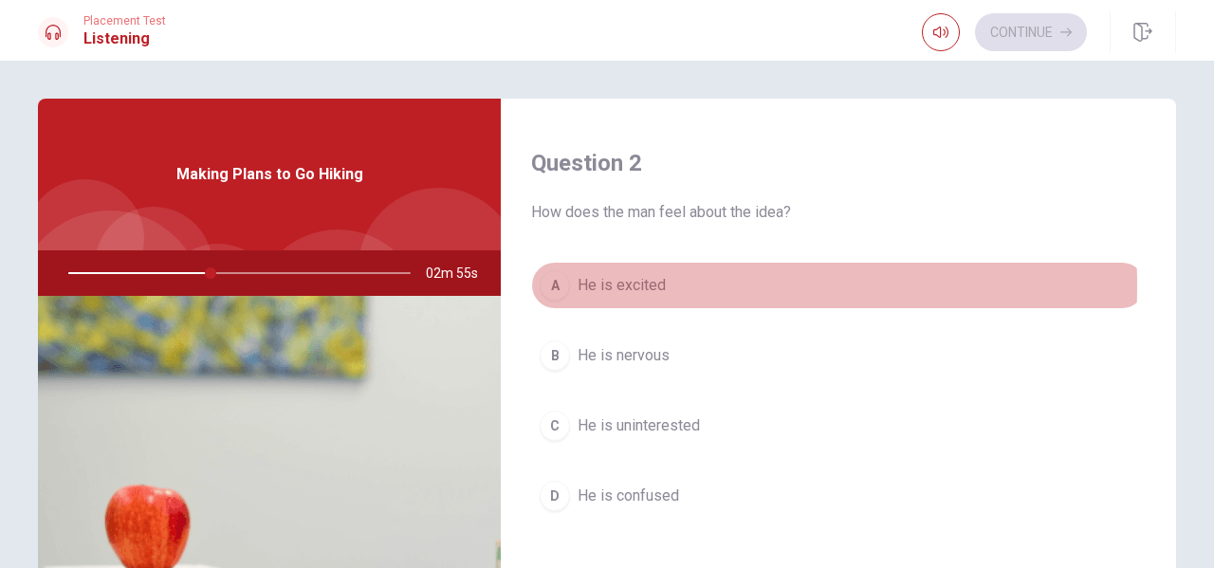
click at [625, 285] on span "He is excited" at bounding box center [621, 285] width 88 height 23
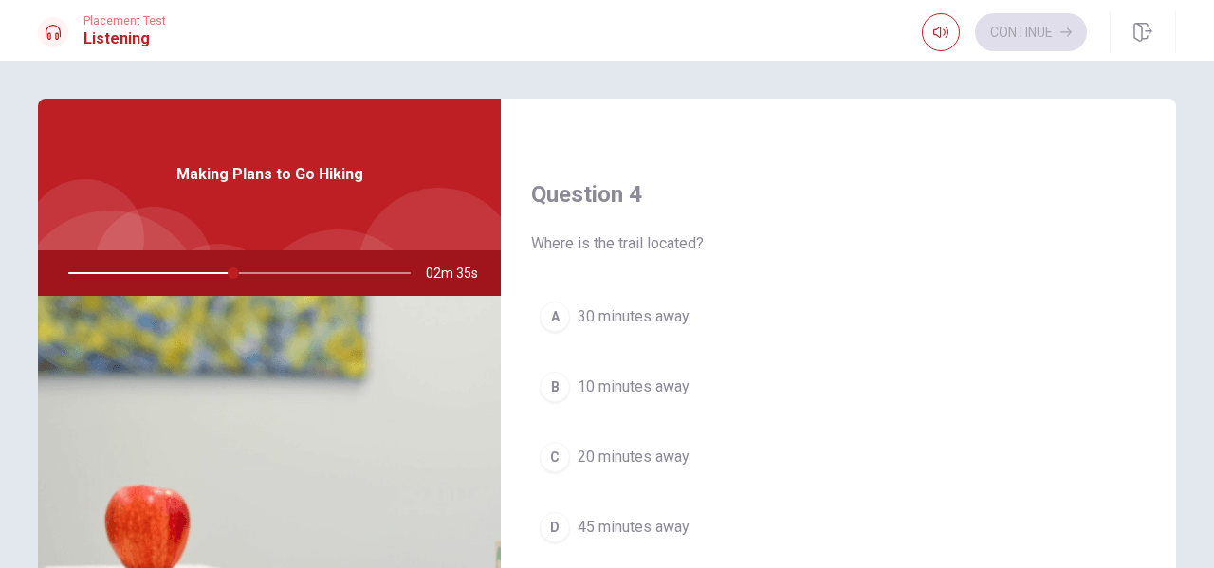
scroll to position [1422, 0]
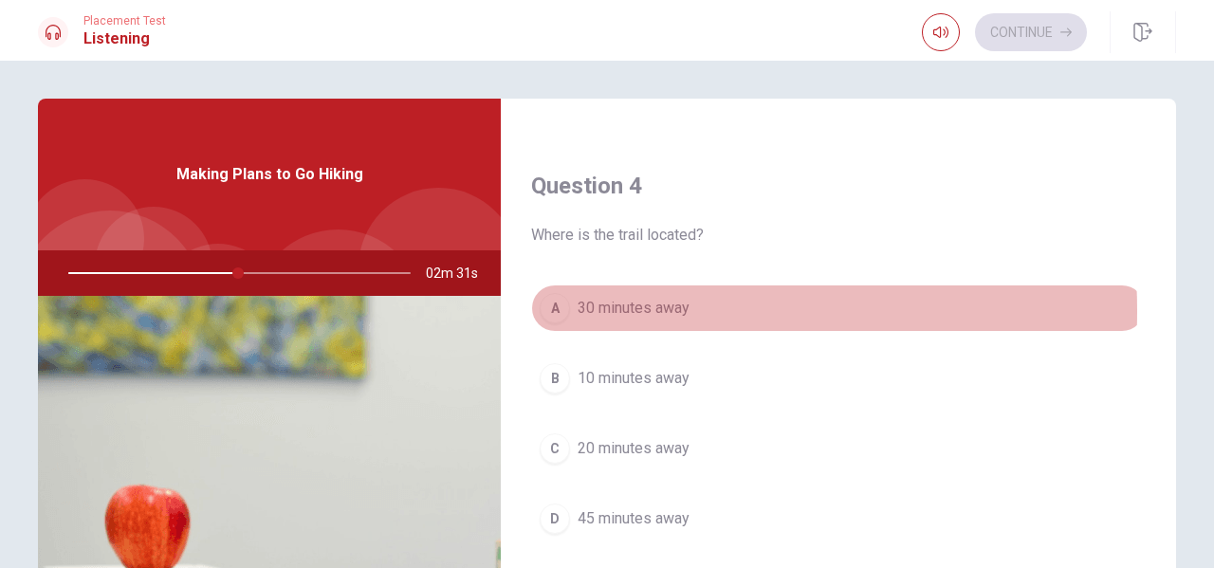
click at [604, 311] on span "30 minutes away" at bounding box center [633, 308] width 112 height 23
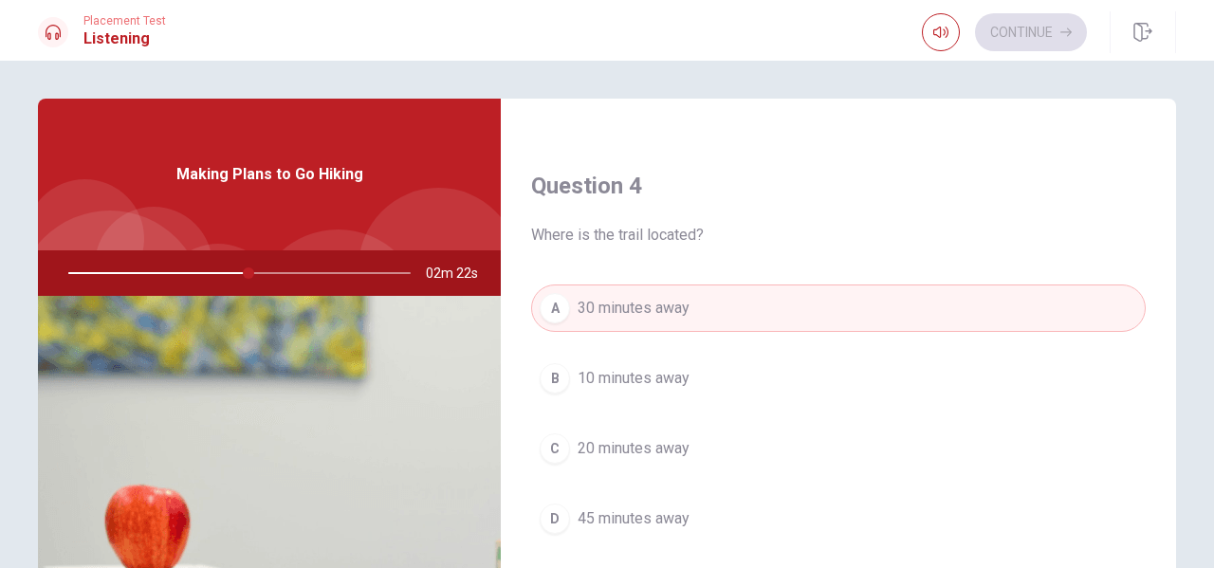
click at [168, 272] on div at bounding box center [236, 273] width 380 height 46
click at [171, 273] on div at bounding box center [236, 273] width 380 height 46
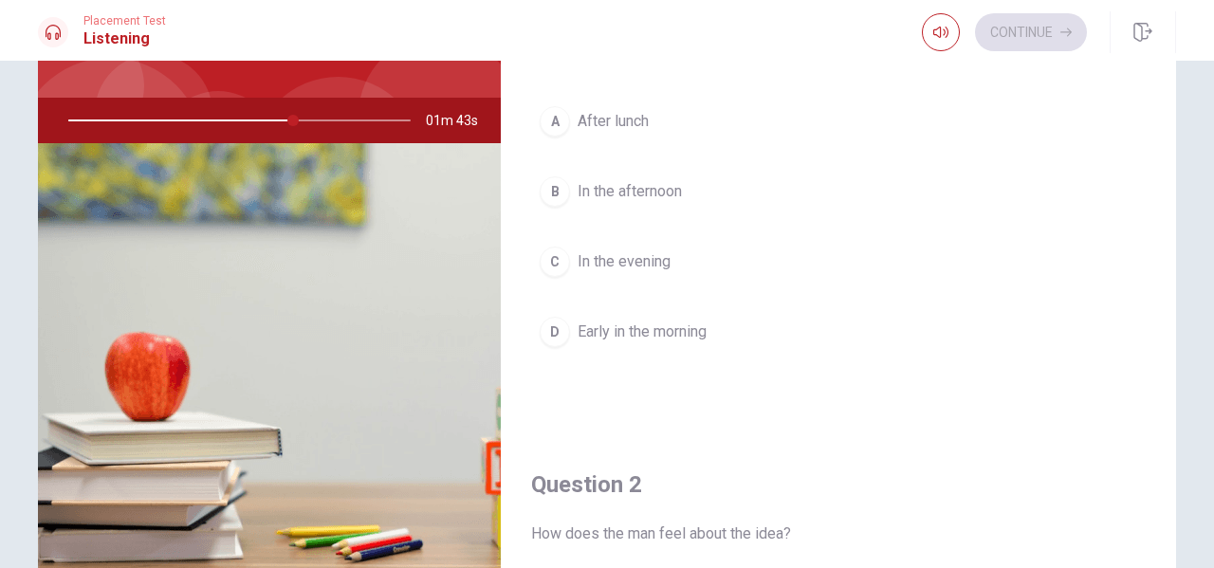
scroll to position [0, 0]
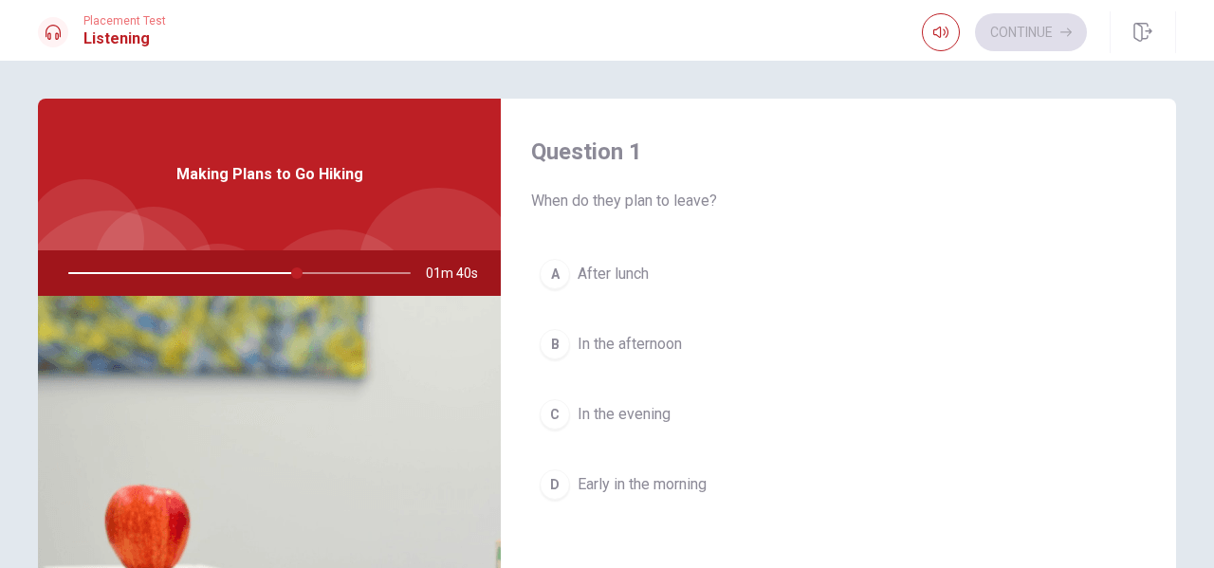
click at [358, 271] on div at bounding box center [236, 273] width 380 height 46
drag, startPoint x: 292, startPoint y: 266, endPoint x: 90, endPoint y: 276, distance: 202.2
click at [90, 276] on div at bounding box center [236, 273] width 380 height 46
click at [622, 483] on span "Early in the morning" at bounding box center [641, 484] width 129 height 23
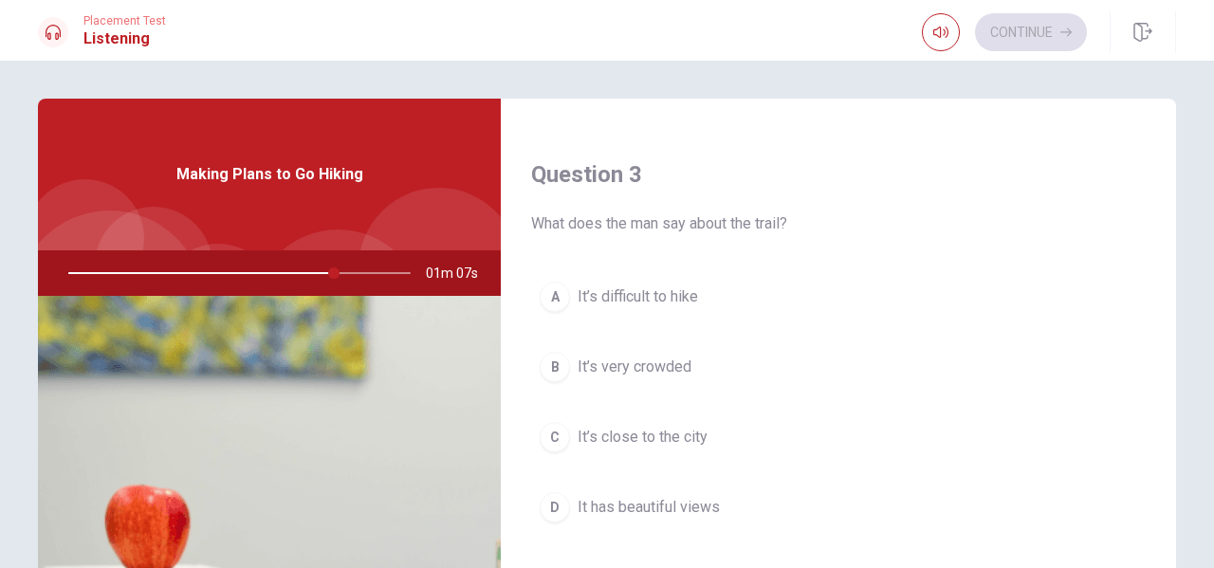
scroll to position [1138, 0]
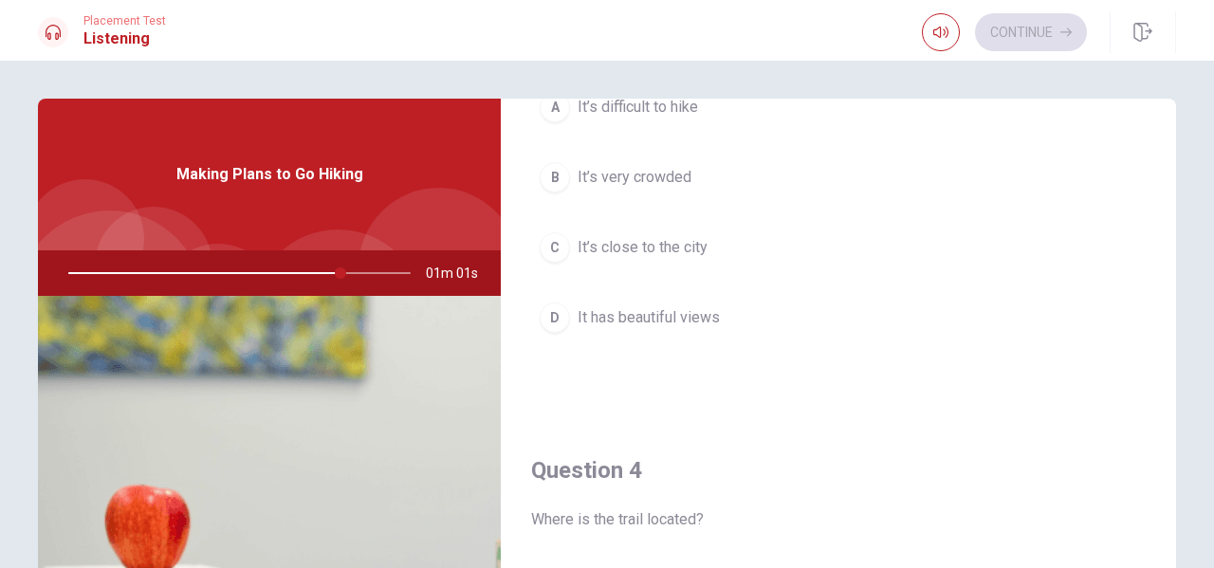
click at [637, 319] on span "It has beautiful views" at bounding box center [648, 317] width 142 height 23
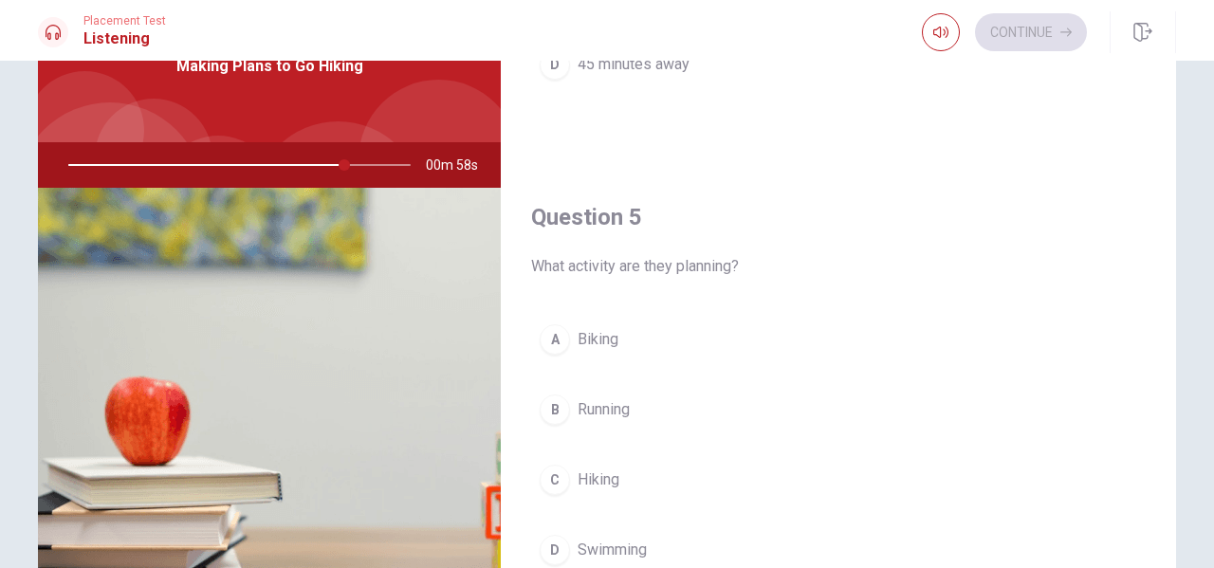
scroll to position [190, 0]
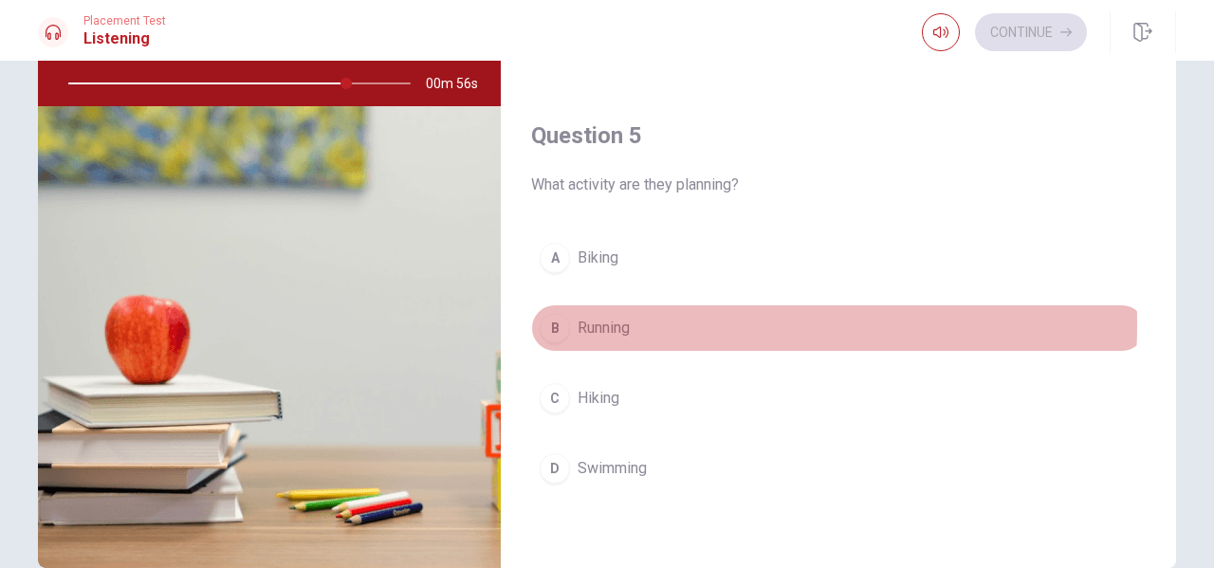
click at [621, 324] on span "Running" at bounding box center [603, 328] width 52 height 23
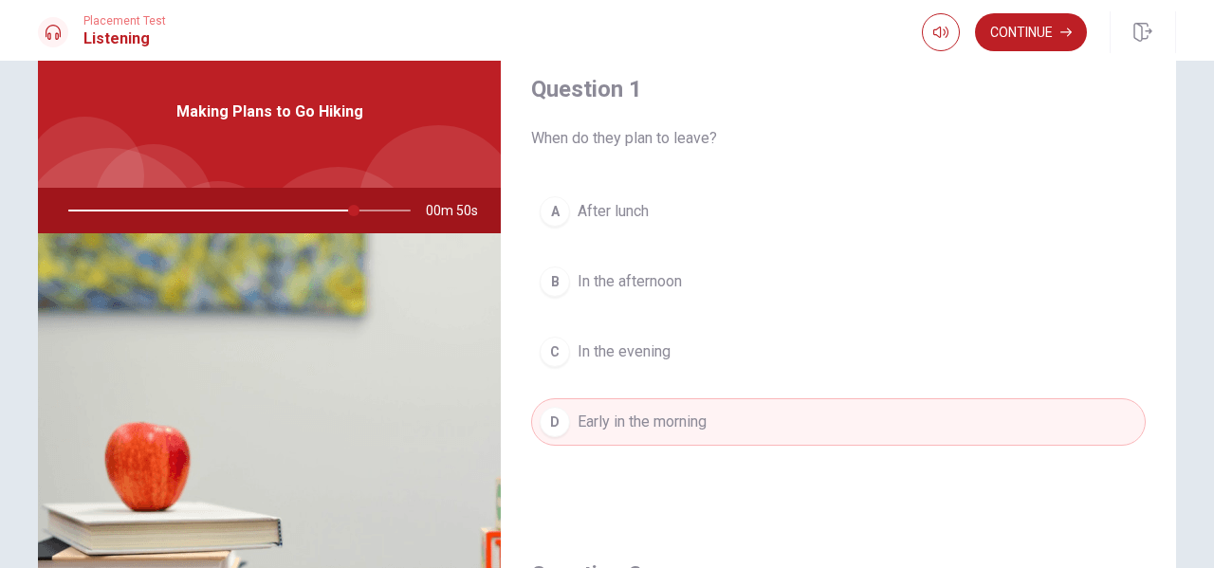
scroll to position [0, 0]
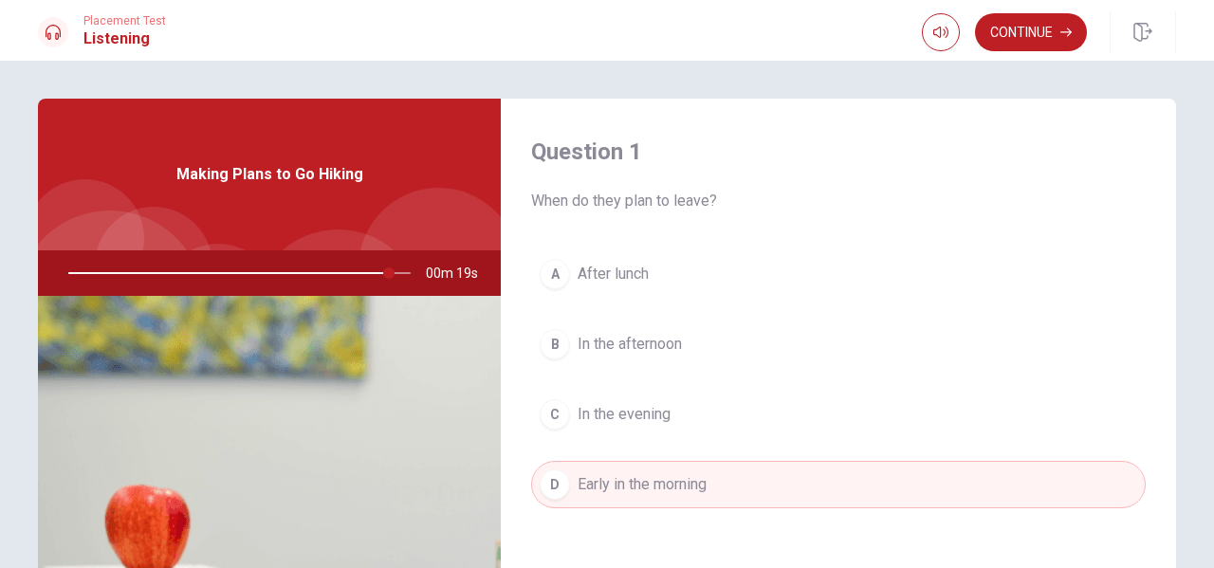
click at [113, 41] on h1 "Listening" at bounding box center [124, 38] width 82 height 23
type input "0"
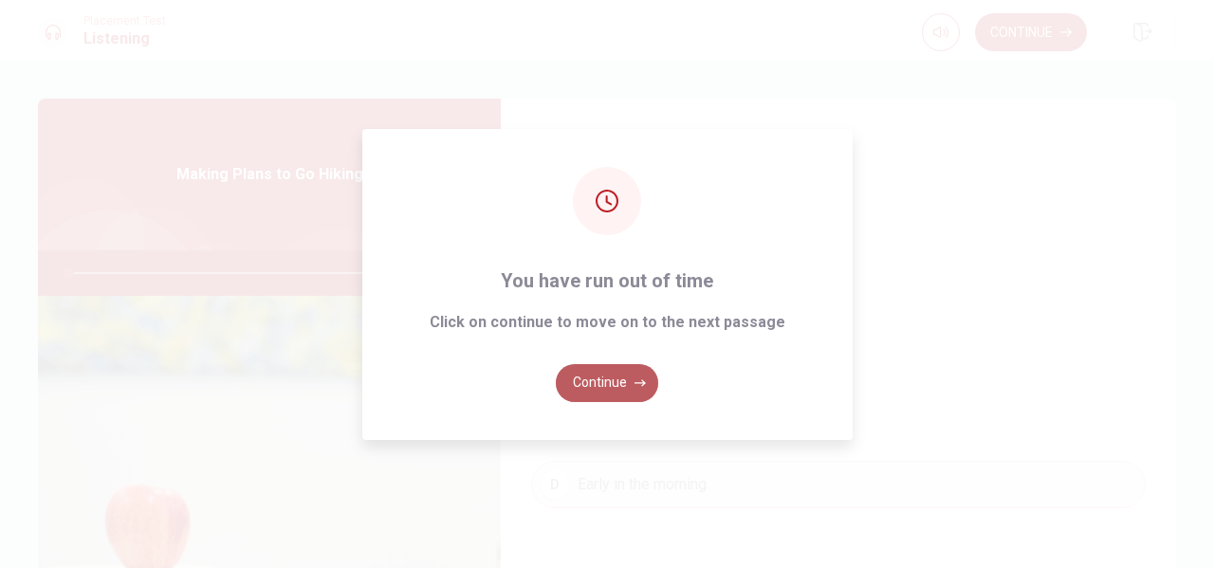
click at [602, 375] on button "Continue" at bounding box center [607, 383] width 102 height 38
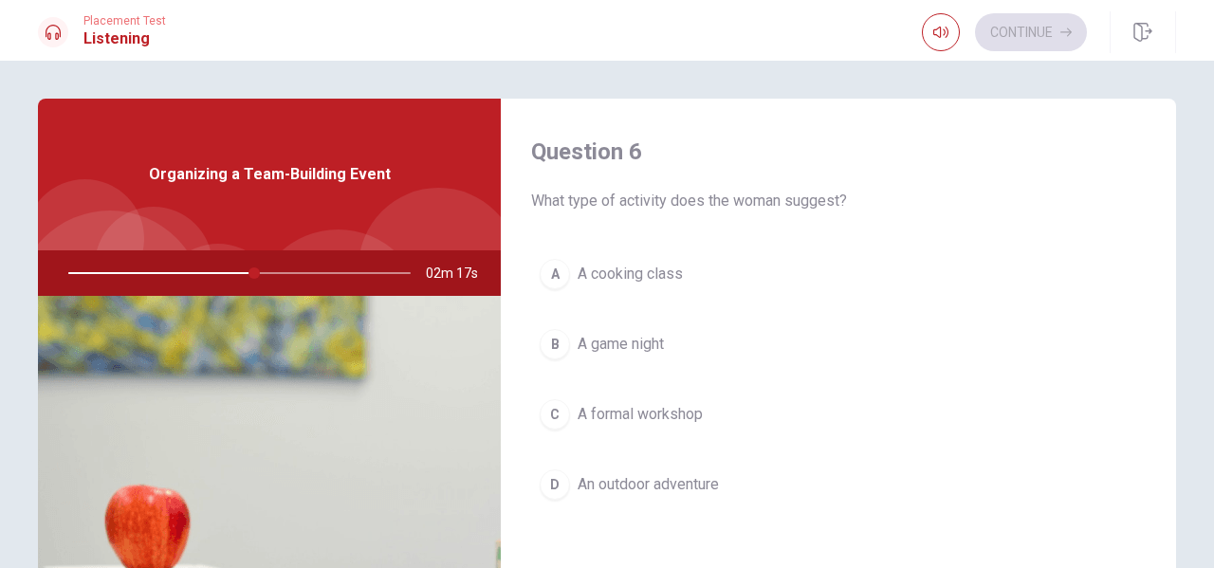
drag, startPoint x: 629, startPoint y: 484, endPoint x: 662, endPoint y: 472, distance: 35.1
click at [630, 484] on span "An outdoor adventure" at bounding box center [647, 484] width 141 height 23
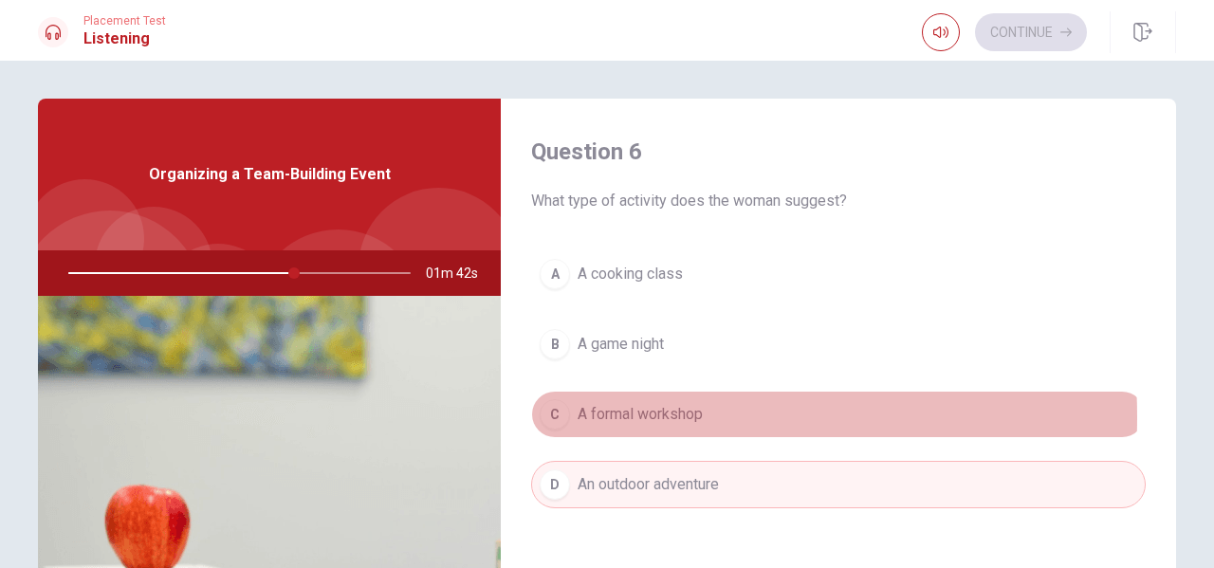
click at [624, 417] on span "A formal workshop" at bounding box center [639, 414] width 125 height 23
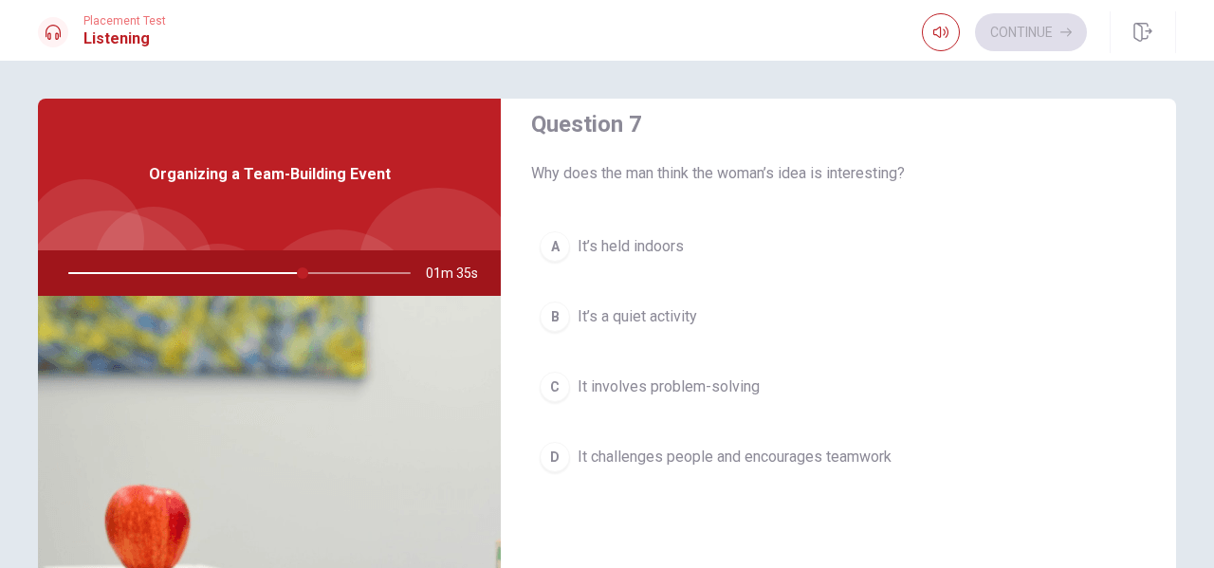
scroll to position [474, 0]
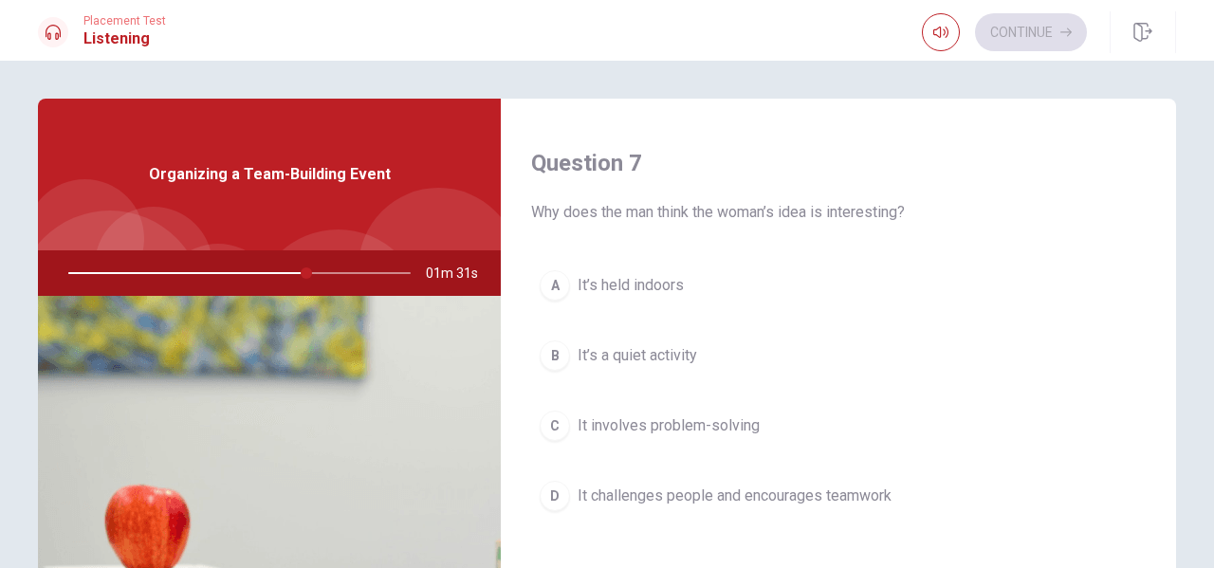
click at [641, 428] on span "It involves problem-solving" at bounding box center [668, 425] width 182 height 23
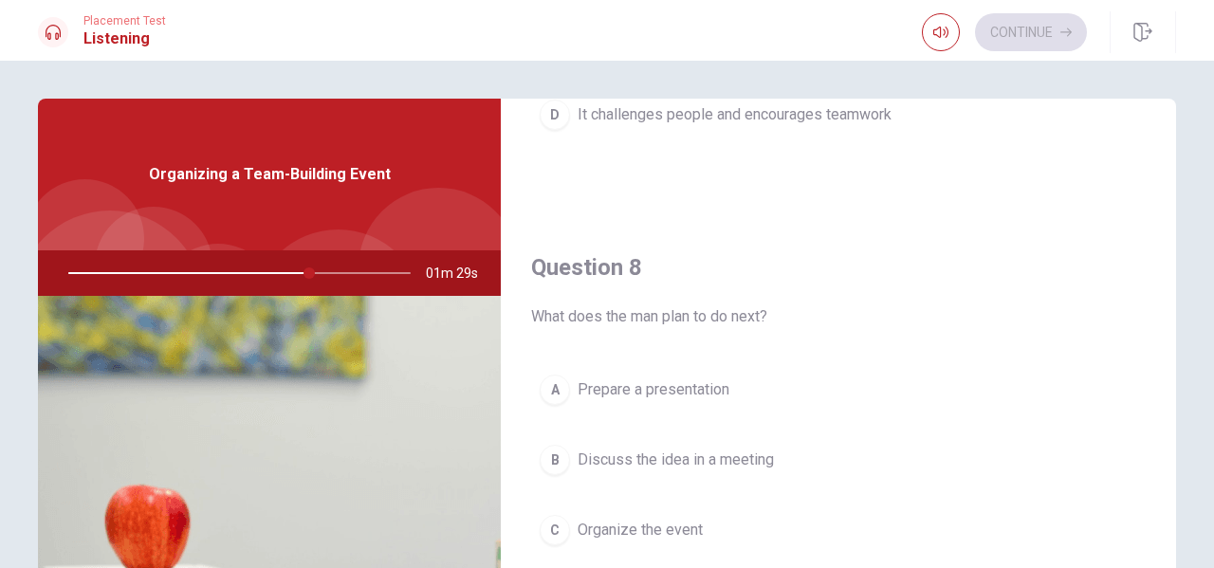
scroll to position [948, 0]
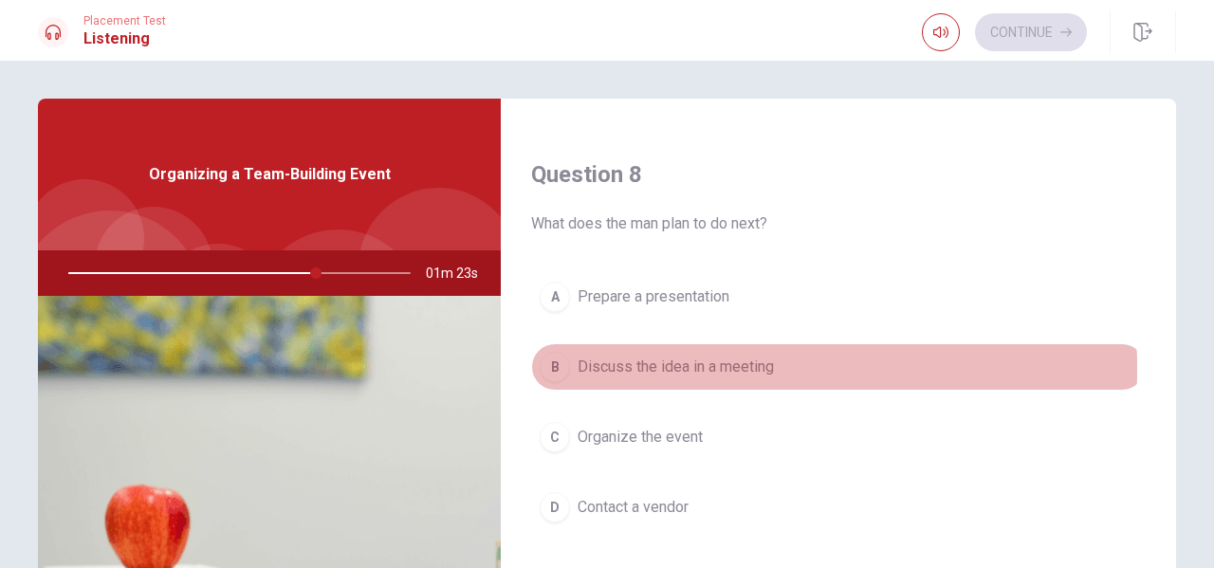
click at [620, 369] on span "Discuss the idea in a meeting" at bounding box center [675, 367] width 196 height 23
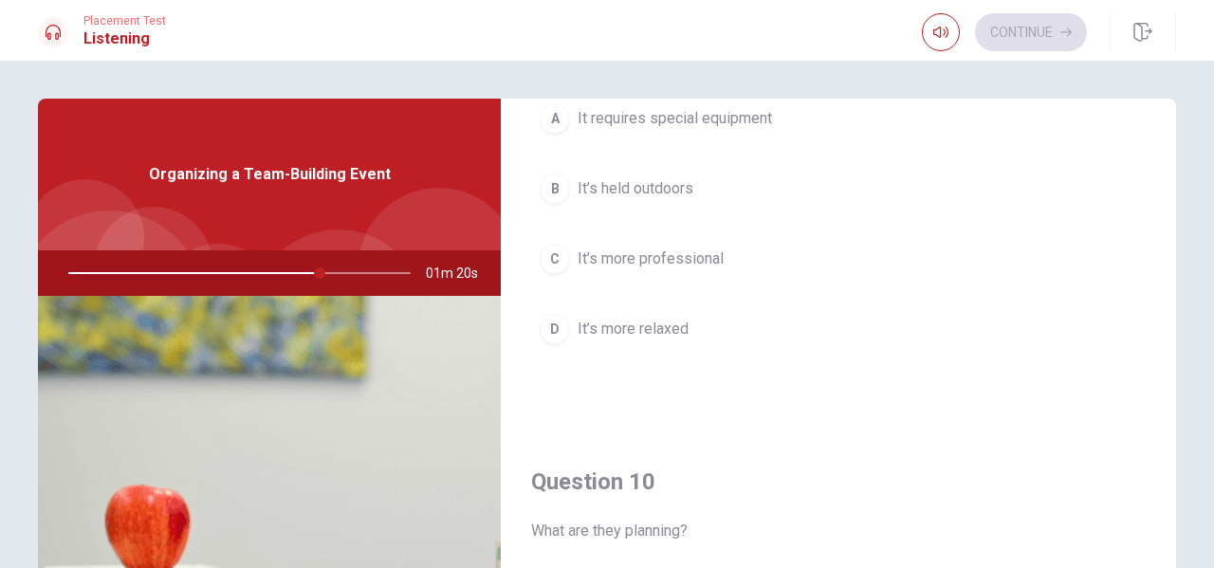
scroll to position [1517, 0]
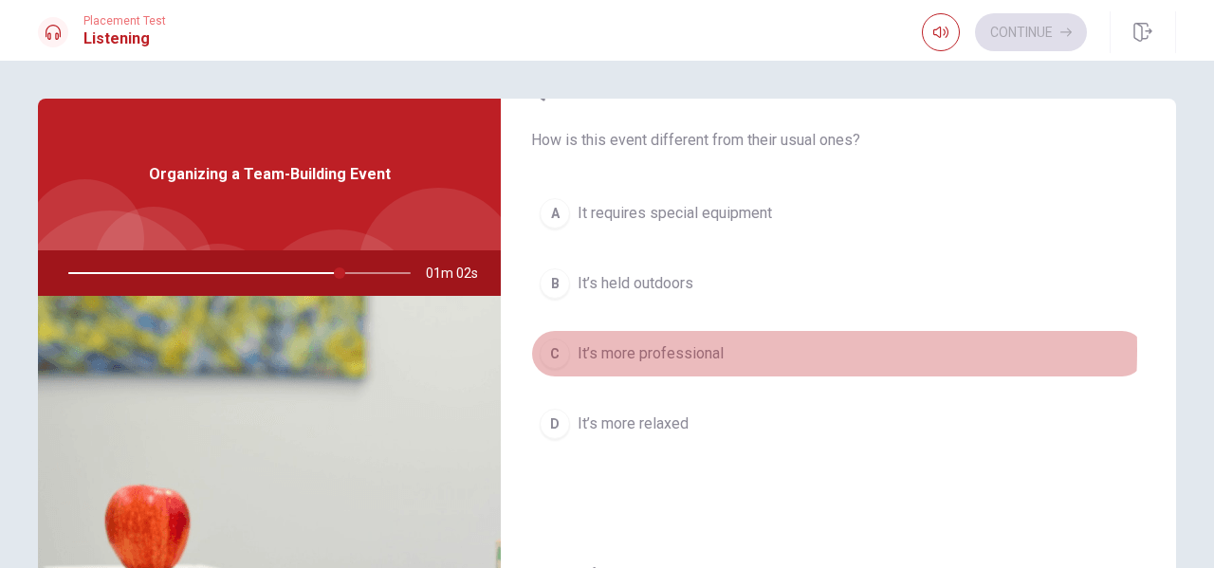
click at [626, 350] on span "It’s more professional" at bounding box center [650, 353] width 146 height 23
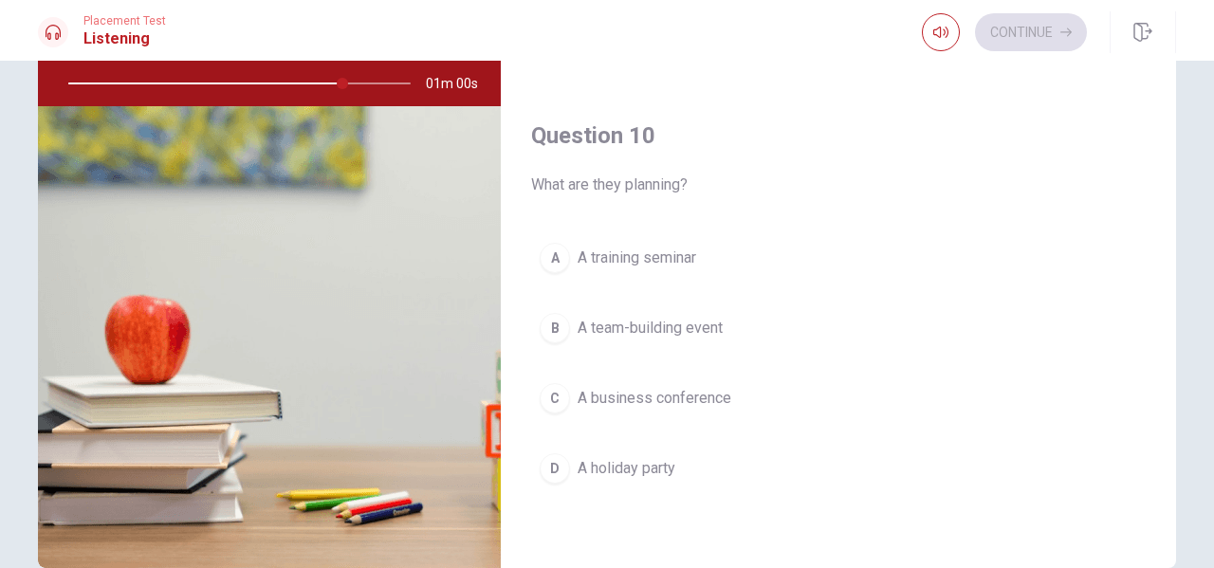
scroll to position [284, 0]
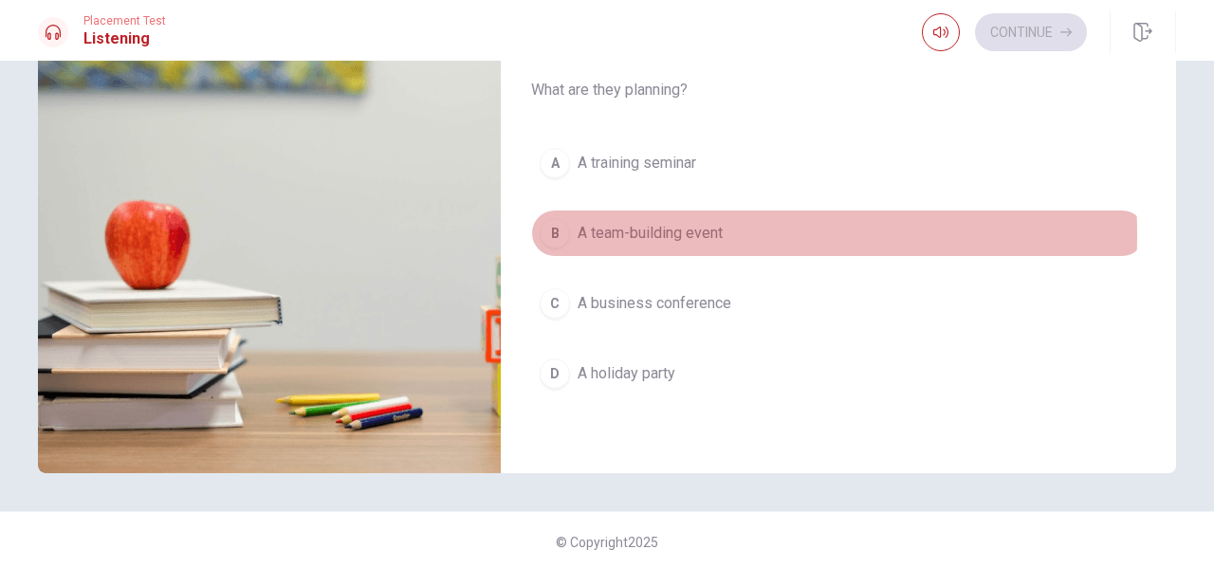
click at [648, 234] on span "A team-building event" at bounding box center [649, 233] width 145 height 23
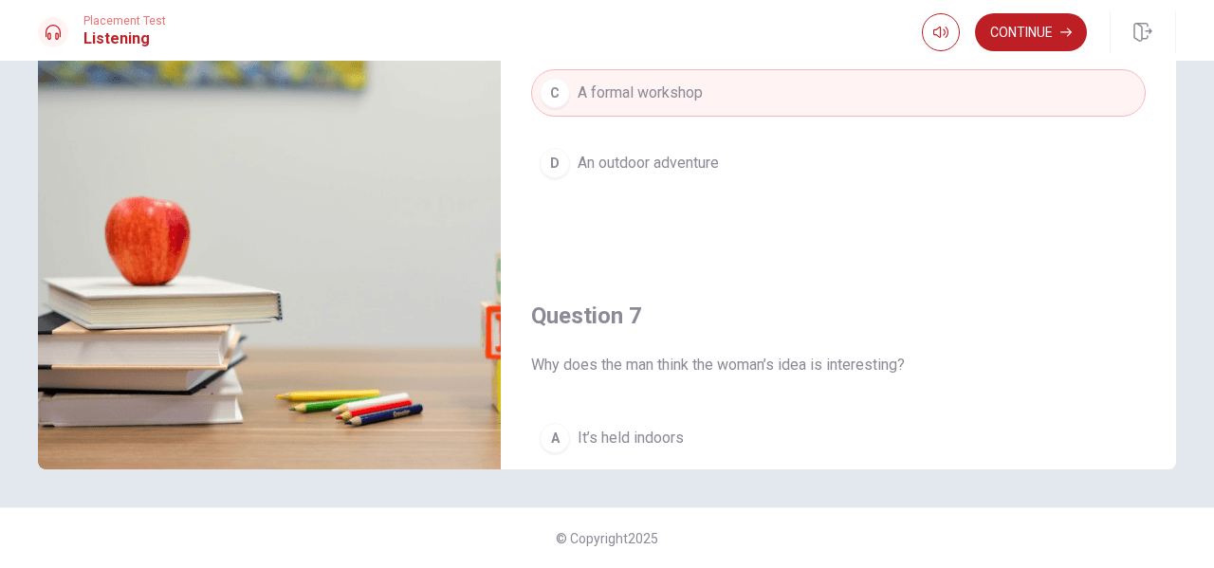
scroll to position [0, 0]
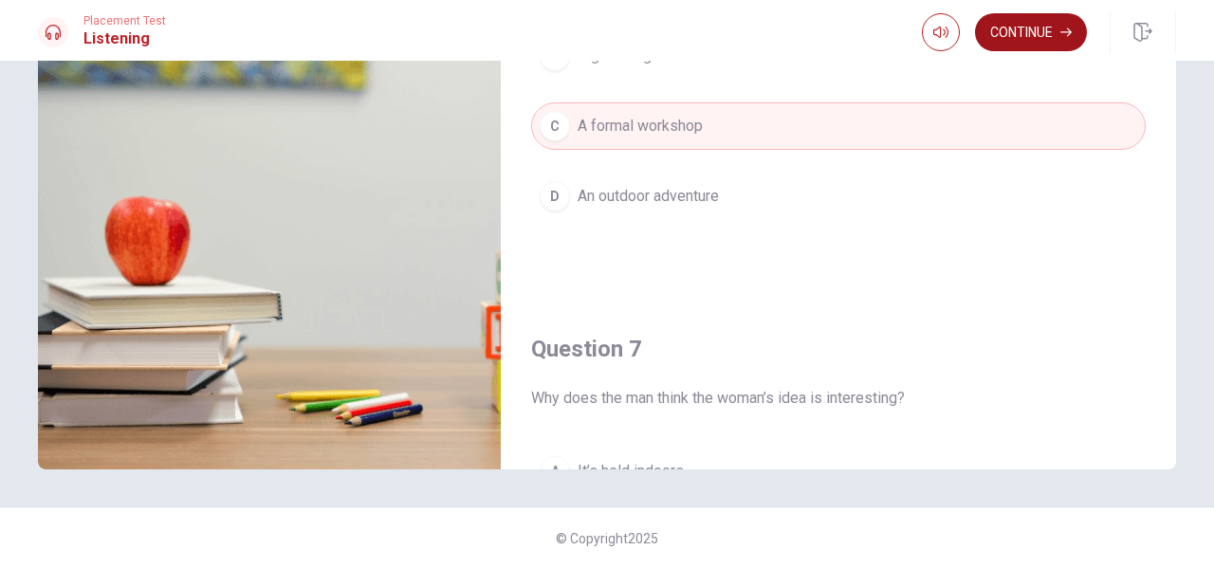
click at [1022, 23] on button "Continue" at bounding box center [1031, 32] width 112 height 38
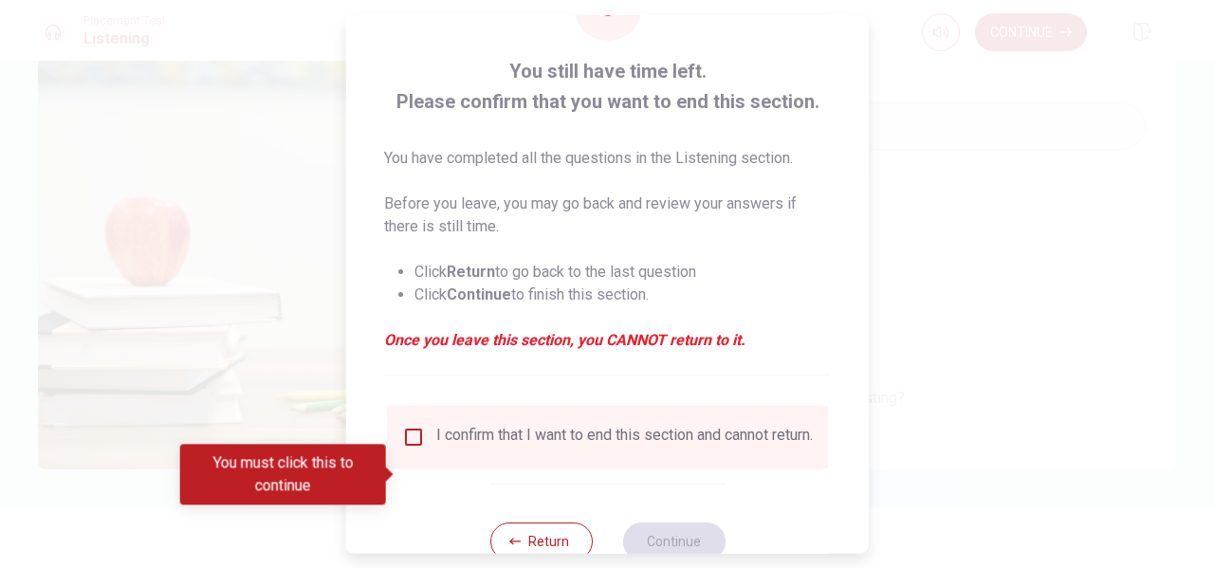
scroll to position [139, 0]
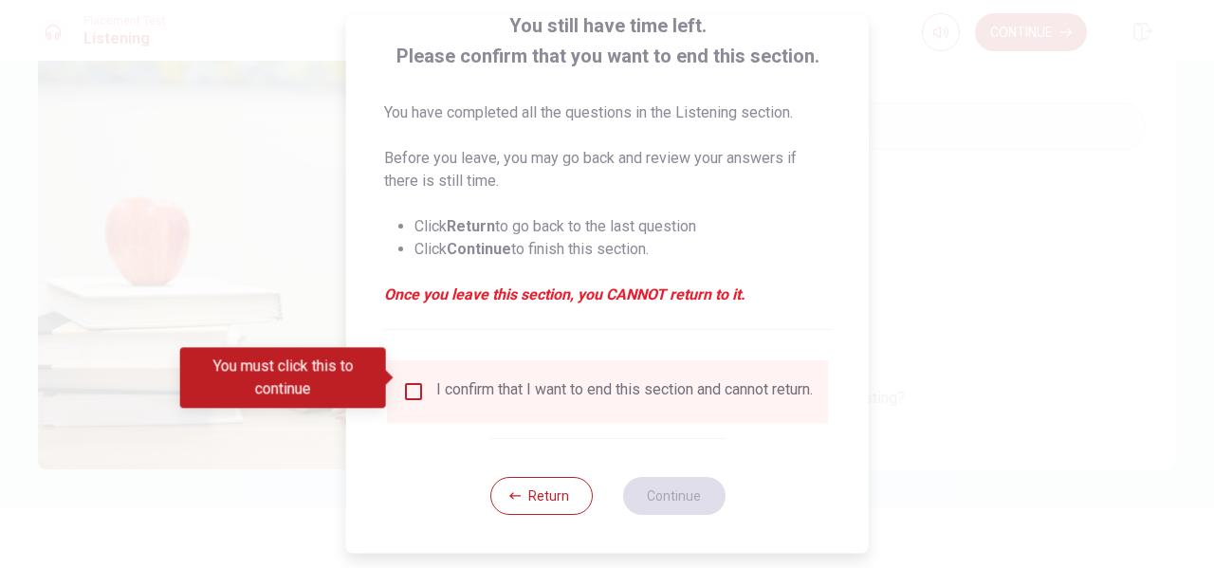
click at [412, 380] on input "You must click this to continue" at bounding box center [413, 391] width 23 height 23
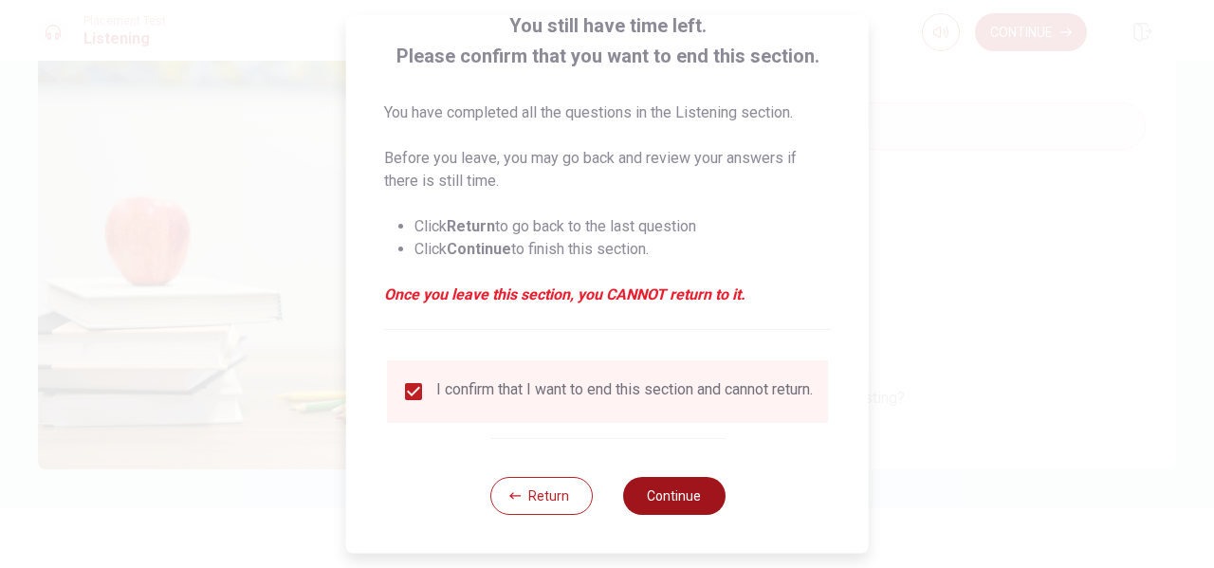
click at [673, 494] on button "Continue" at bounding box center [673, 496] width 102 height 38
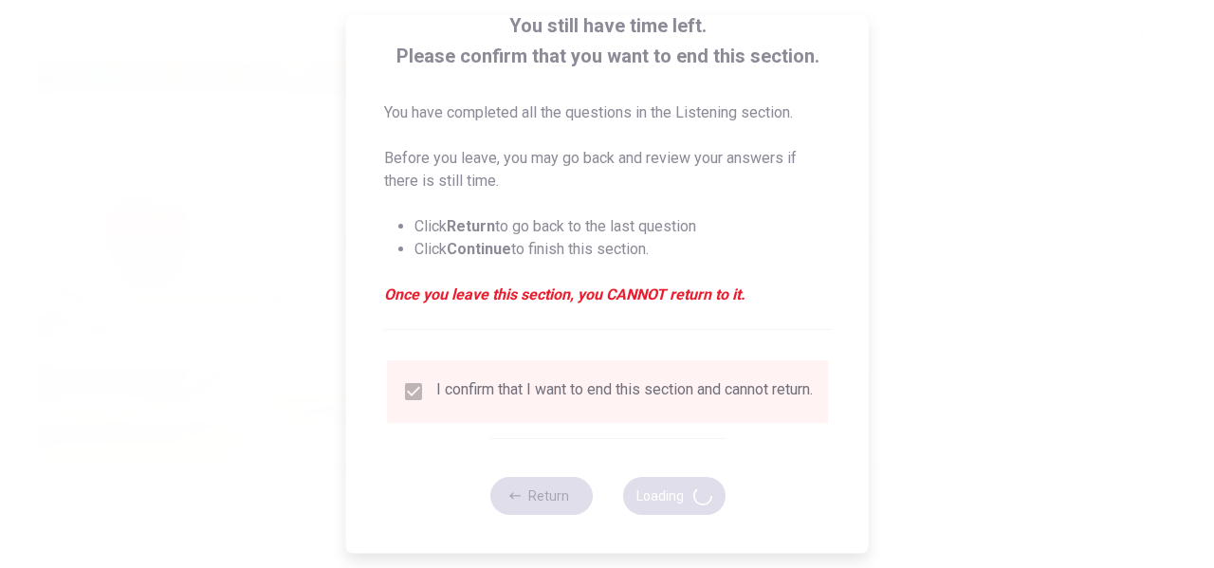
type input "89"
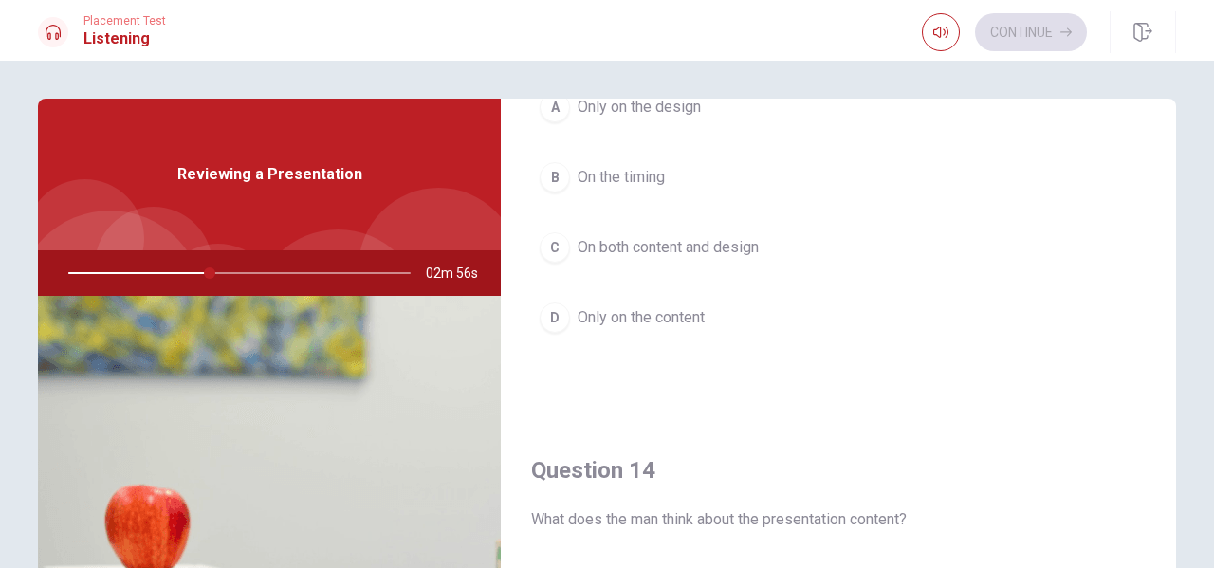
scroll to position [1043, 0]
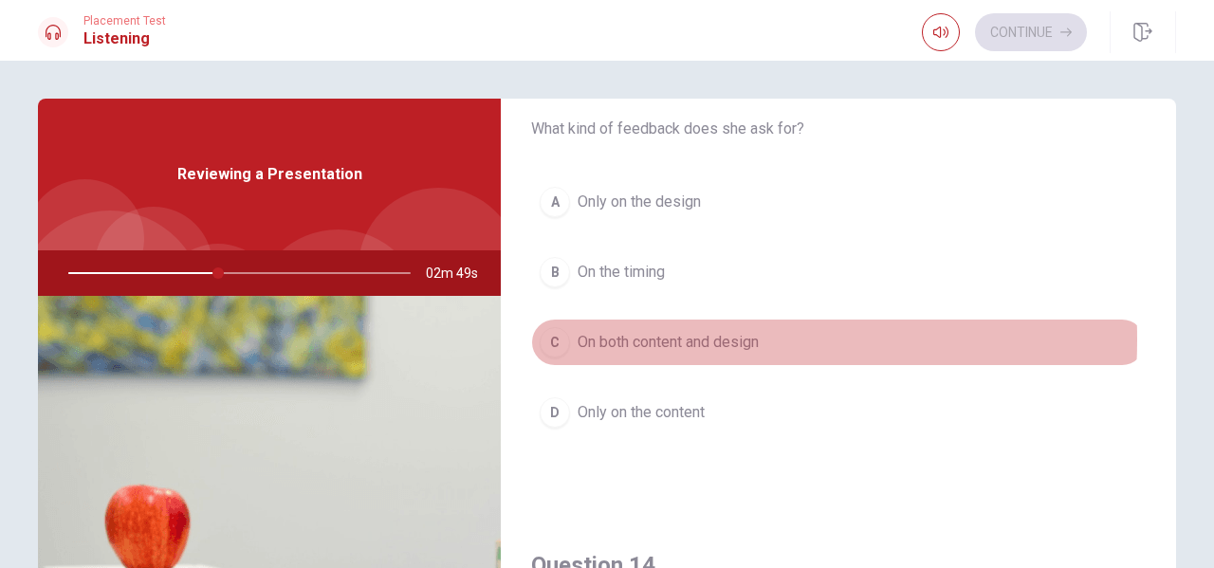
drag, startPoint x: 638, startPoint y: 339, endPoint x: 647, endPoint y: 334, distance: 10.3
click at [647, 334] on span "On both content and design" at bounding box center [667, 342] width 181 height 23
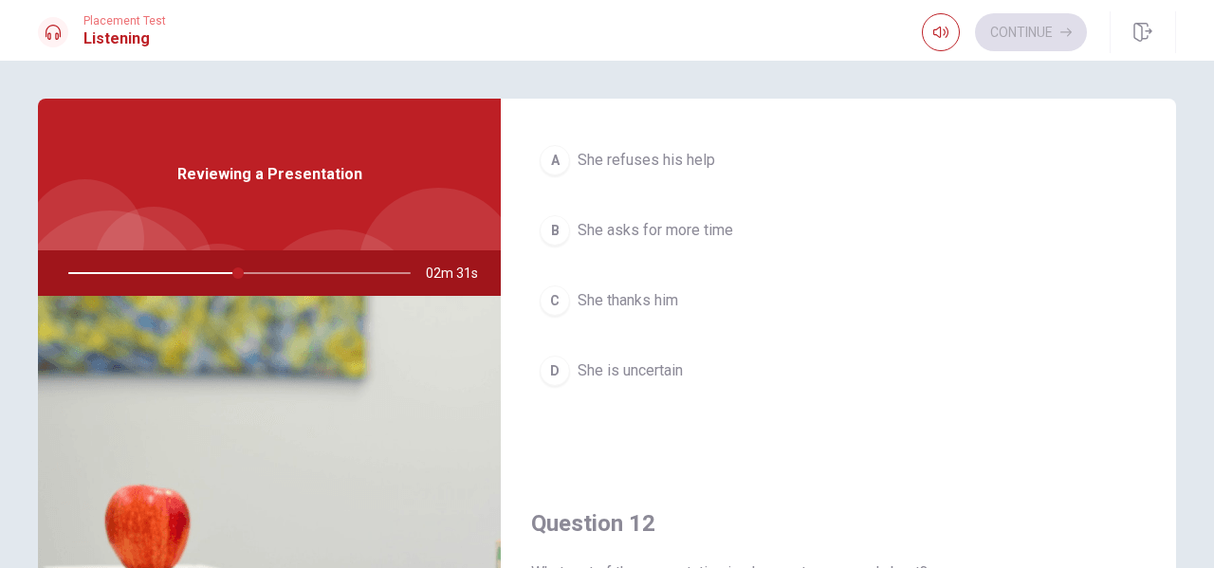
scroll to position [0, 0]
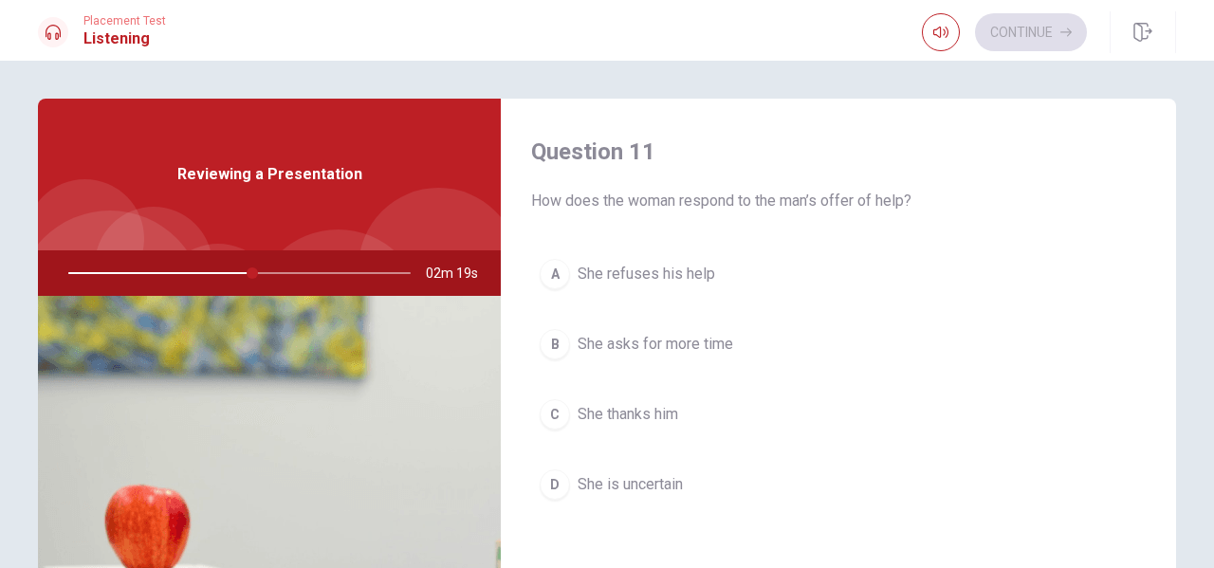
click at [608, 415] on span "She thanks him" at bounding box center [627, 414] width 101 height 23
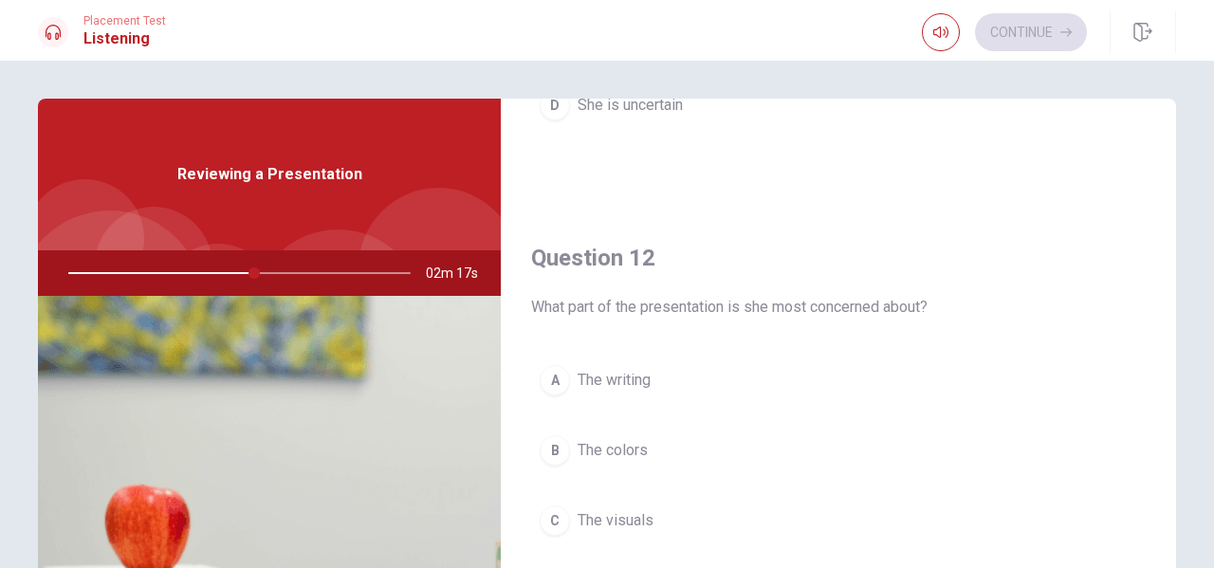
scroll to position [474, 0]
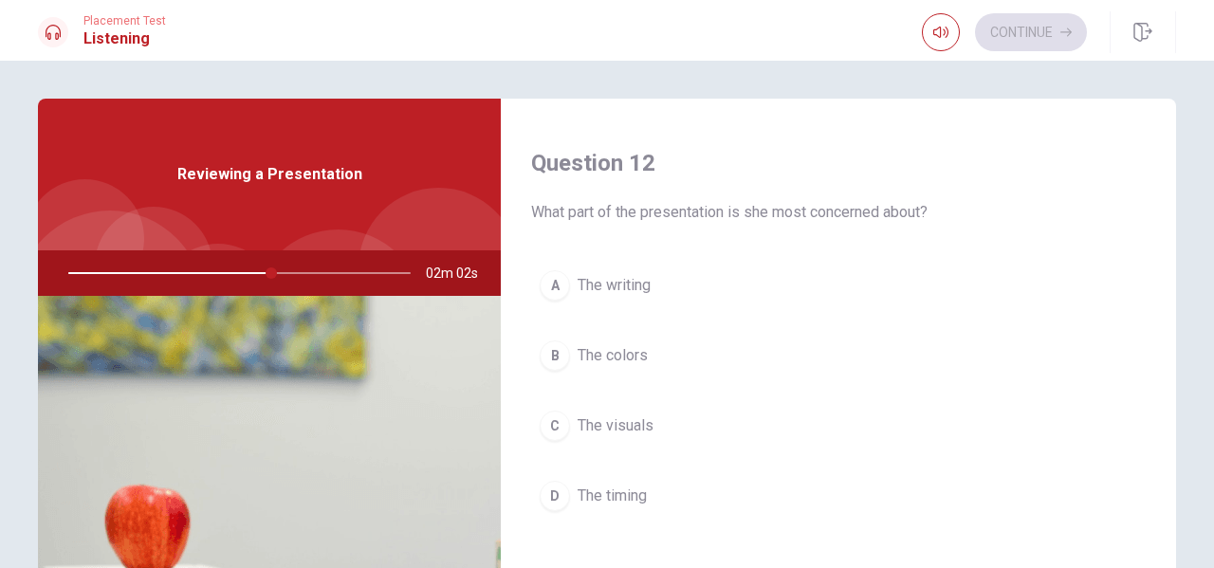
click at [606, 495] on span "The timing" at bounding box center [611, 496] width 69 height 23
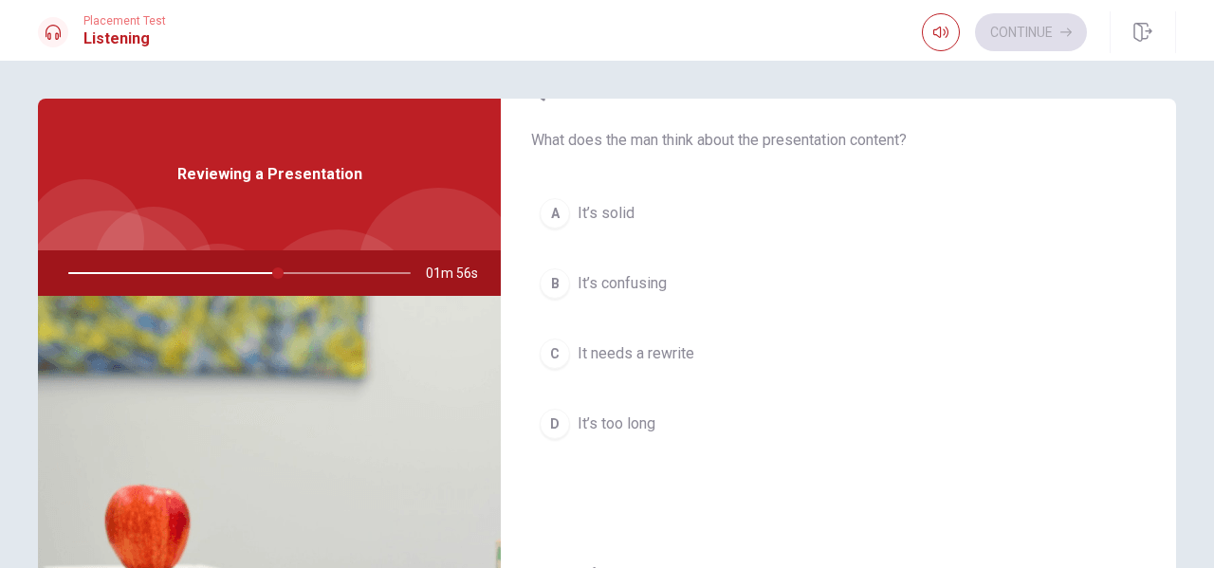
scroll to position [1422, 0]
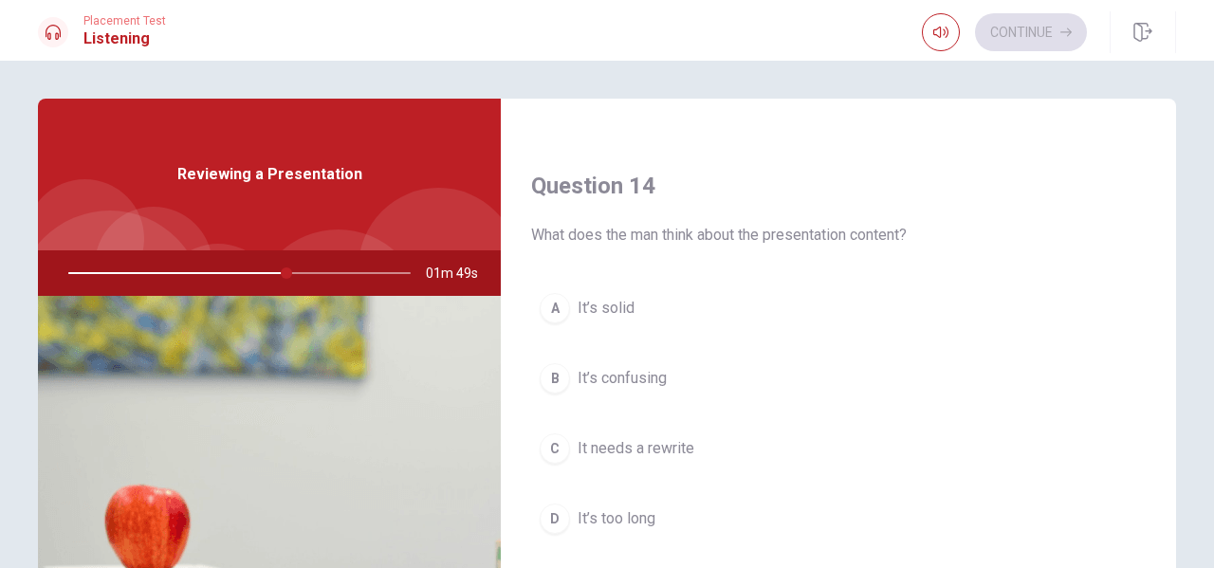
click at [610, 312] on span "It’s solid" at bounding box center [605, 308] width 57 height 23
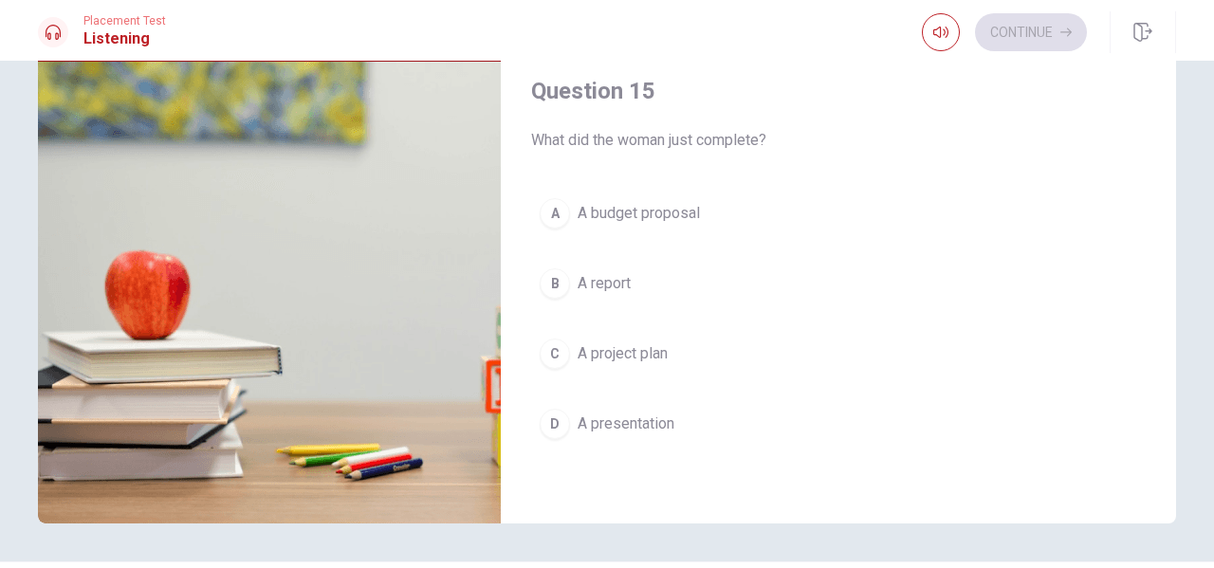
scroll to position [288, 0]
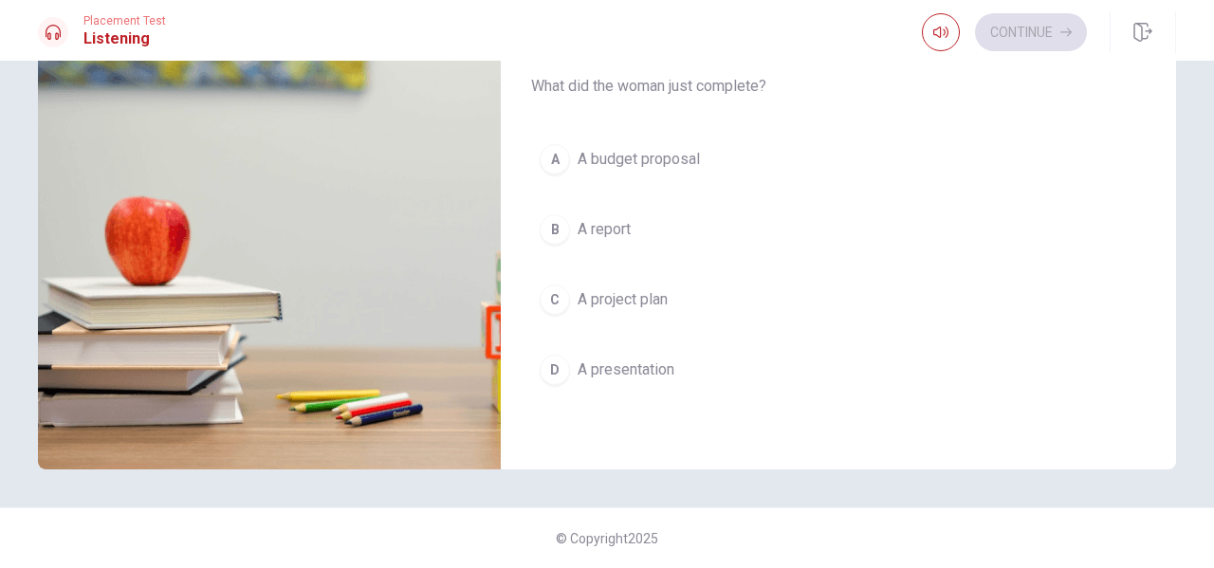
click at [636, 369] on span "A presentation" at bounding box center [625, 369] width 97 height 23
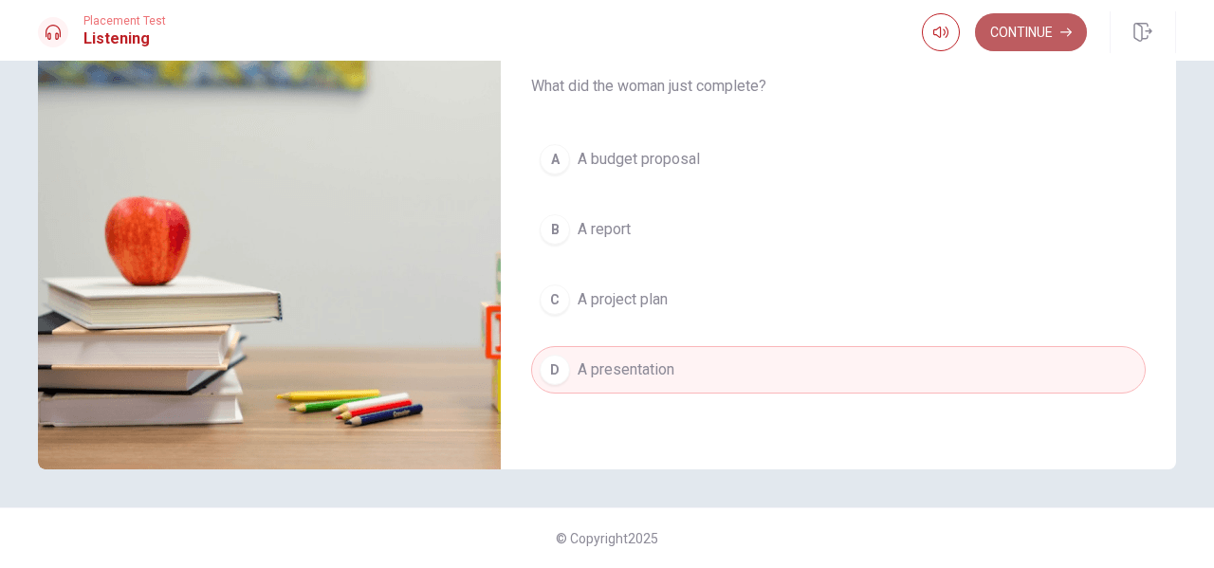
click at [1034, 26] on button "Continue" at bounding box center [1031, 32] width 112 height 38
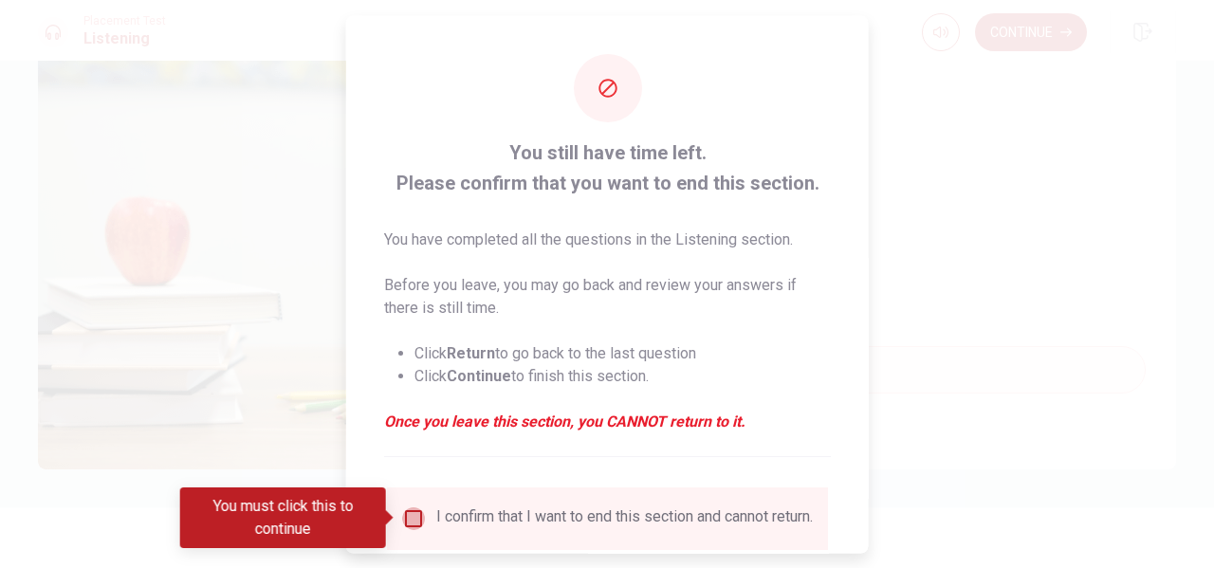
click at [405, 515] on input "You must click this to continue" at bounding box center [413, 517] width 23 height 23
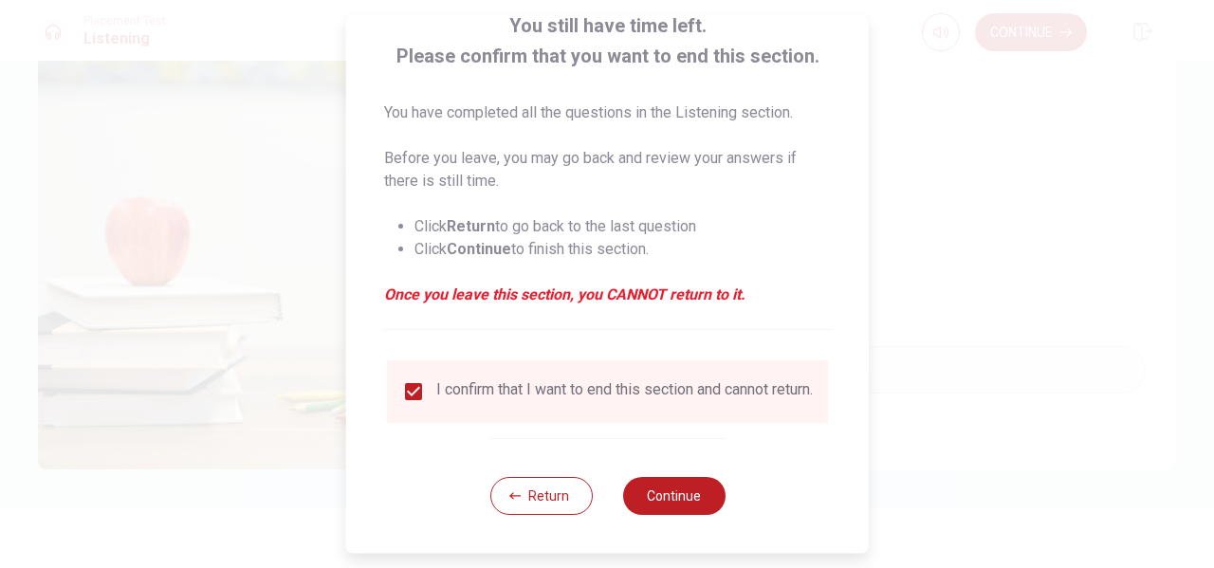
scroll to position [139, 0]
click at [660, 493] on button "Continue" at bounding box center [673, 496] width 102 height 38
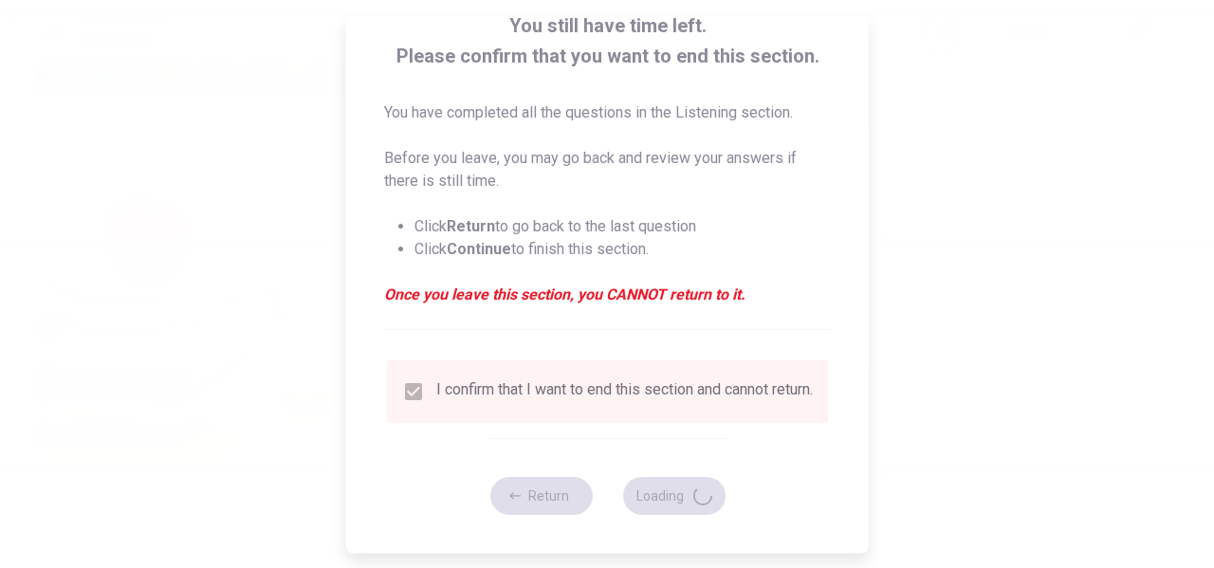
type input "73"
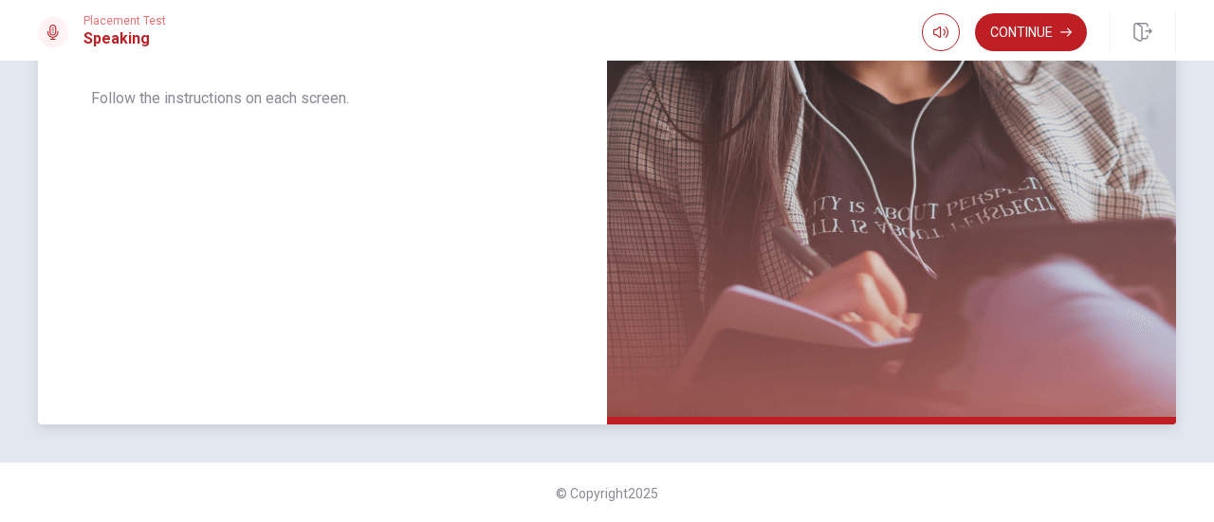
scroll to position [121, 0]
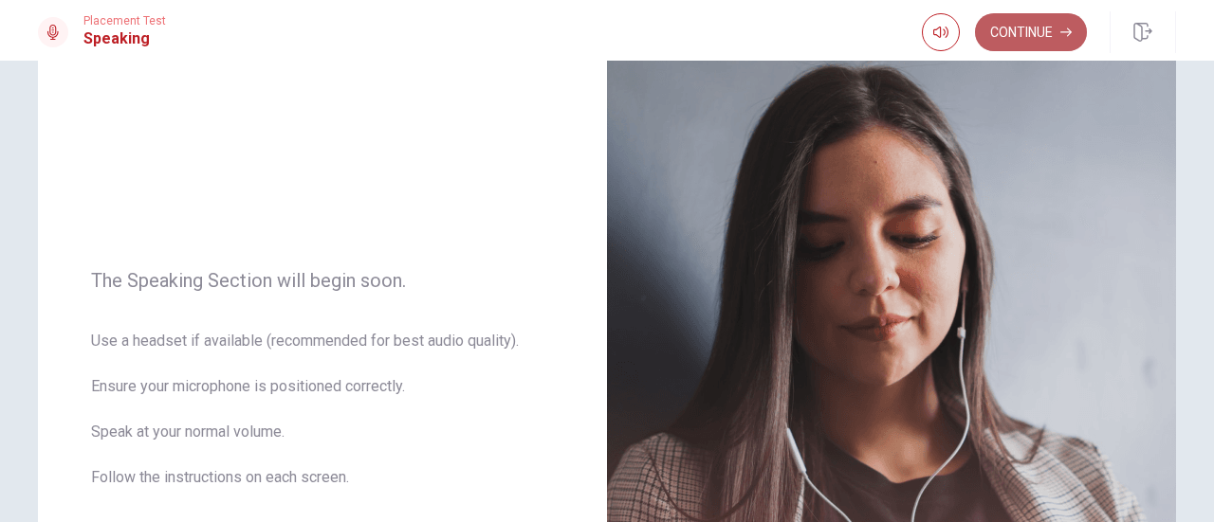
click at [1037, 35] on button "Continue" at bounding box center [1031, 32] width 112 height 38
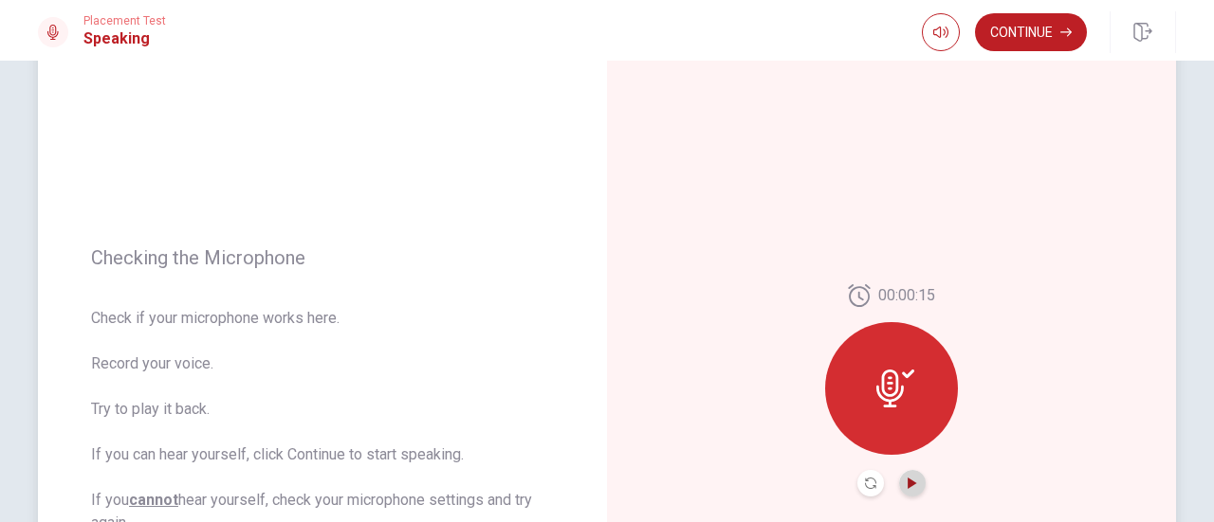
click at [908, 486] on icon "Play Audio" at bounding box center [912, 483] width 11 height 11
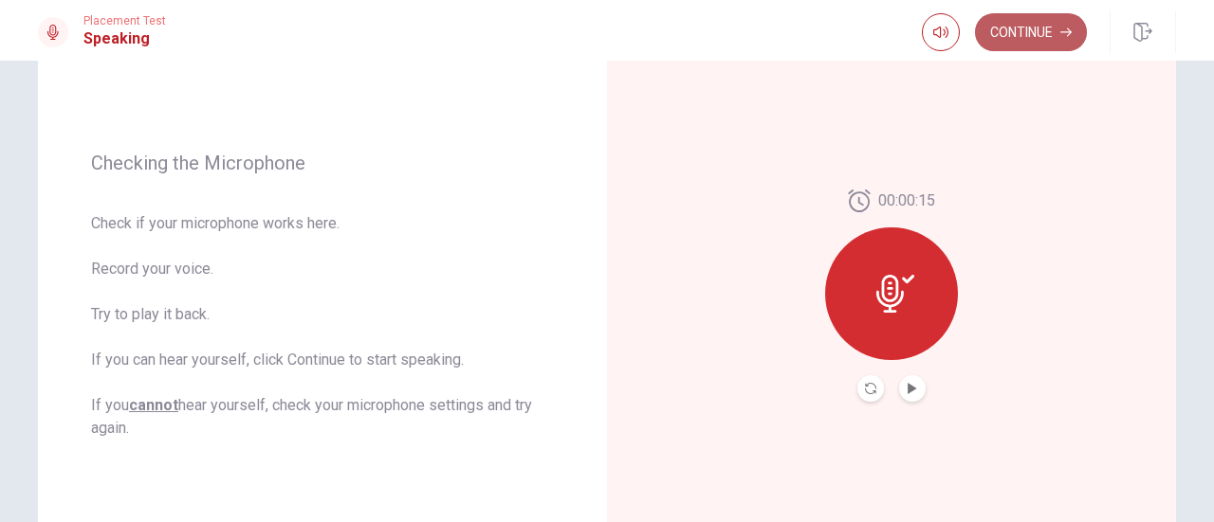
click at [1024, 31] on button "Continue" at bounding box center [1031, 32] width 112 height 38
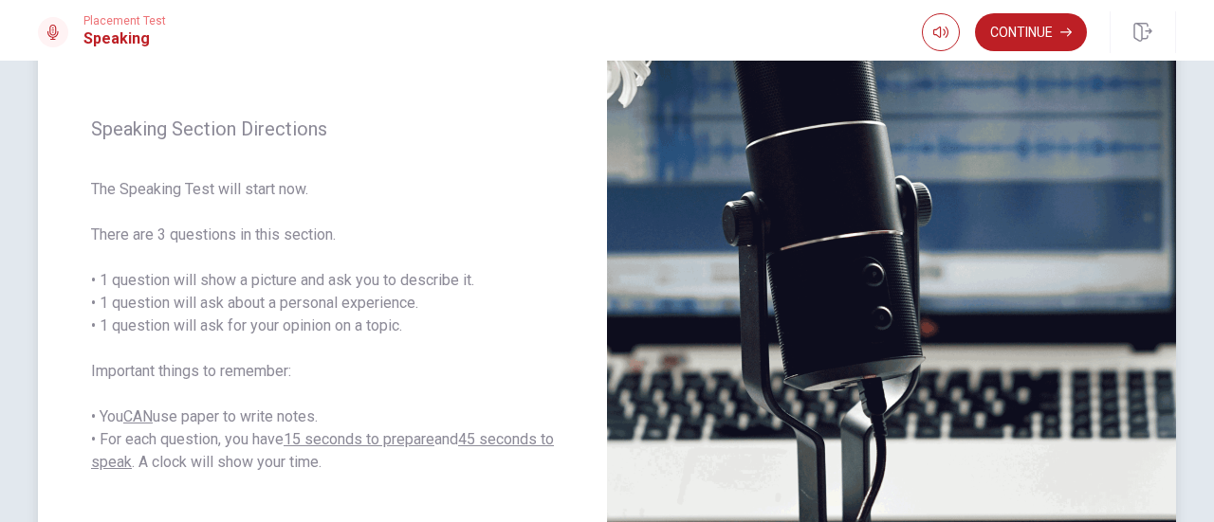
drag, startPoint x: 359, startPoint y: 282, endPoint x: 455, endPoint y: 284, distance: 95.8
click at [455, 284] on span "The Speaking Test will start now. There are 3 questions in this section. • 1 qu…" at bounding box center [322, 326] width 463 height 296
drag, startPoint x: 103, startPoint y: 304, endPoint x: 179, endPoint y: 308, distance: 76.0
click at [179, 308] on span "The Speaking Test will start now. There are 3 questions in this section. • 1 qu…" at bounding box center [322, 326] width 463 height 296
drag, startPoint x: 172, startPoint y: 302, endPoint x: 206, endPoint y: 301, distance: 34.2
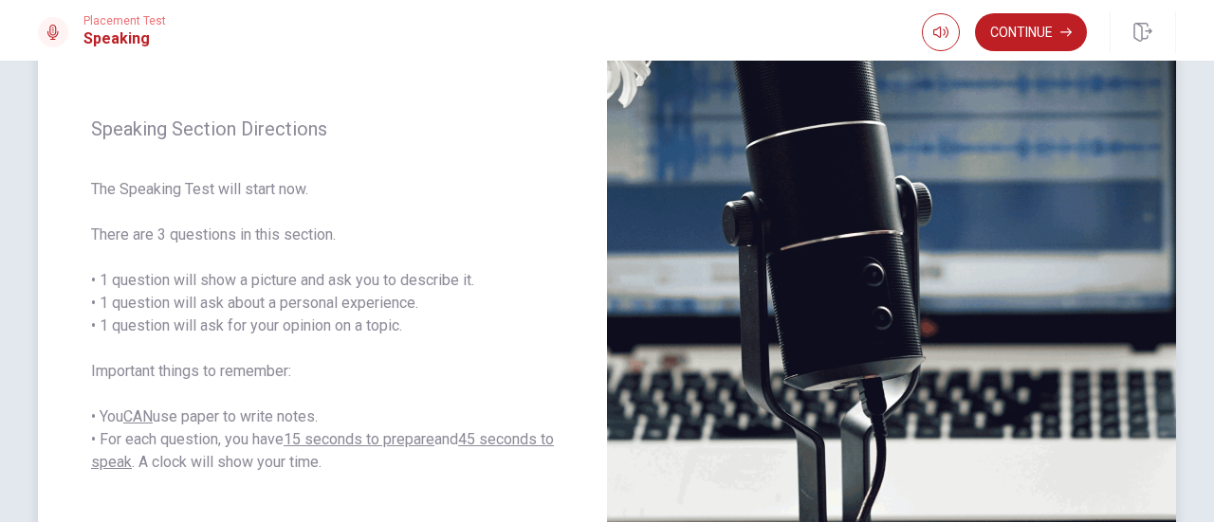
click at [206, 301] on span "The Speaking Test will start now. There are 3 questions in this section. • 1 qu…" at bounding box center [322, 326] width 463 height 296
drag, startPoint x: 404, startPoint y: 329, endPoint x: 274, endPoint y: 321, distance: 130.1
click at [274, 321] on span "The Speaking Test will start now. There are 3 questions in this section. • 1 qu…" at bounding box center [322, 326] width 463 height 296
drag, startPoint x: 298, startPoint y: 379, endPoint x: 125, endPoint y: 389, distance: 172.8
click at [125, 389] on span "The Speaking Test will start now. There are 3 questions in this section. • 1 qu…" at bounding box center [322, 326] width 463 height 296
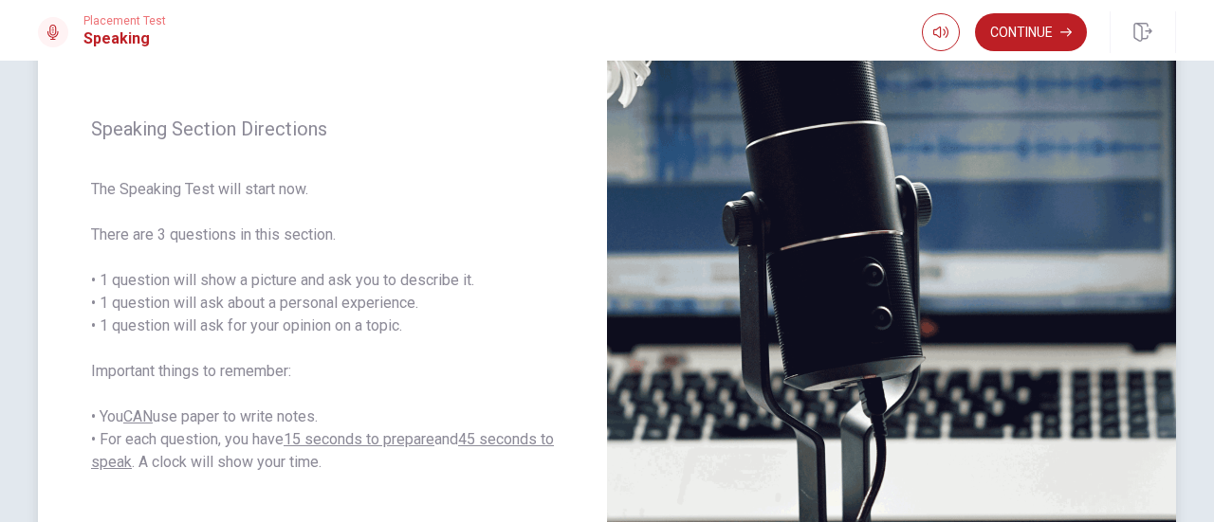
click at [322, 414] on span "The Speaking Test will start now. There are 3 questions in this section. • 1 qu…" at bounding box center [322, 326] width 463 height 296
click at [1020, 39] on button "Continue" at bounding box center [1031, 32] width 112 height 38
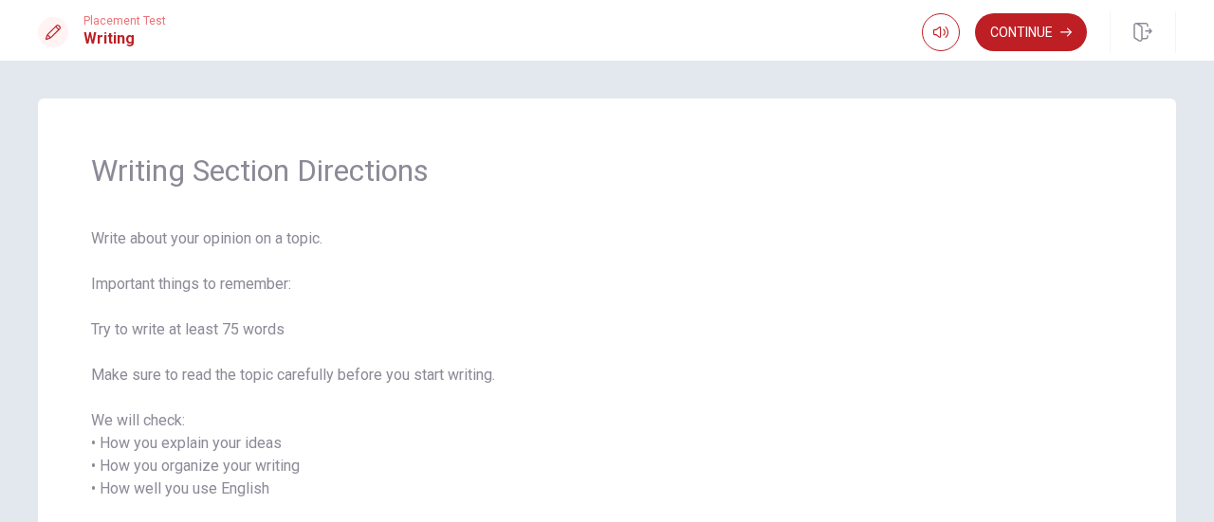
scroll to position [95, 0]
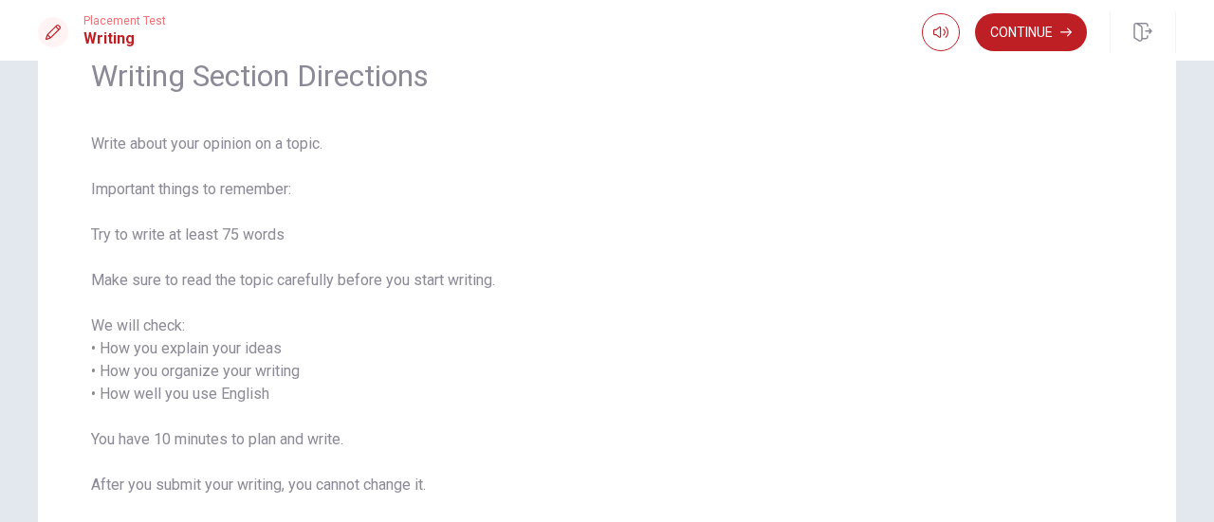
drag, startPoint x: 88, startPoint y: 234, endPoint x: 197, endPoint y: 240, distance: 109.2
click at [197, 240] on span "Write about your opinion on a topic. Important things to remember: Try to write…" at bounding box center [607, 326] width 1032 height 387
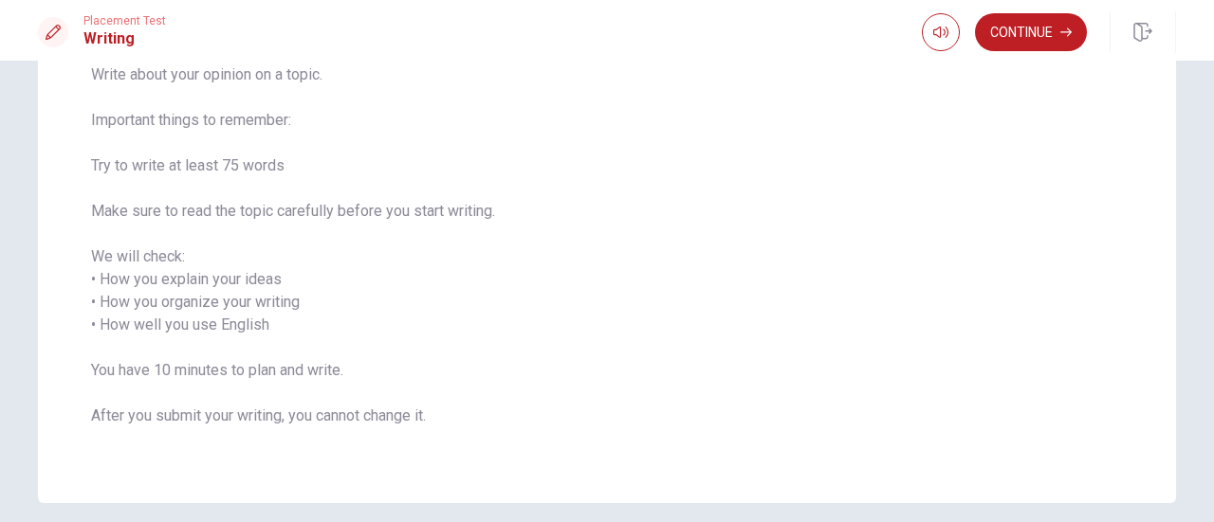
scroll to position [53, 0]
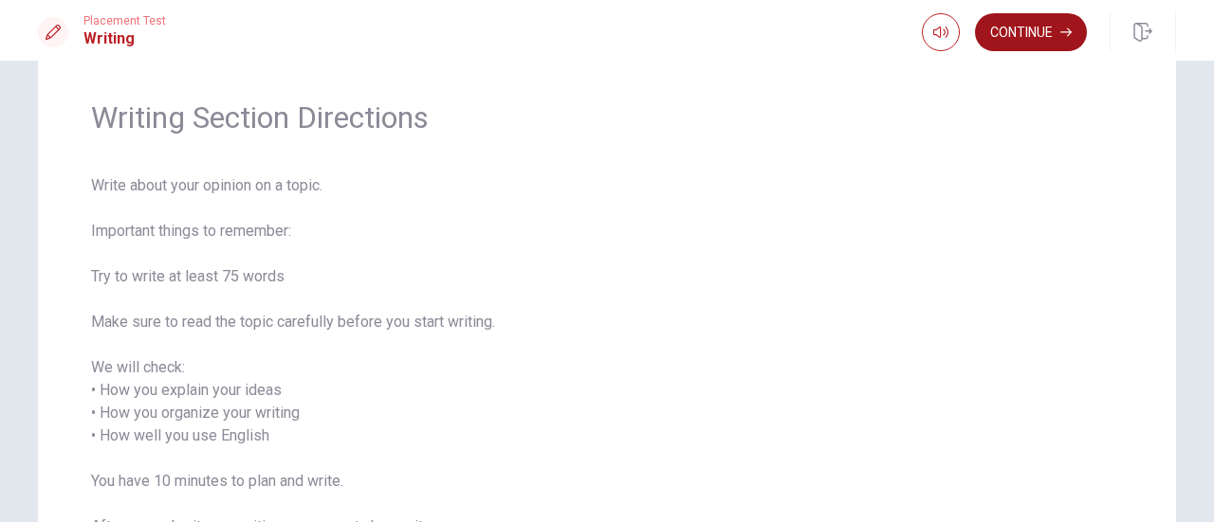
click at [1019, 29] on button "Continue" at bounding box center [1031, 32] width 112 height 38
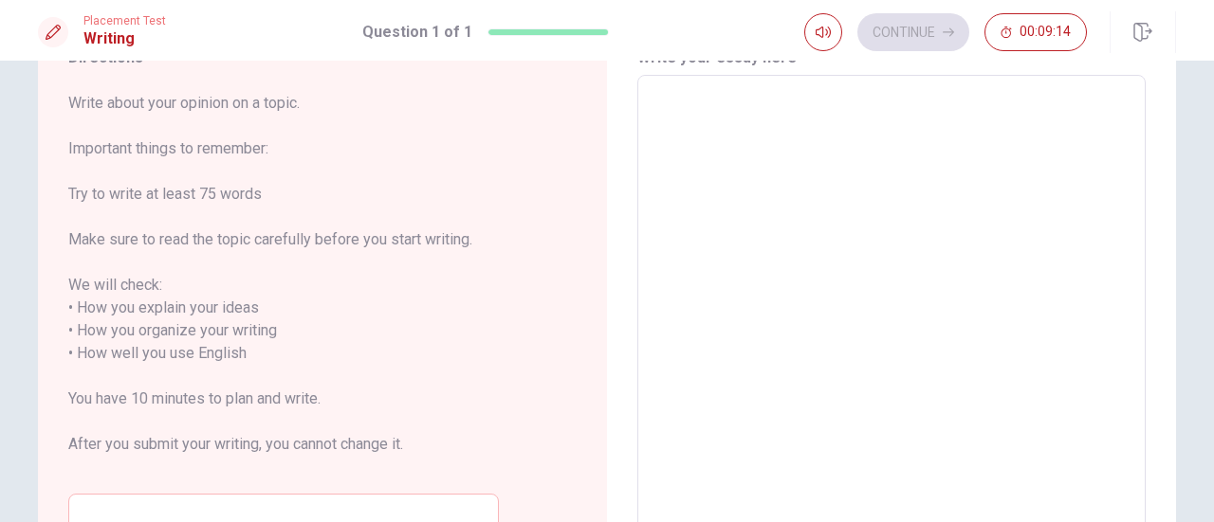
scroll to position [59, 0]
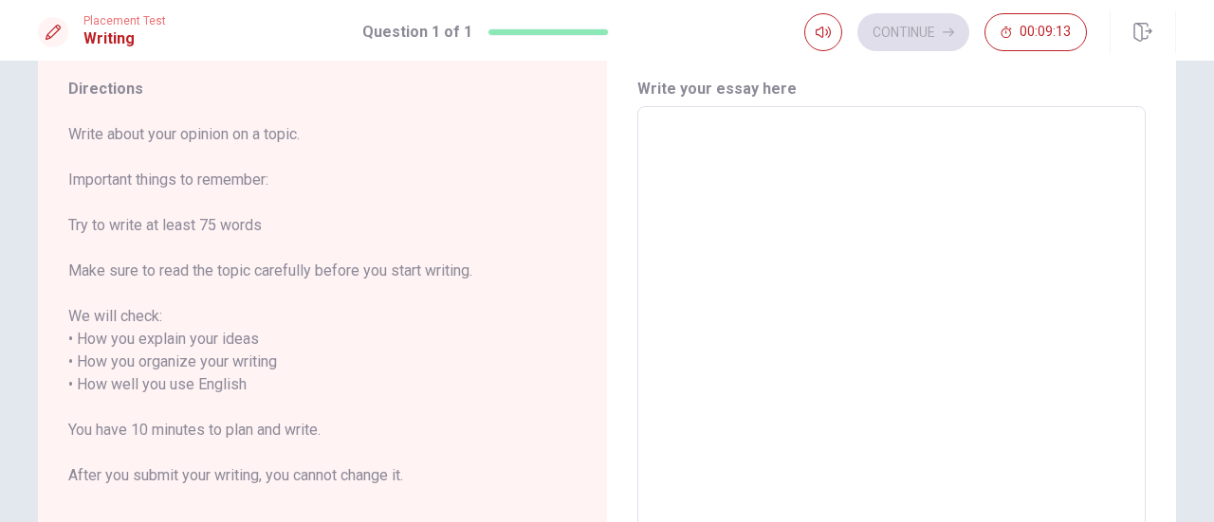
click at [788, 205] on textarea at bounding box center [892, 374] width 482 height 504
click at [797, 196] on textarea at bounding box center [892, 374] width 482 height 504
type textarea "m"
type textarea "x"
type textarea "M"
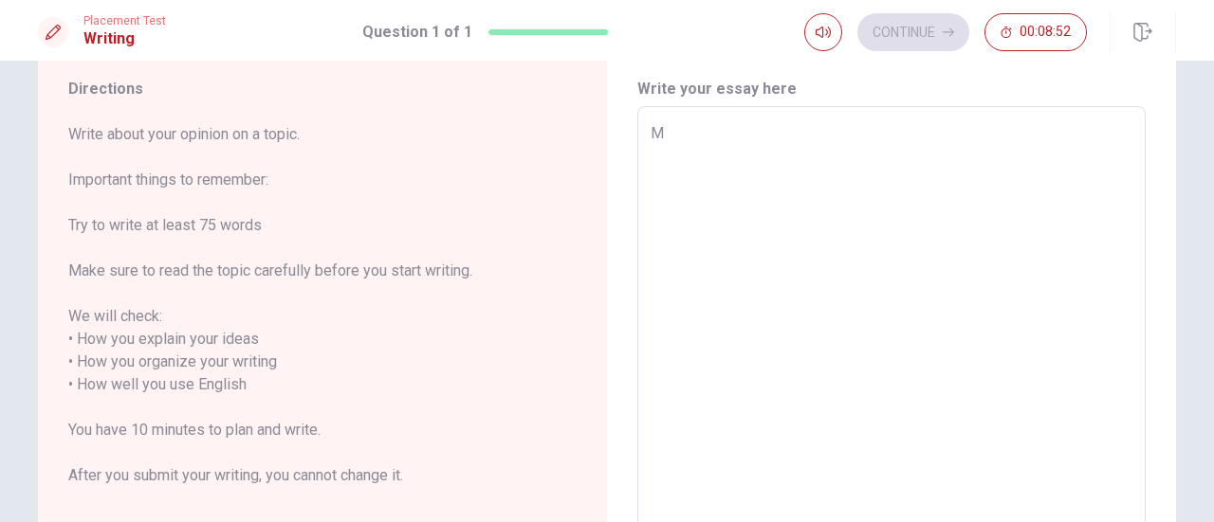
type textarea "x"
type textarea "My"
type textarea "x"
type textarea "My"
type textarea "x"
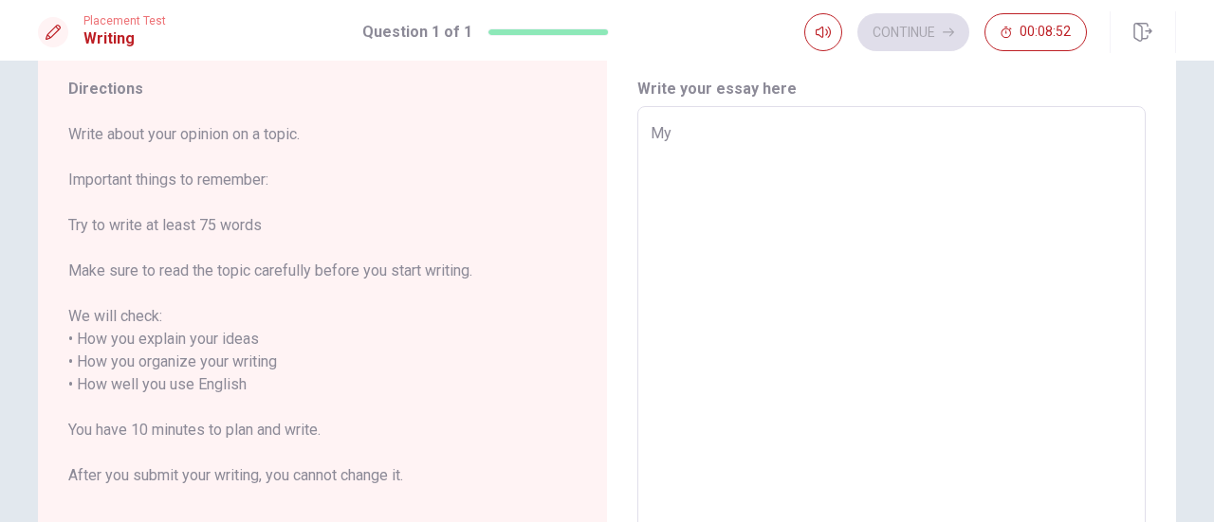
type textarea "My d"
type textarea "x"
type textarea "My dr"
type textarea "x"
type textarea "My dre"
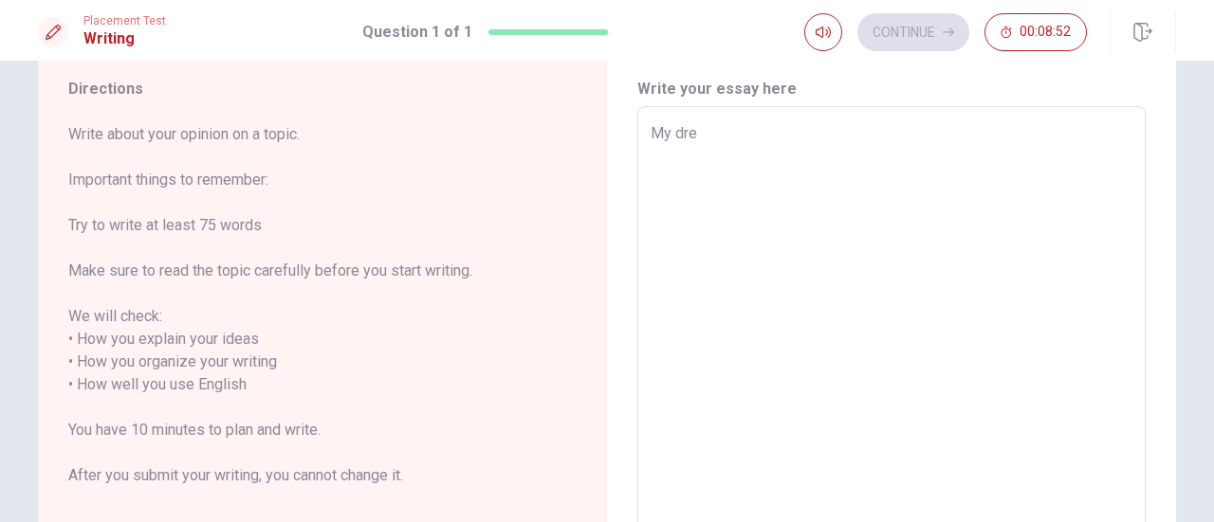
type textarea "x"
type textarea "My drea"
type textarea "x"
type textarea "My dream"
type textarea "x"
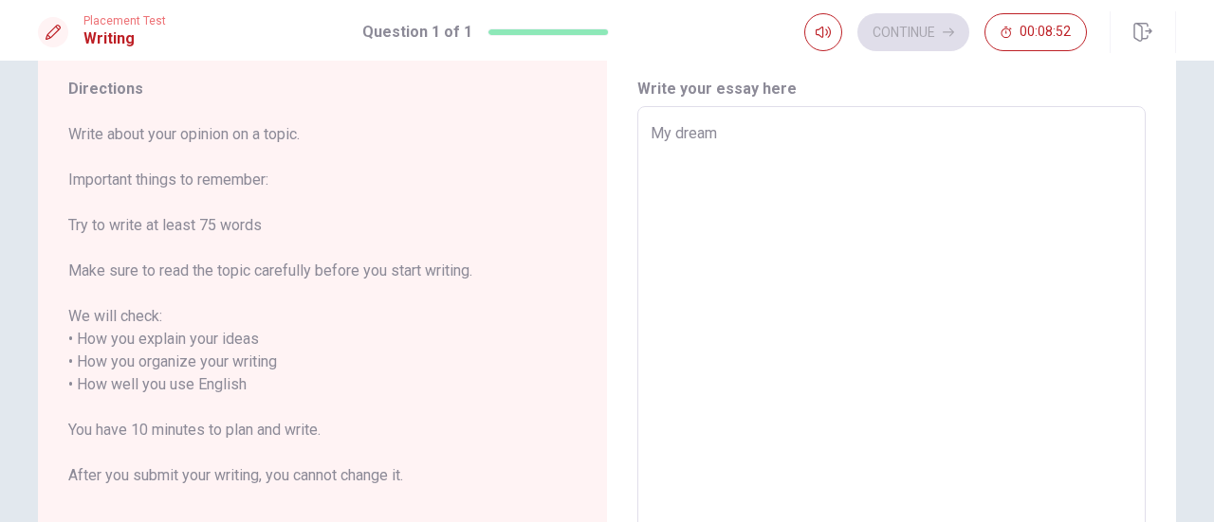
type textarea "My dream"
type textarea "x"
type textarea "My dream v"
type textarea "x"
type textarea "My dream"
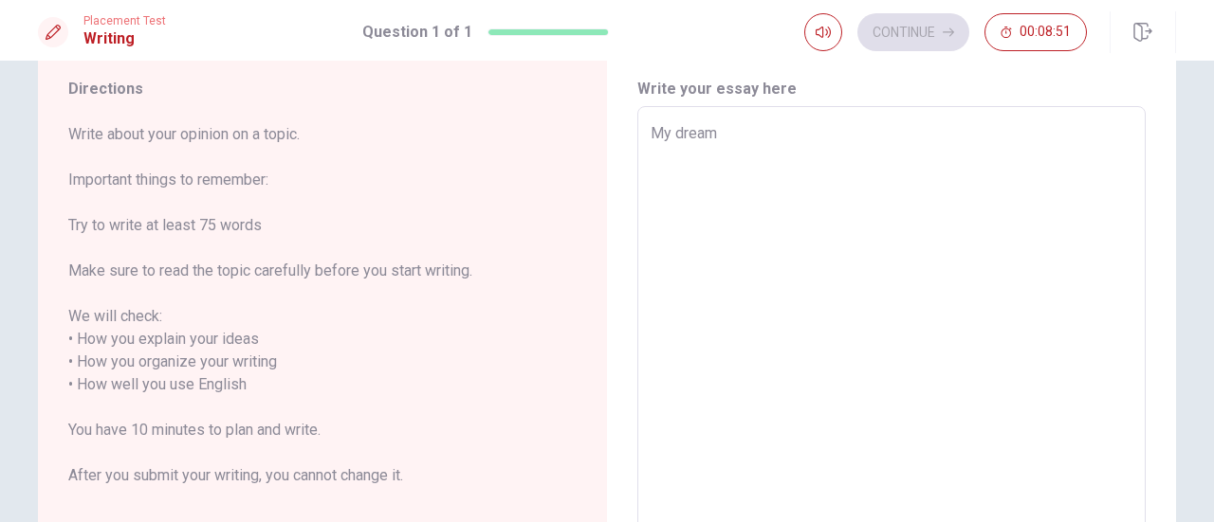
type textarea "x"
type textarea "My dream"
type textarea "x"
type textarea "My drea"
type textarea "x"
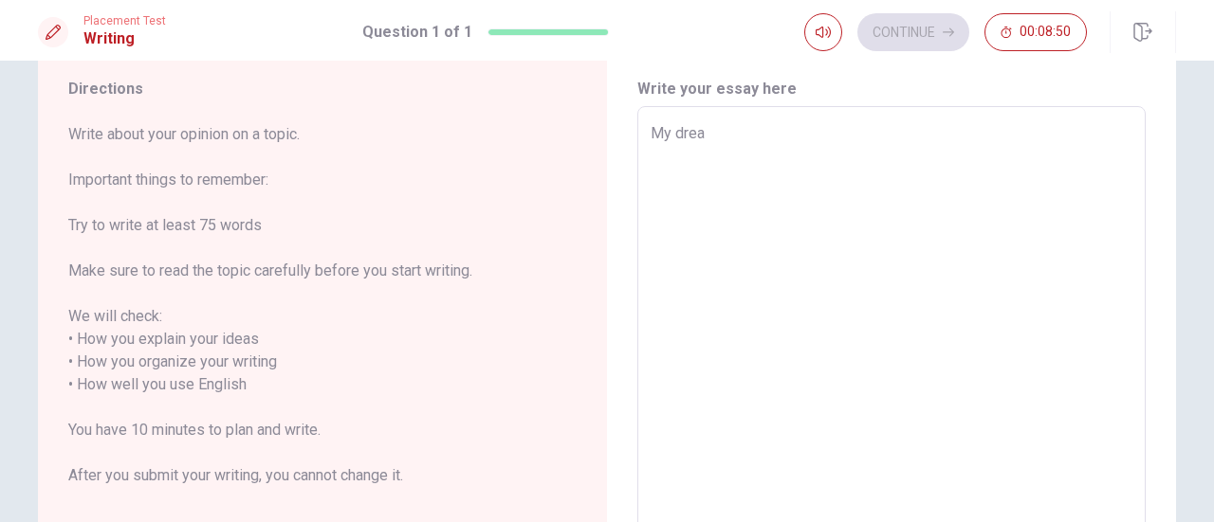
type textarea "My dre"
type textarea "x"
type textarea "My dr"
type textarea "x"
type textarea "My d"
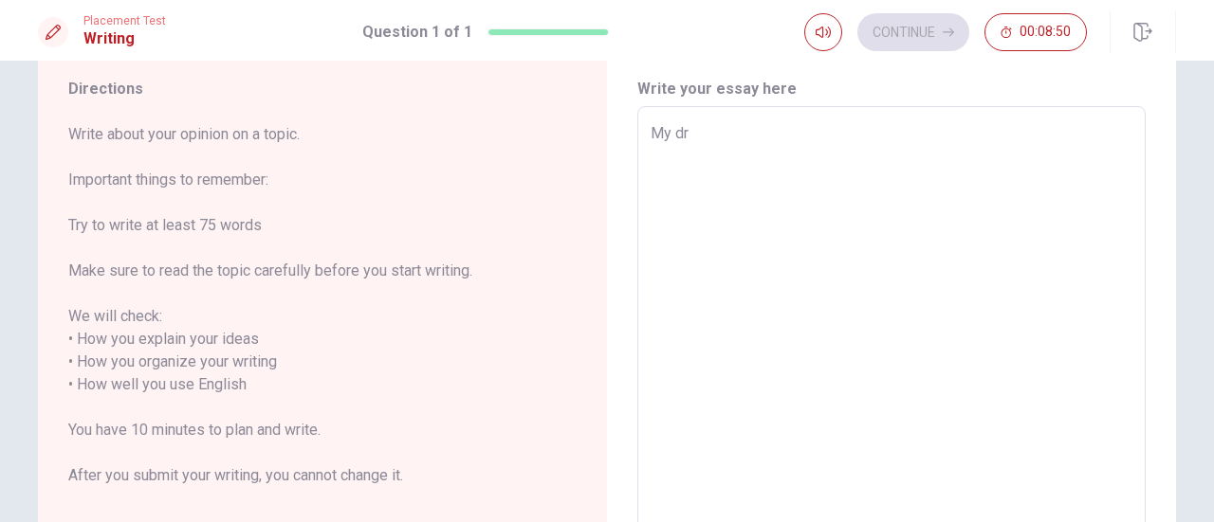
type textarea "x"
type textarea "My"
type textarea "x"
type textarea "M"
type textarea "x"
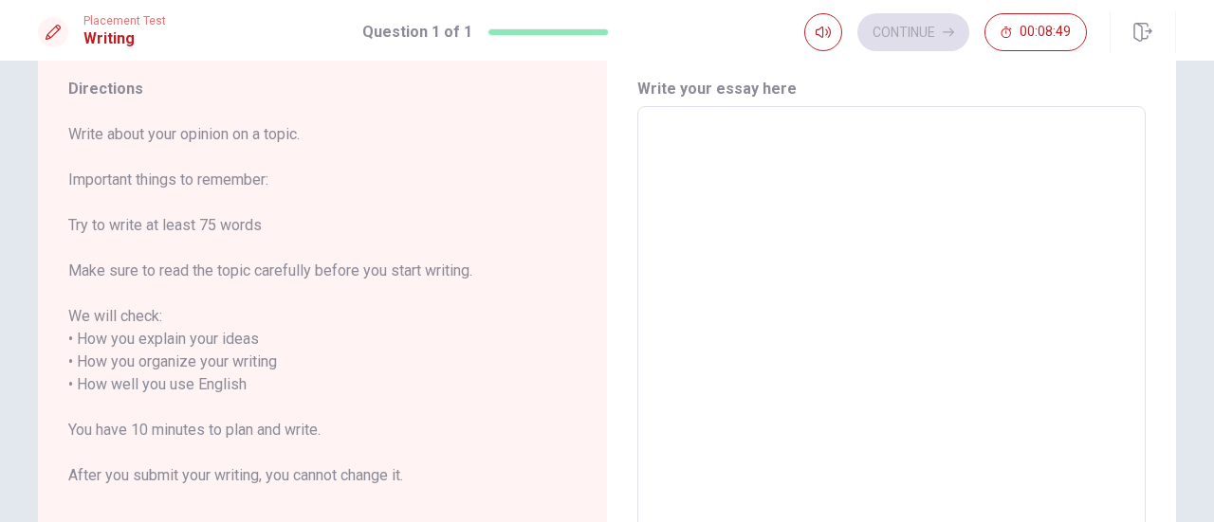
type textarea "M"
type textarea "x"
type textarea "My"
type textarea "x"
type textarea "My"
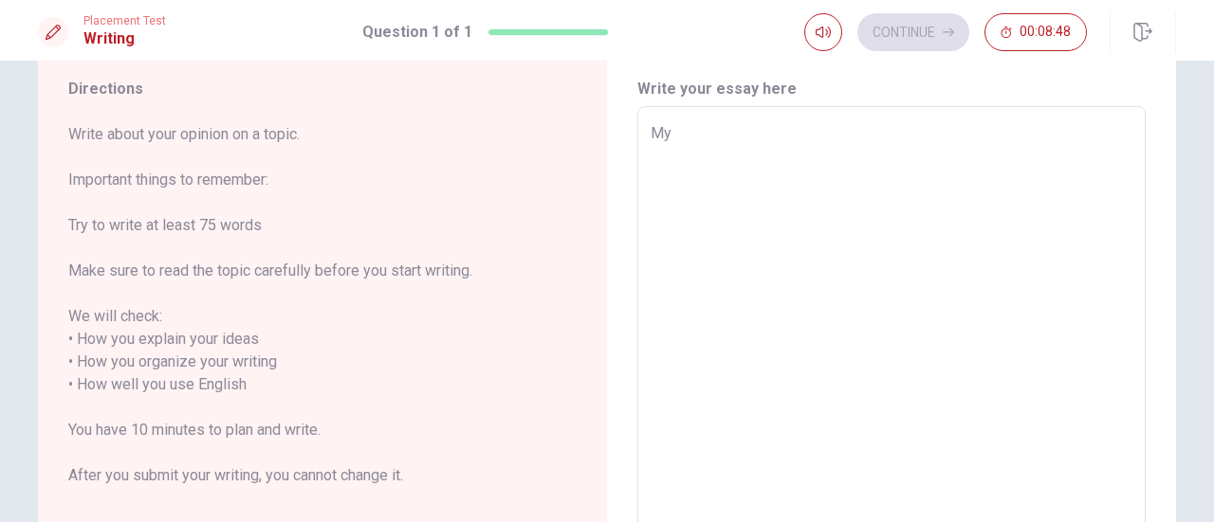
type textarea "x"
type textarea "My d"
type textarea "x"
type textarea "My dr"
type textarea "x"
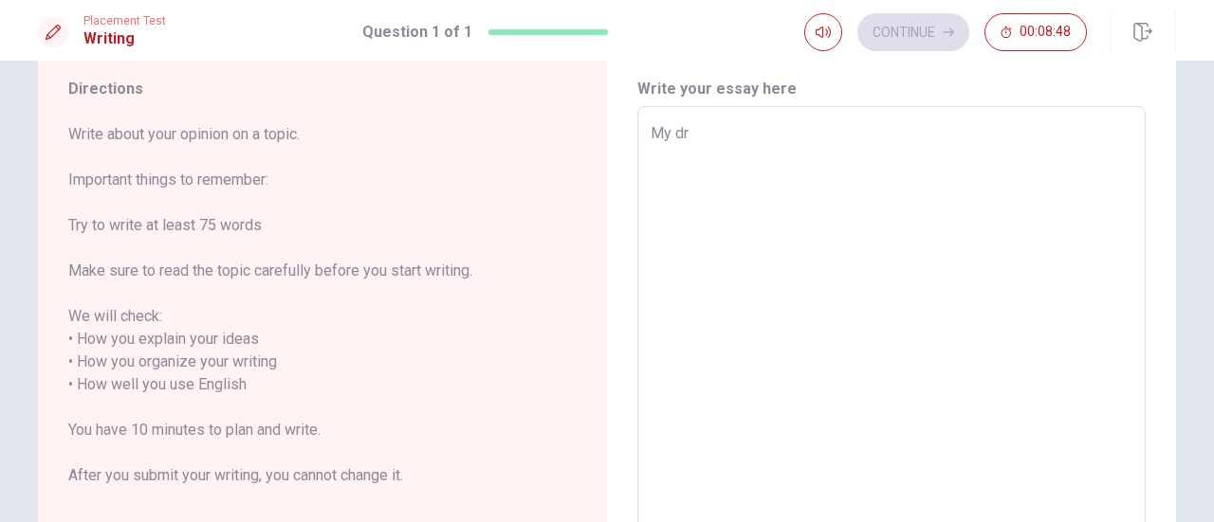
type textarea "My dre"
type textarea "x"
type textarea "My drea"
type textarea "x"
type textarea "My dream"
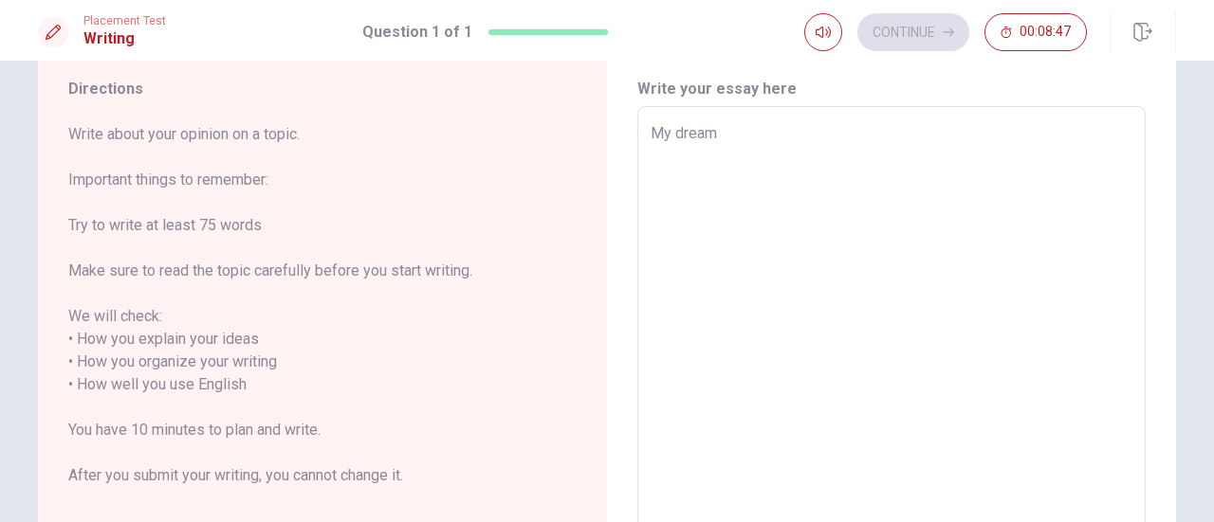
type textarea "x"
type textarea "My dream"
type textarea "x"
type textarea "My dream v"
type textarea "x"
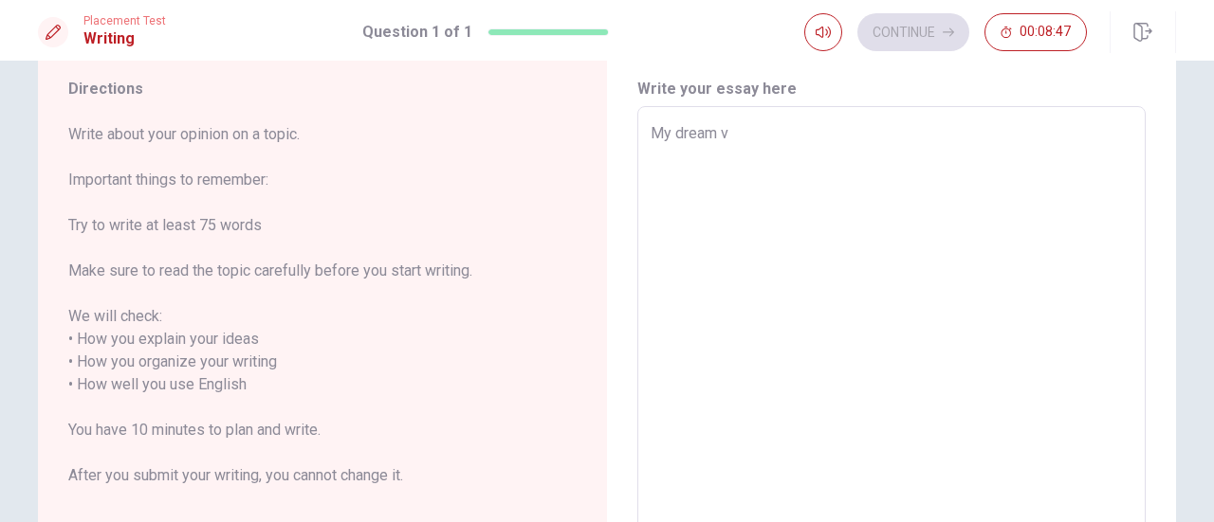
type textarea "My dream va"
type textarea "x"
type textarea "My dream vac"
type textarea "x"
type textarea "My dream [PERSON_NAME]"
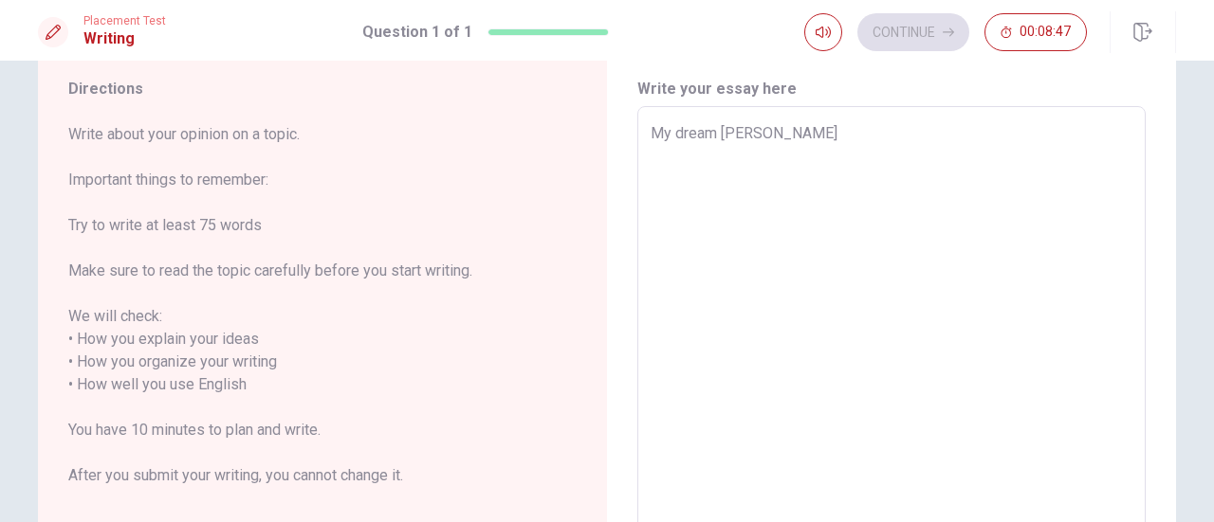
type textarea "x"
type textarea "My dream vacat"
type textarea "x"
type textarea "My dream vacati"
type textarea "x"
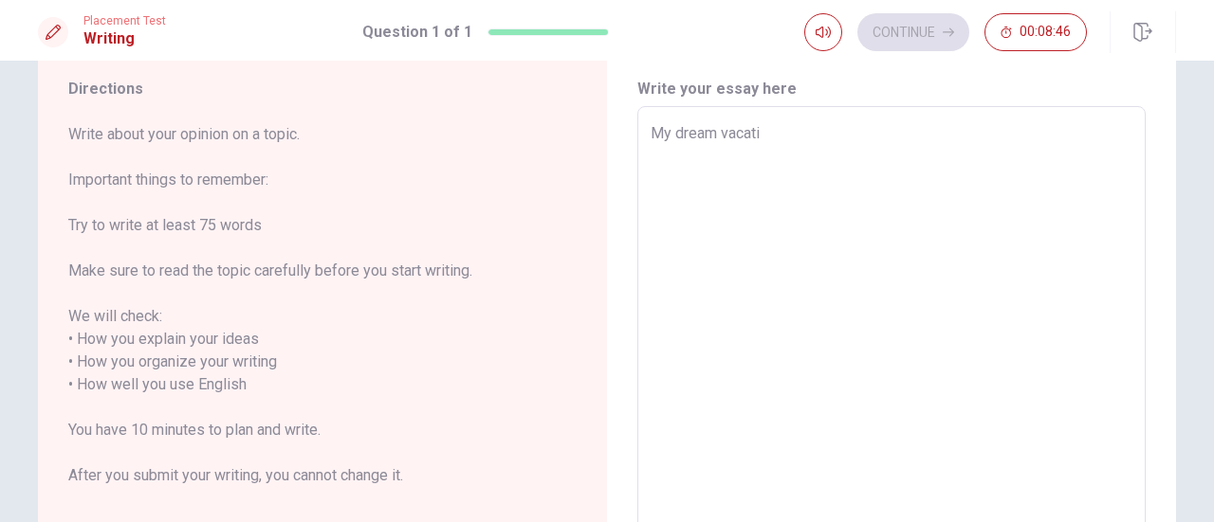
type textarea "My dream vacatio"
type textarea "x"
type textarea "My dream vacatios"
type textarea "x"
type textarea "My dream vacatio"
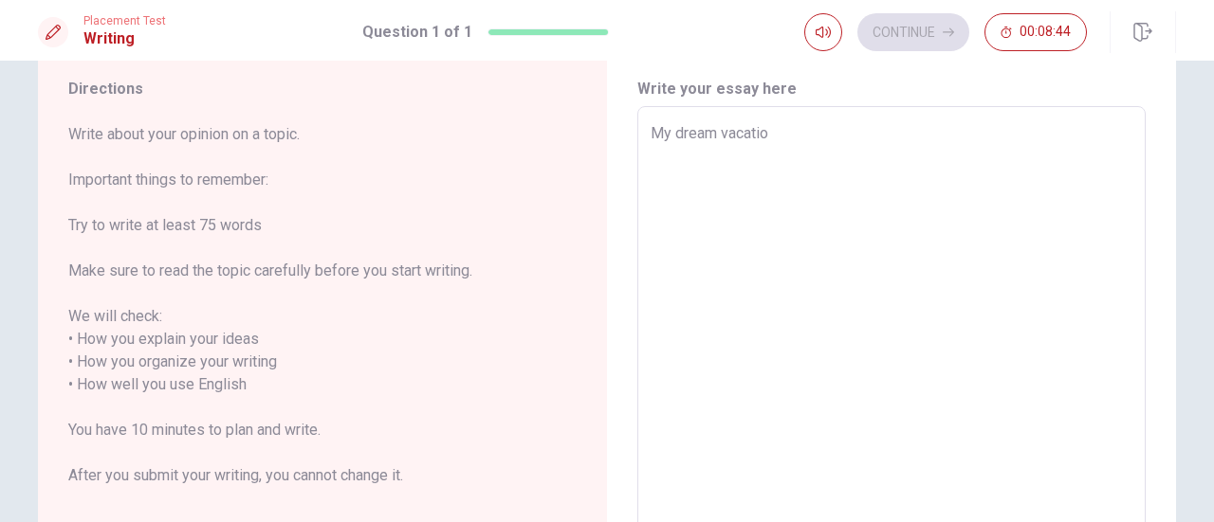
type textarea "x"
type textarea "My dream vacation"
type textarea "x"
type textarea "My dream vacations"
type textarea "x"
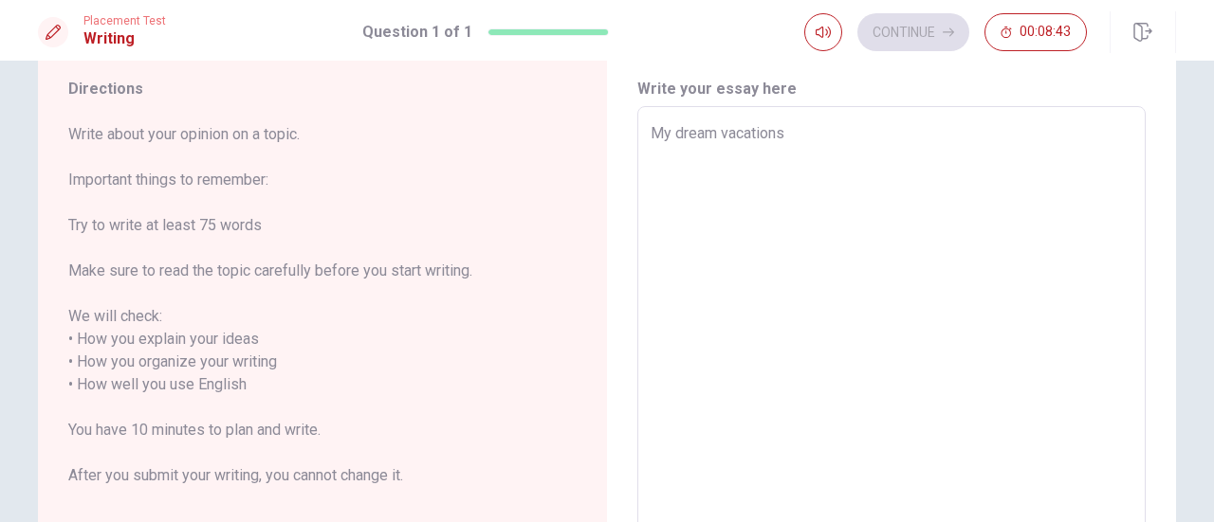
type textarea "My dream vacations"
type textarea "x"
type textarea "My dream vacations a"
type textarea "x"
type textarea "My dream vacations ar"
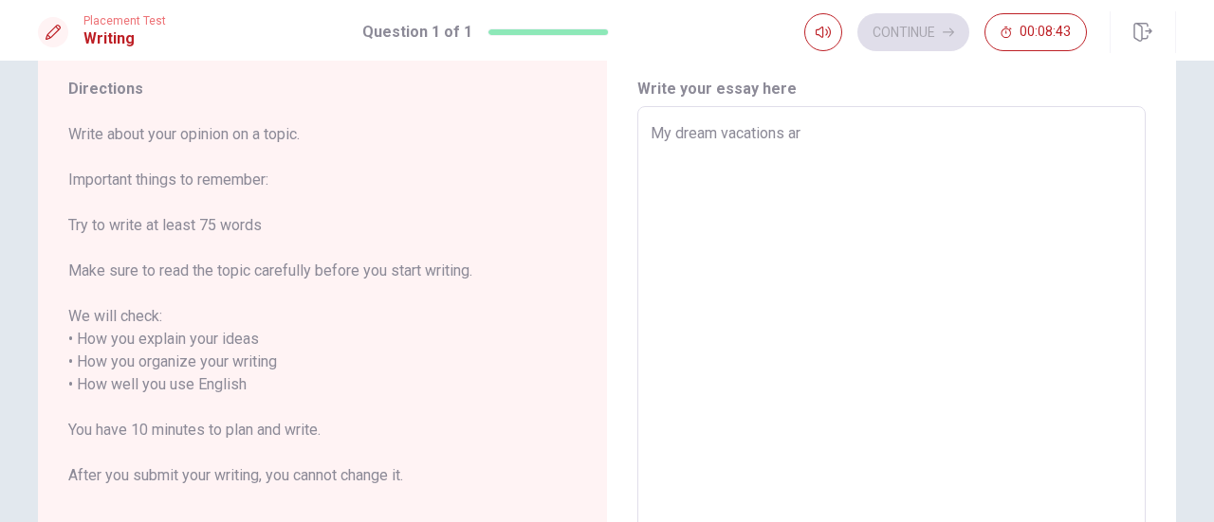
type textarea "x"
type textarea "My dream vacations are"
type textarea "x"
type textarea "My dream vacations ar"
type textarea "x"
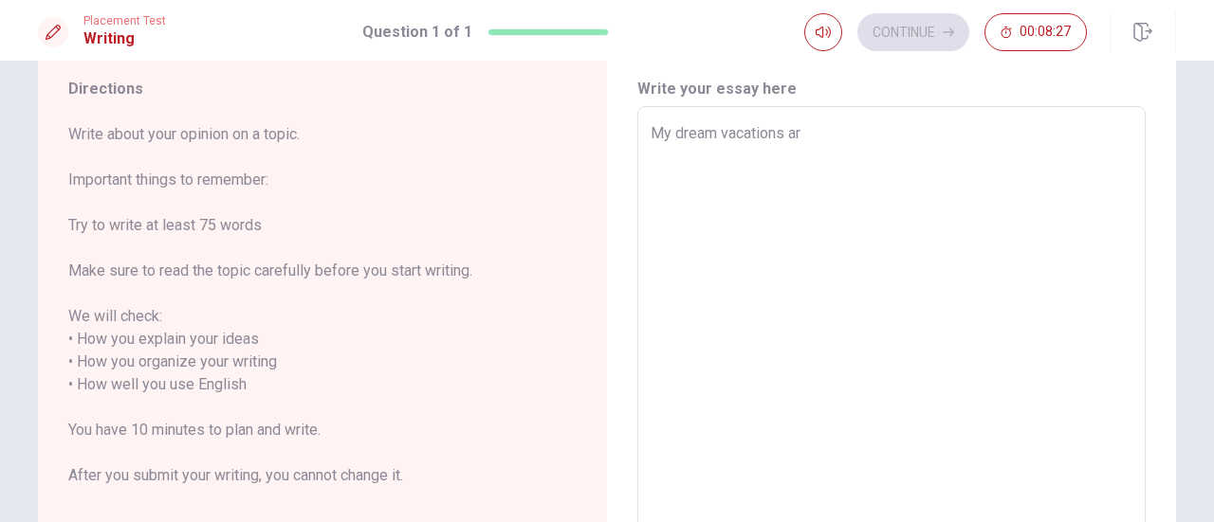
type textarea "My dream vacations a"
type textarea "x"
type textarea "My dream vacations"
type textarea "x"
type textarea "My dream vacations m"
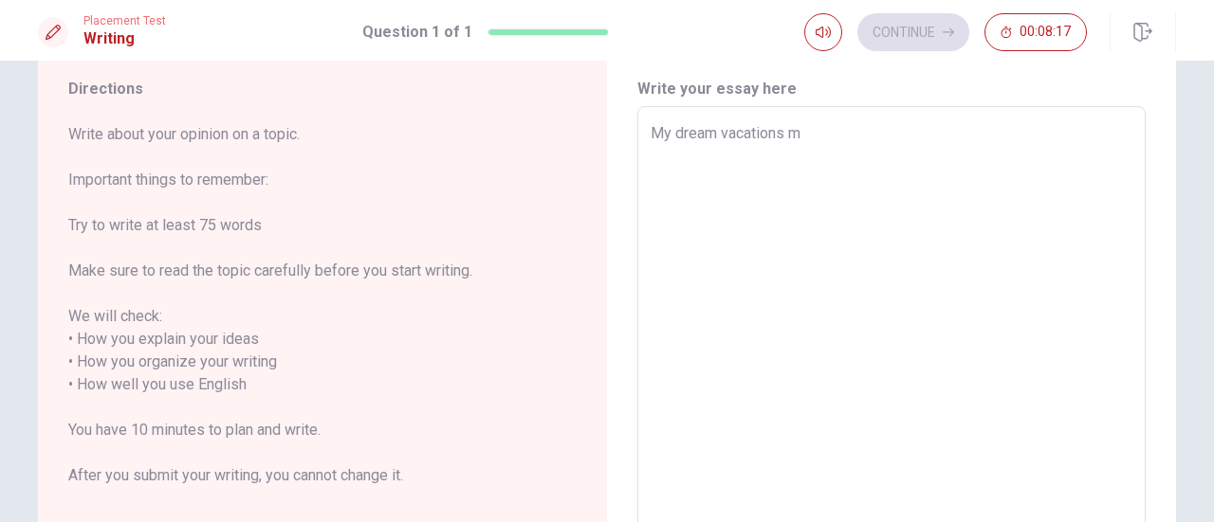
type textarea "x"
type textarea "My dream vacations ma"
type textarea "x"
type textarea "My dream vacations may"
type textarea "x"
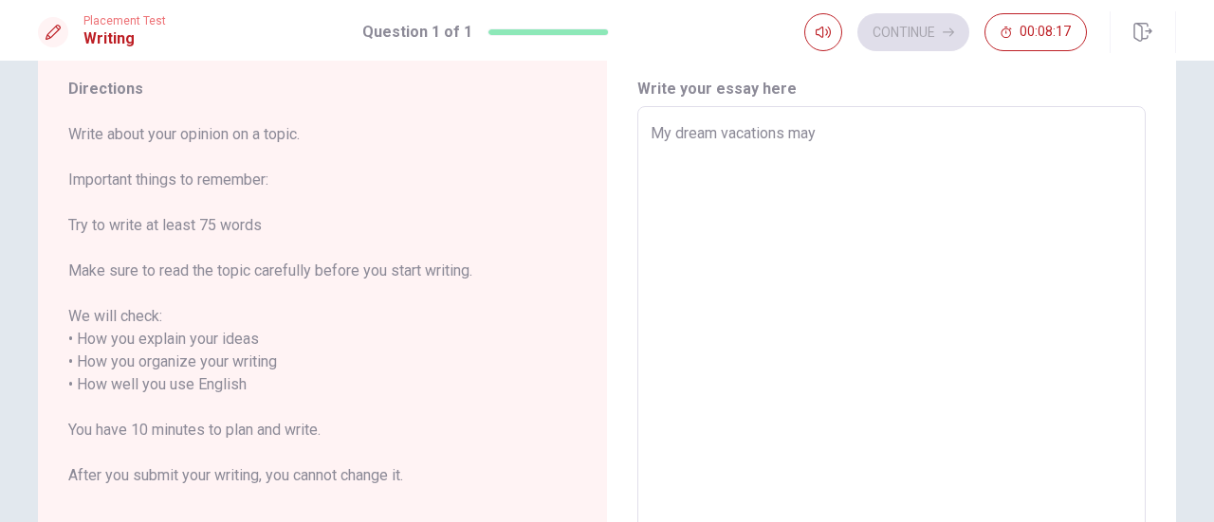
type textarea "My dream vacations mayb"
type textarea "x"
type textarea "My dream vacations maybe"
type textarea "x"
type textarea "My dream vacations maybe"
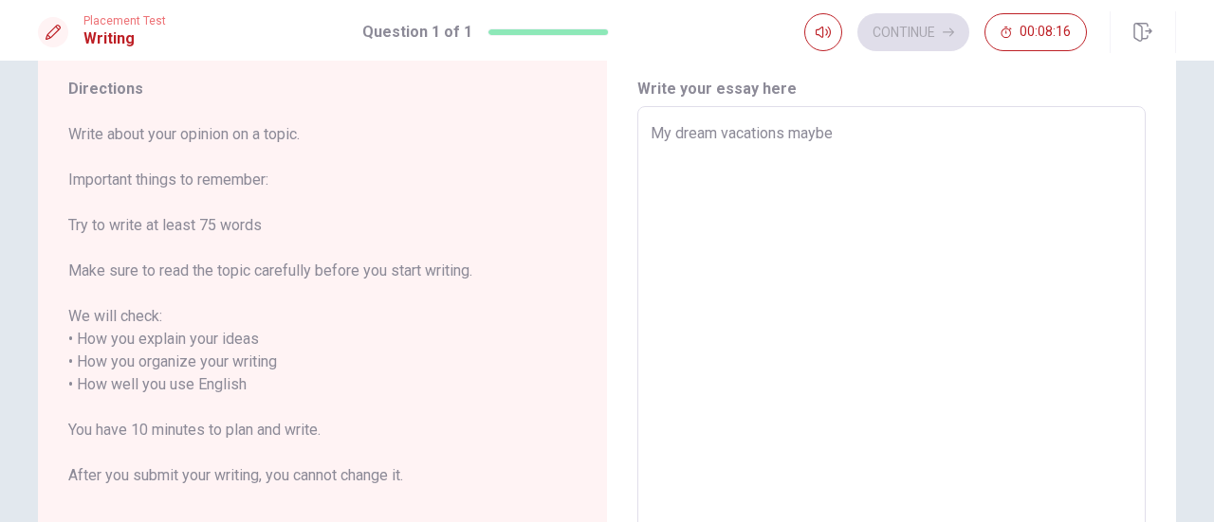
type textarea "x"
type textarea "My dream vacations maybe i"
type textarea "x"
type textarea "My dream vacations maybe in"
type textarea "x"
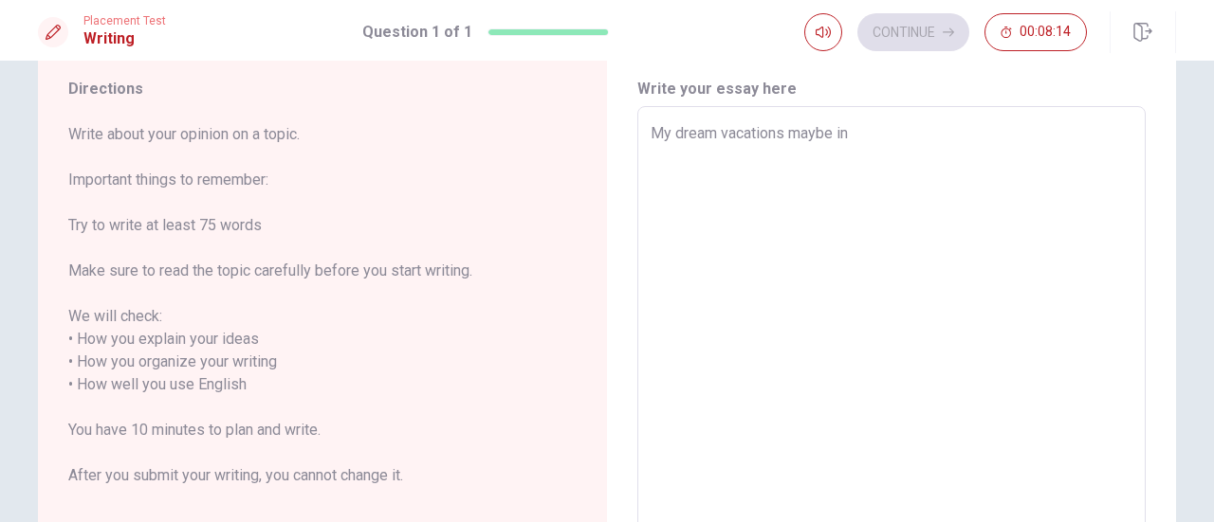
type textarea "My dream vacations maybe in"
type textarea "x"
type textarea "My dream vacations maybe in"
type textarea "x"
type textarea "My dream vacations maybe i"
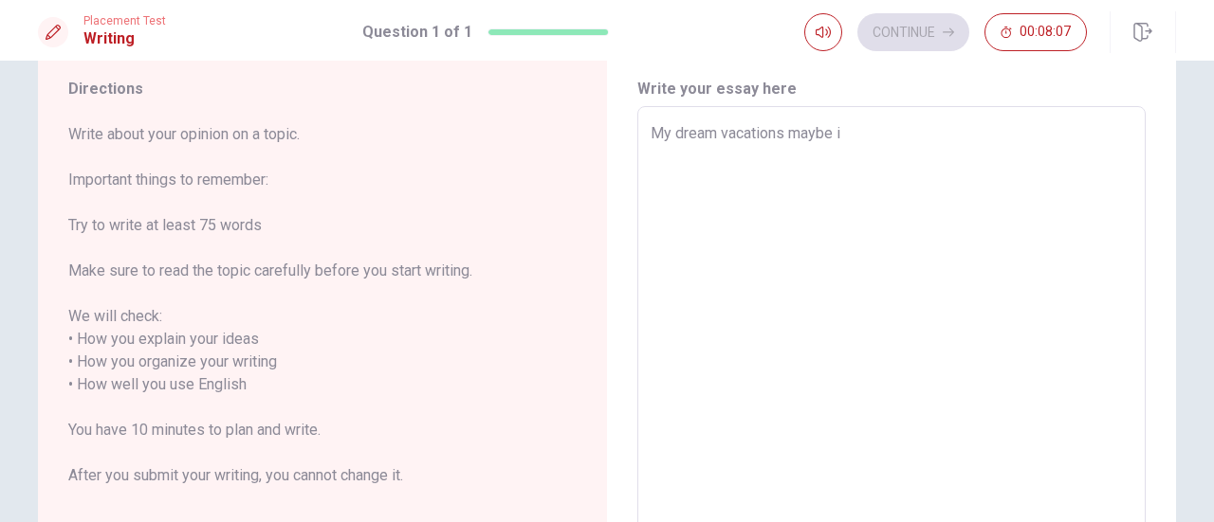
type textarea "x"
type textarea "My dream vacations maybe"
type textarea "x"
type textarea "My dream vacations maybe i"
type textarea "x"
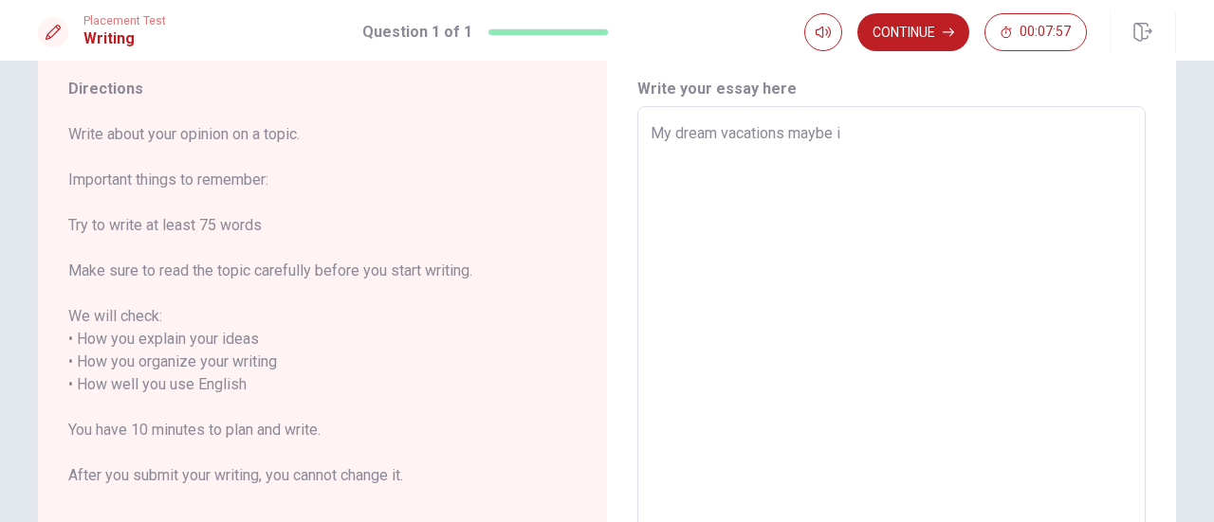
type textarea "My dream vacations maybe i"
type textarea "x"
type textarea "My dream vacations maybe i"
type textarea "x"
type textarea "My dream vacations maybe in"
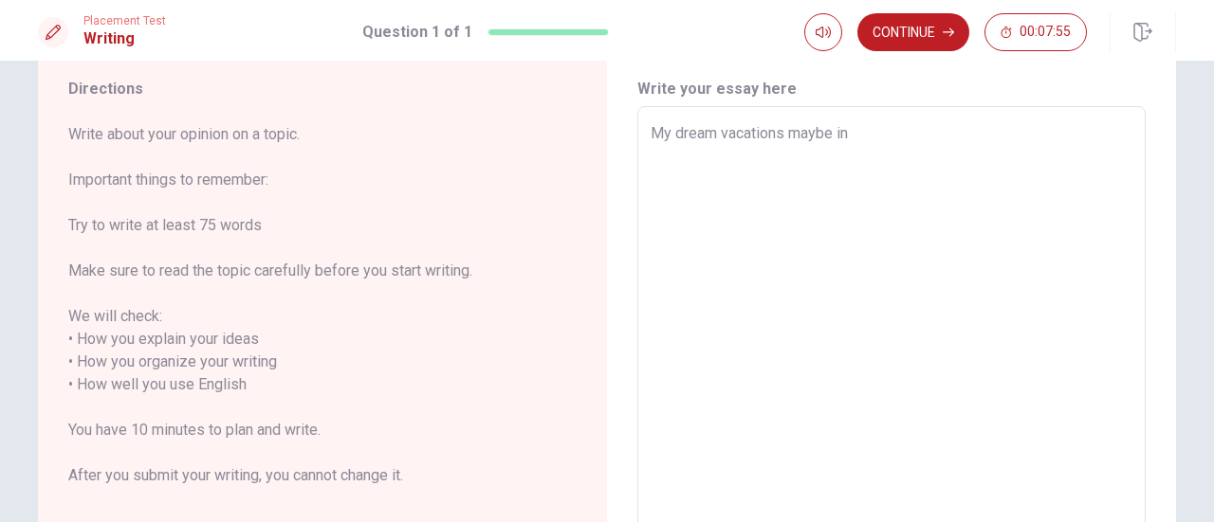
type textarea "x"
type textarea "My dream vacations maybe in"
type textarea "x"
type textarea "My dream vacations maybe in E"
type textarea "x"
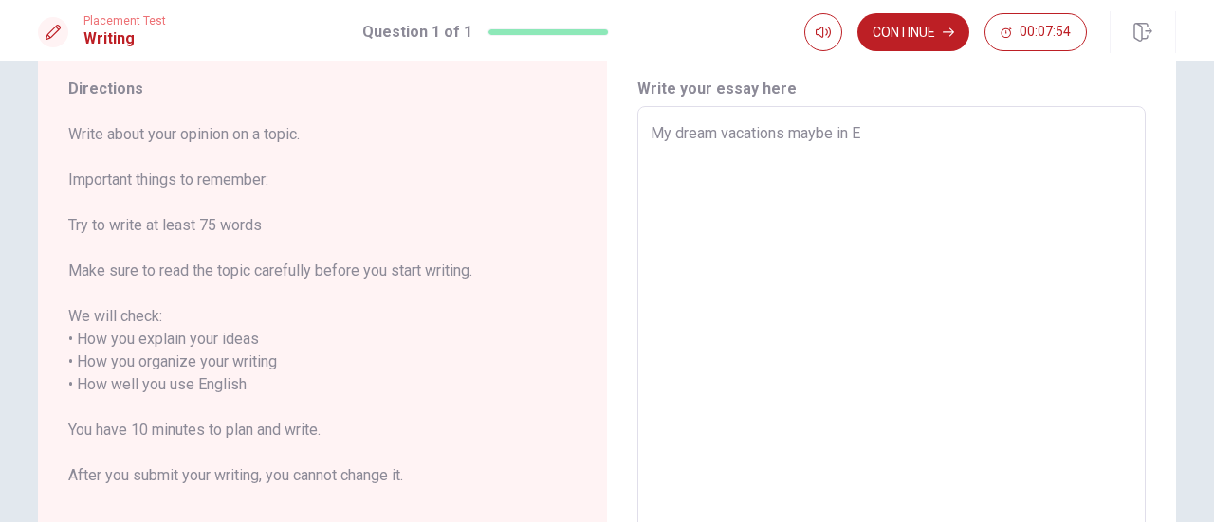
type textarea "My dream vacations maybe in [GEOGRAPHIC_DATA]"
type textarea "x"
type textarea "My dream vacations maybe in [GEOGRAPHIC_DATA]"
type textarea "x"
type textarea "My dream vacations maybe in Euro"
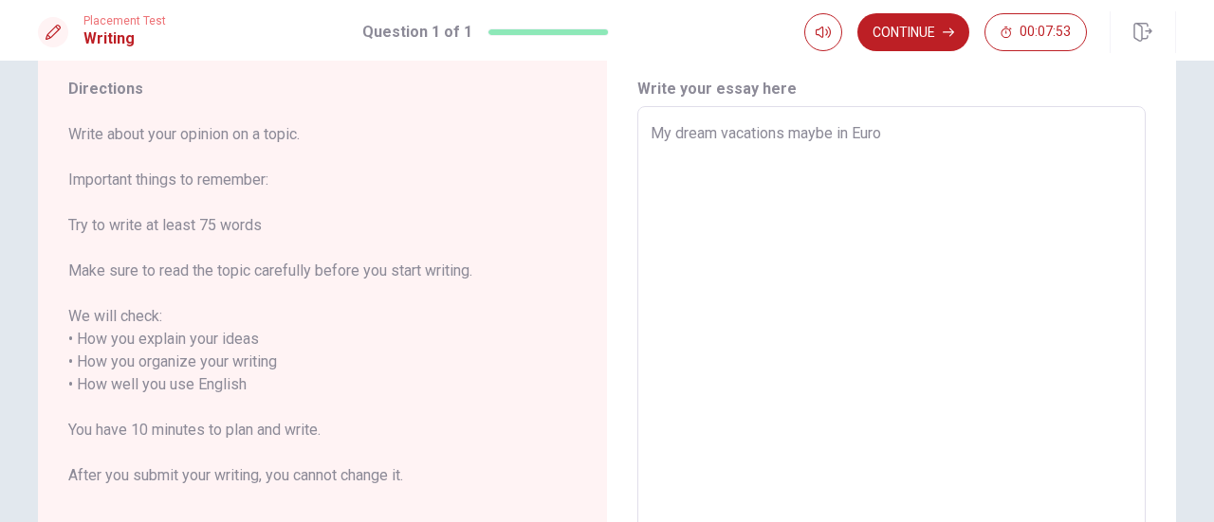
type textarea "x"
type textarea "My dream vacations maybe in Europ"
type textarea "x"
type textarea "My dream vacations maybe in [GEOGRAPHIC_DATA]"
type textarea "x"
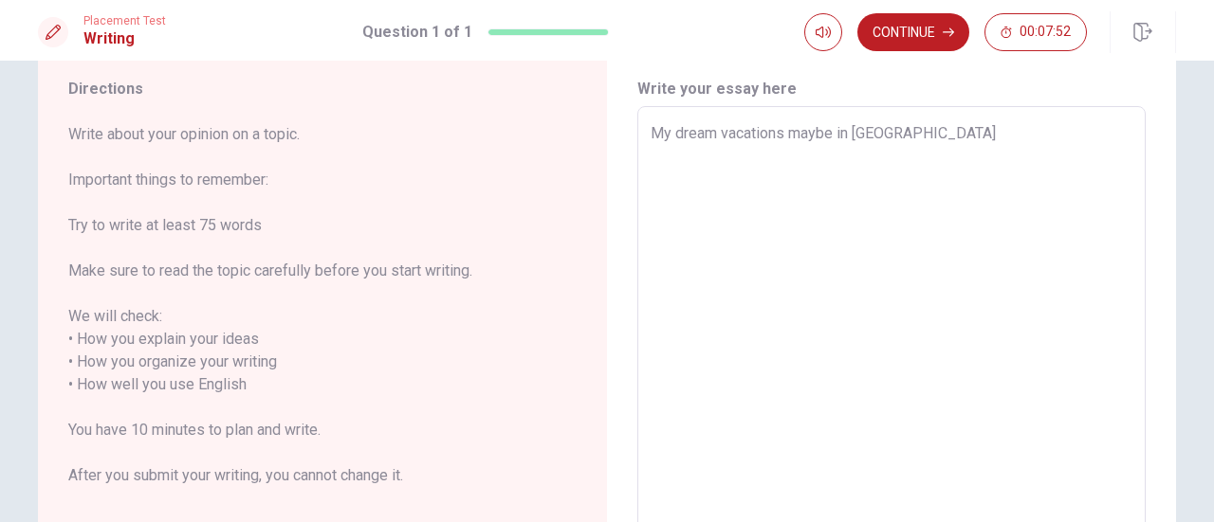
type textarea "My dream vacations maybe in Europ"
type textarea "x"
type textarea "My dream vacations maybe in Europ"
type textarea "x"
type textarea "My dream vacations maybe in Europ t"
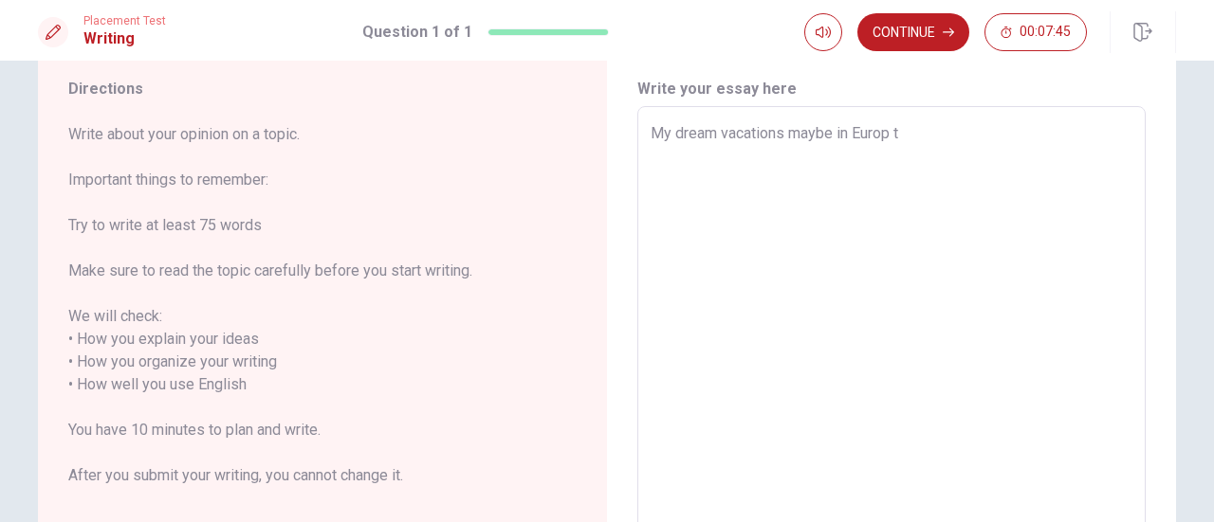
type textarea "x"
type textarea "My dream vacations maybe in Europ tr"
type textarea "x"
type textarea "My dream vacations maybe in Europ tra"
type textarea "x"
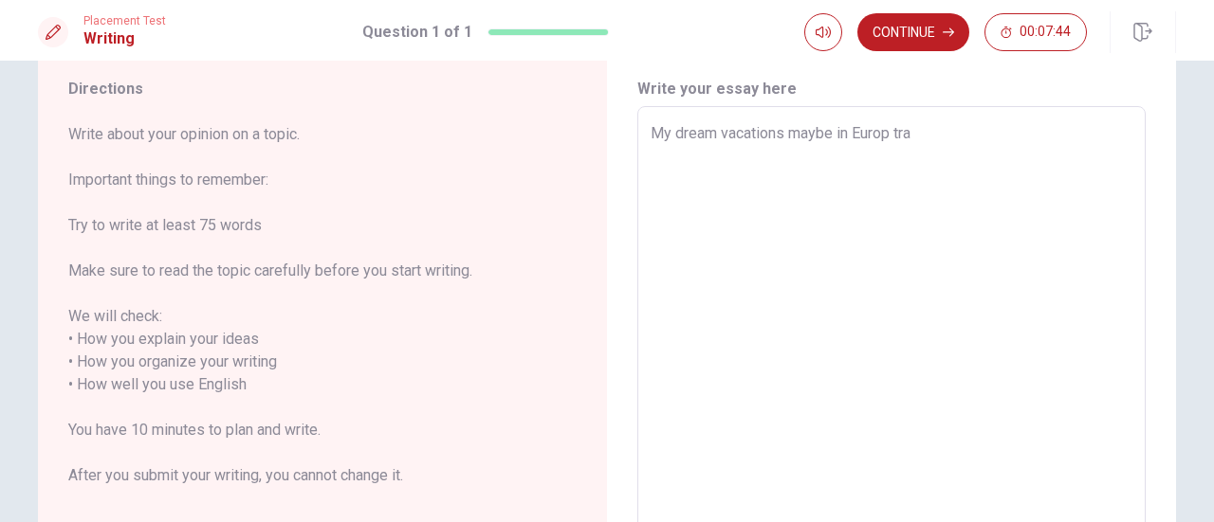
type textarea "My dream vacations maybe in Europ trav"
type textarea "x"
type textarea "My dream vacations maybe in Europ trave"
type textarea "x"
type textarea "My dream vacations maybe in Europ travel"
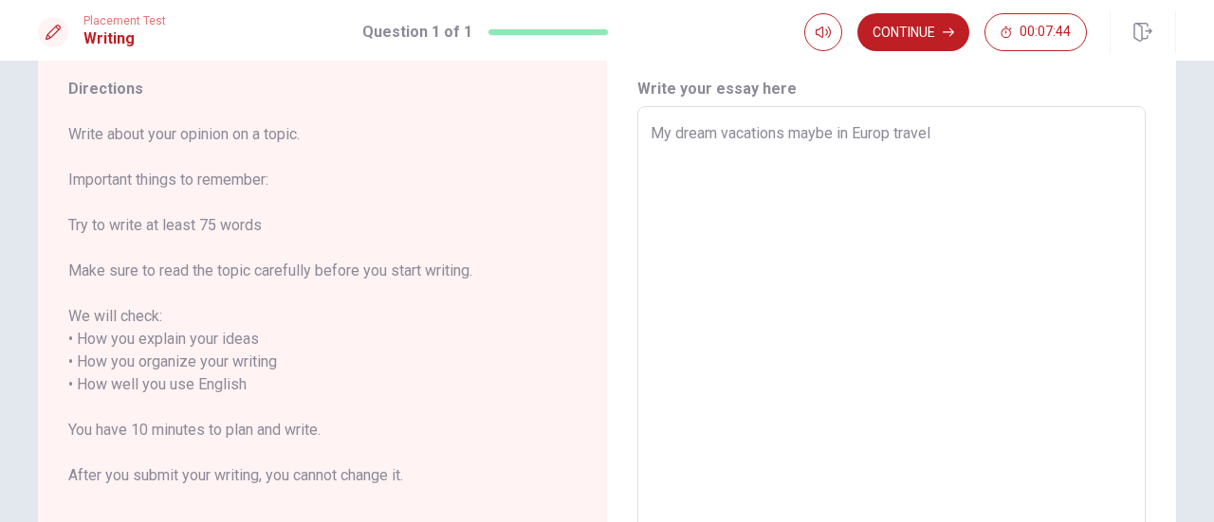
type textarea "x"
type textarea "My dream vacations maybe in Europ traveli"
type textarea "x"
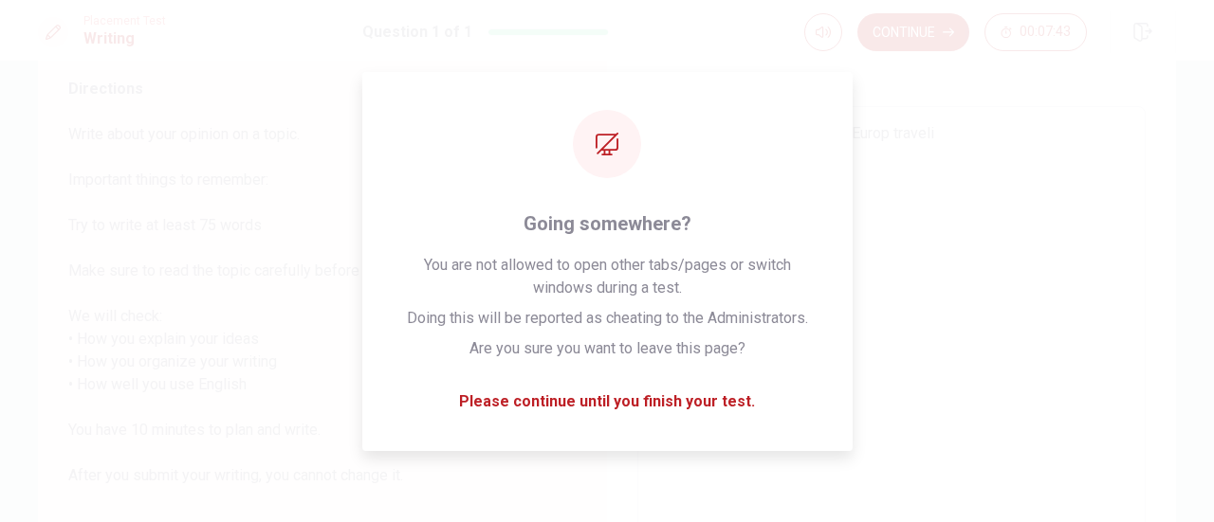
type textarea "My dream vacations maybe in Europ travelin"
type textarea "x"
type textarea "My dream vacations maybe in Europ traveling"
type textarea "x"
type textarea "My dream vacations maybe in Europ traveling"
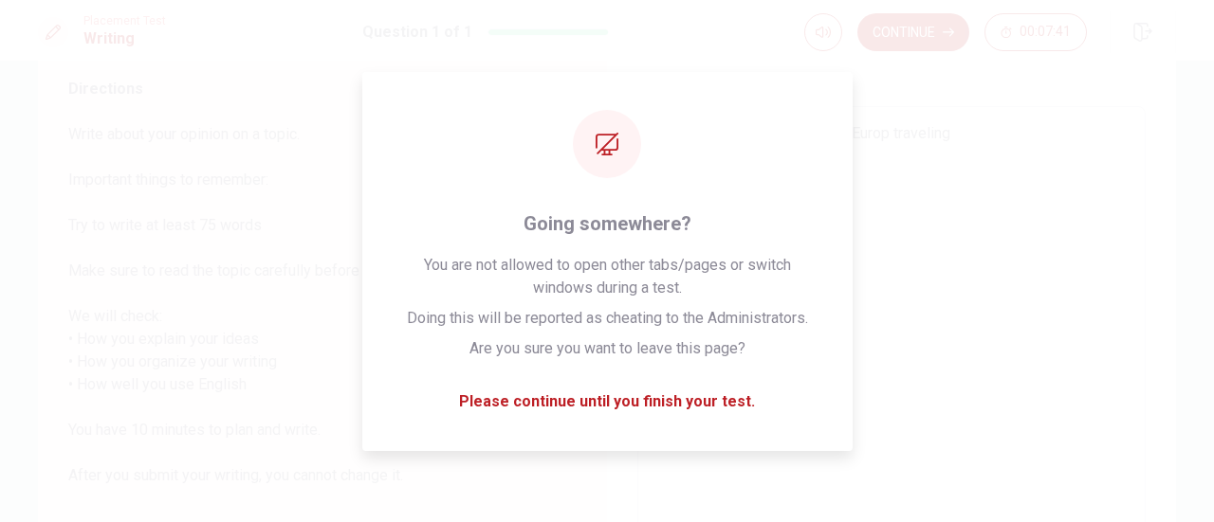
type textarea "x"
type textarea "My dream vacations maybe in Europ traveling"
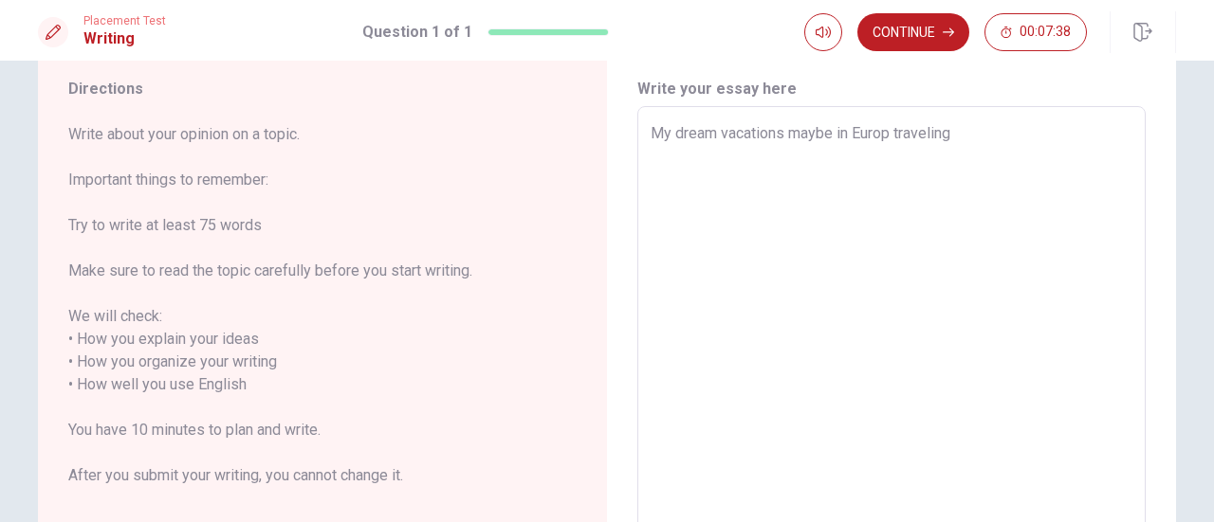
type textarea "x"
type textarea "My dream vacations maybe in Europ traveling c"
type textarea "x"
type textarea "My dream vacations maybe in Europ traveling cr"
type textarea "x"
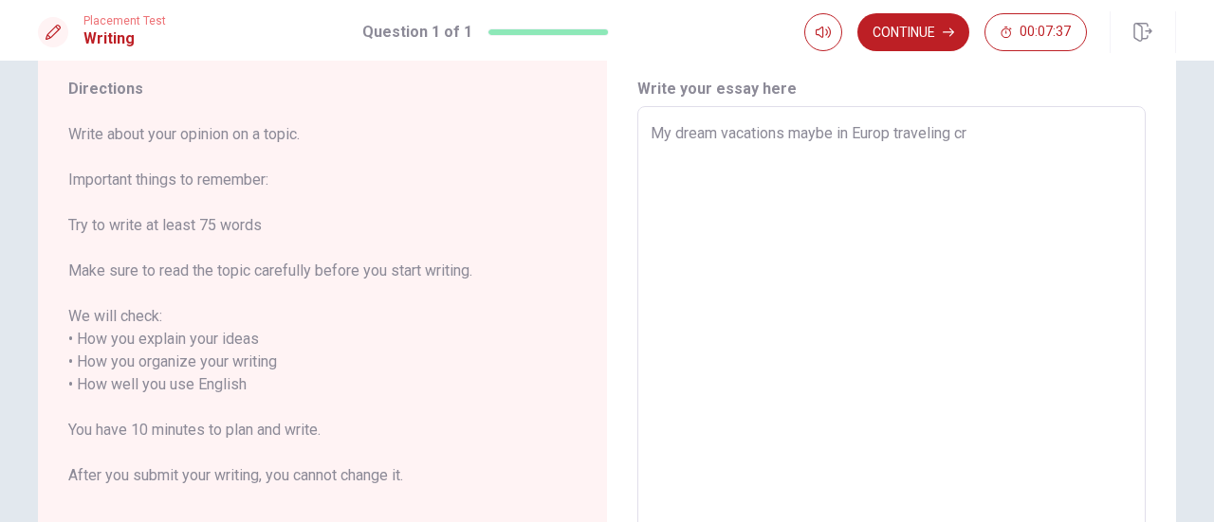
type textarea "My dream vacations maybe in Europ traveling cro"
type textarea "x"
type textarea "My dream vacations maybe in Europ traveling croo"
type textarea "x"
type textarea "My dream vacations maybe in Europ traveling croos"
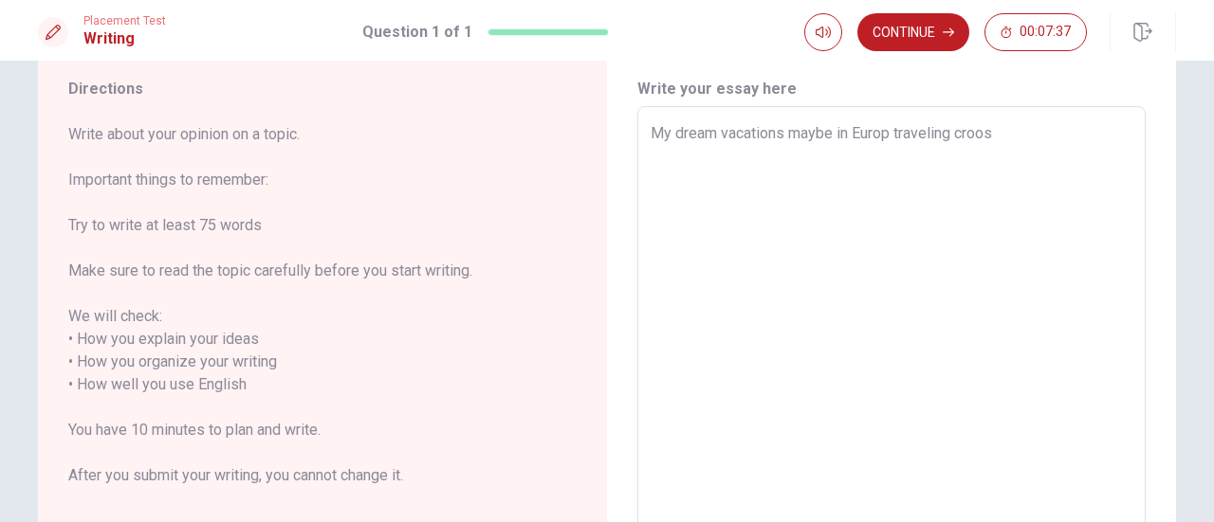
type textarea "x"
type textarea "My dream vacations maybe in Europ traveling croos"
type textarea "x"
type textarea "My dream vacations maybe in Europ traveling croos E"
type textarea "x"
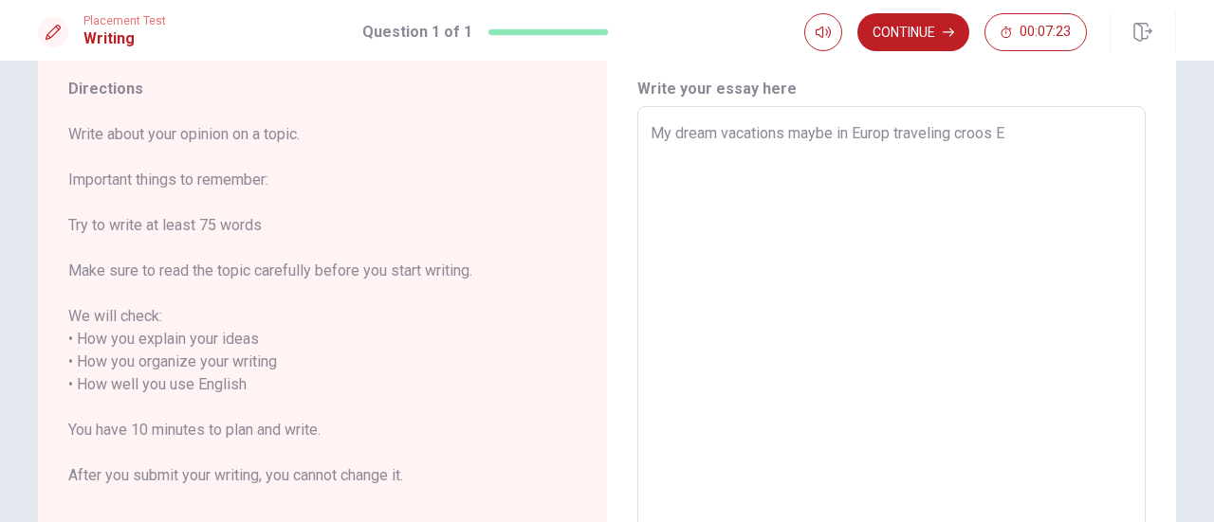
type textarea "My dream vacations maybe in Europ traveling croos Es"
type textarea "x"
type textarea "My dream vacations maybe in Europ traveling croos Esp"
type textarea "x"
type textarea "My dream vacations maybe in Europ traveling croos Espa"
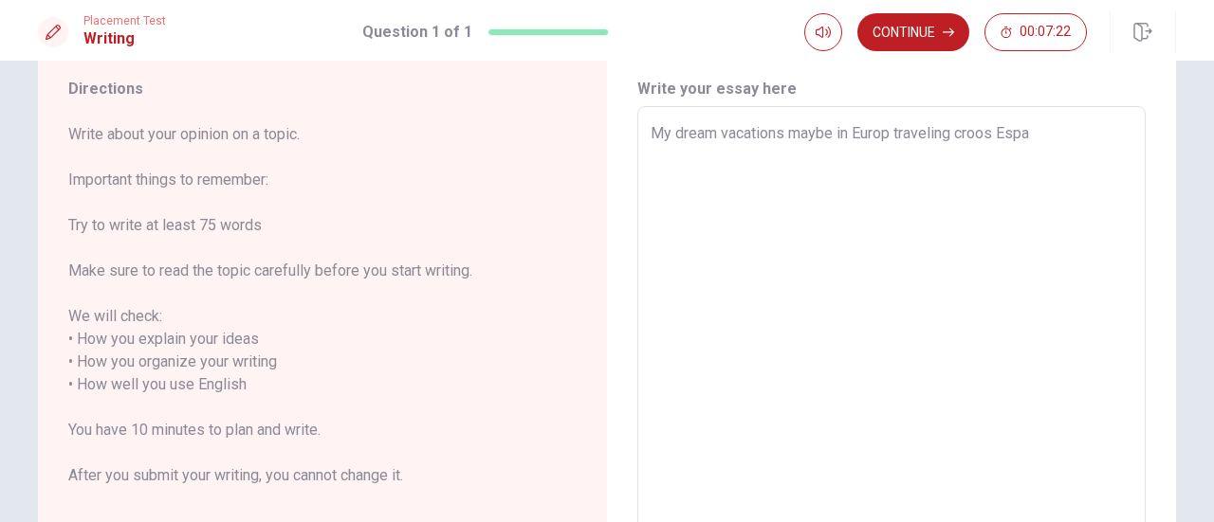
type textarea "x"
type textarea "My dream vacations maybe in Europ traveling croos Esp"
type textarea "x"
type textarea "My dream vacations maybe in Europ traveling croos Es"
type textarea "x"
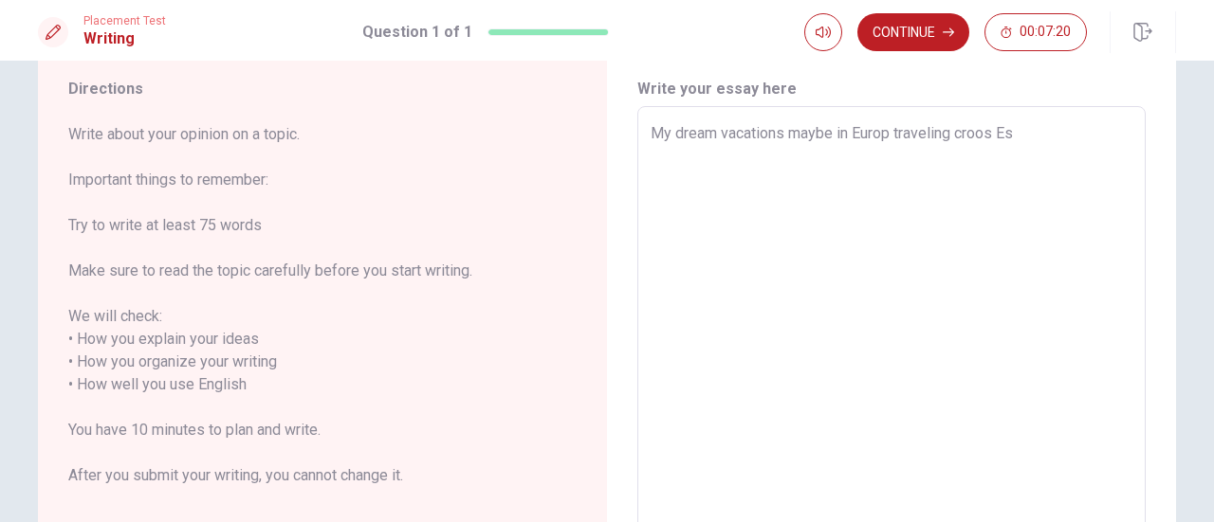
type textarea "My dream vacations maybe in Europ traveling croos Esp"
type textarea "x"
type textarea "My dream vacations maybe in Europ traveling croos Espa"
type textarea "x"
type textarea "My dream vacations maybe in Europ traveling croos Espai"
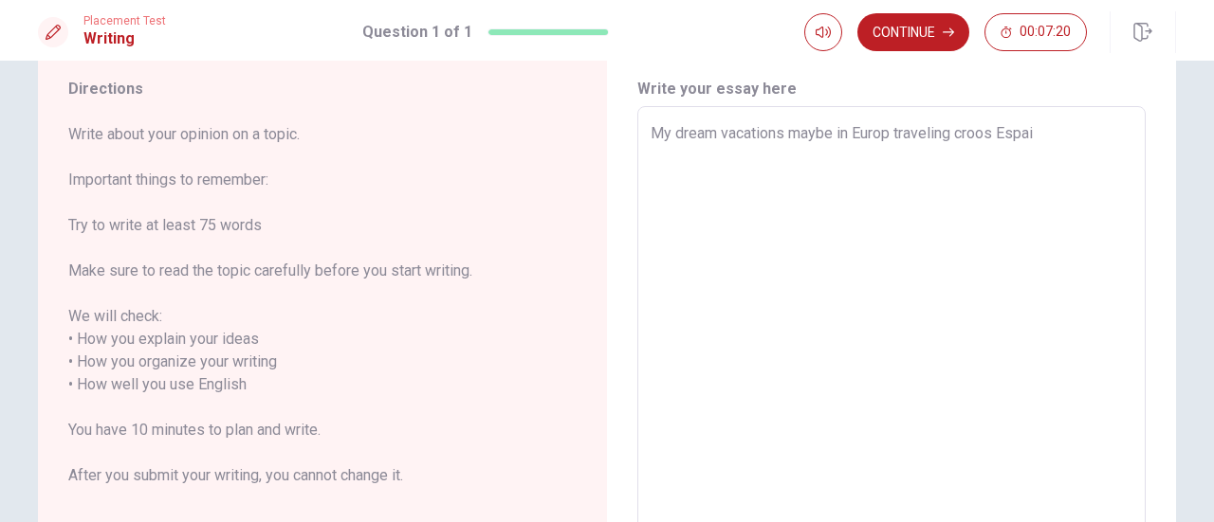
type textarea "x"
type textarea "My dream vacations maybe in Europ traveling croos Espain"
type textarea "x"
type textarea "My dream vacations maybe in Europ traveling croos Espain,"
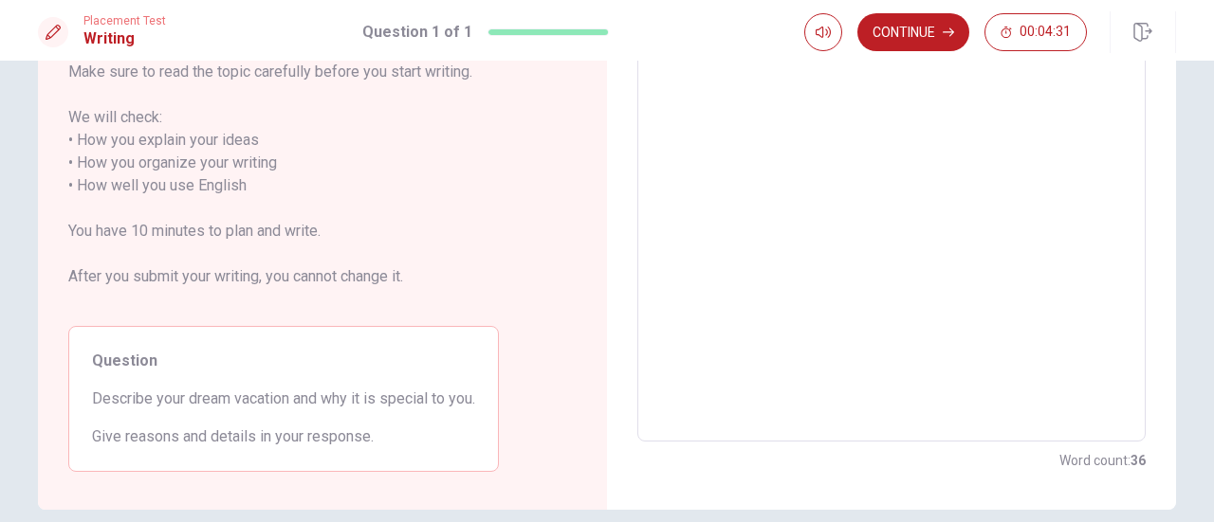
scroll to position [0, 0]
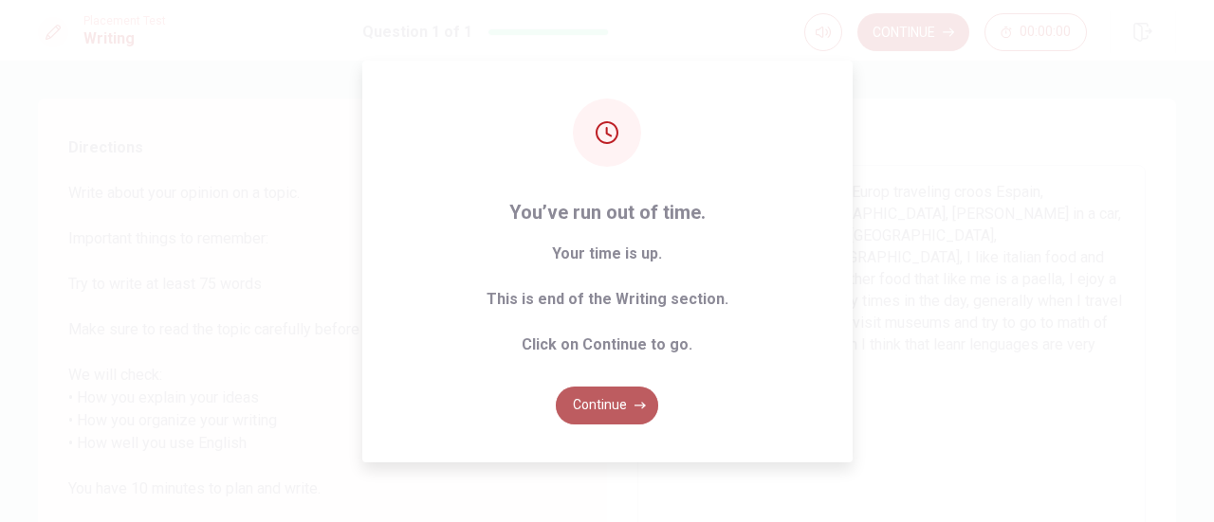
click at [607, 413] on button "Continue" at bounding box center [607, 406] width 102 height 38
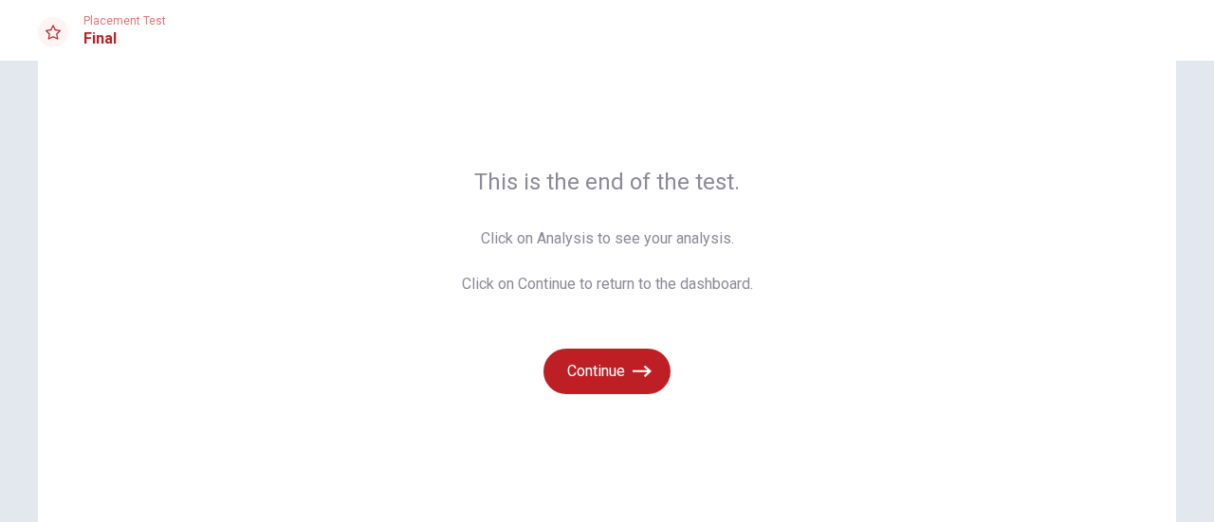
scroll to position [95, 0]
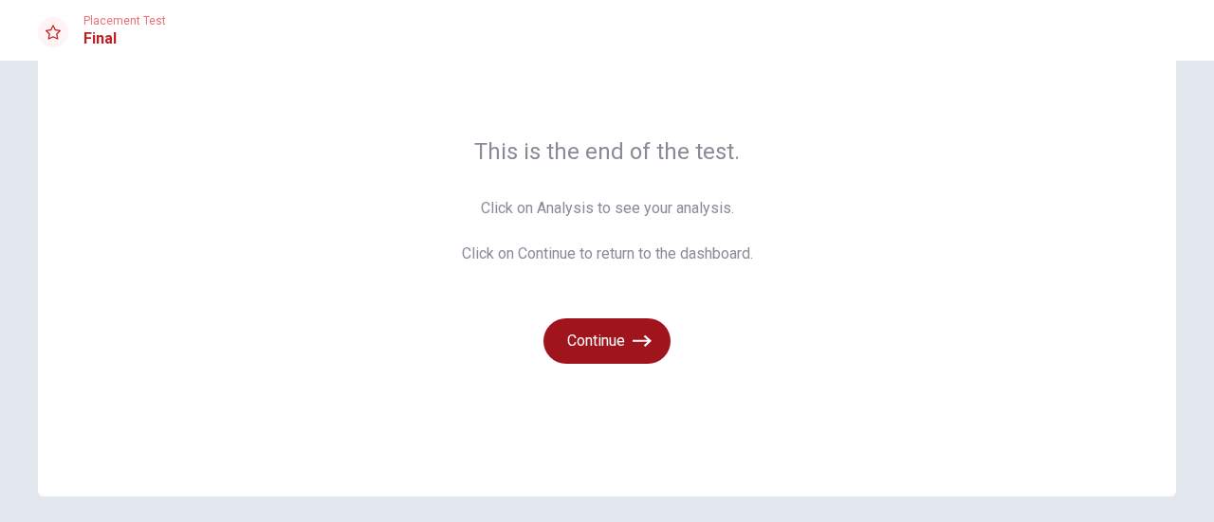
click at [611, 344] on button "Continue" at bounding box center [606, 342] width 127 height 46
